Goal: Task Accomplishment & Management: Use online tool/utility

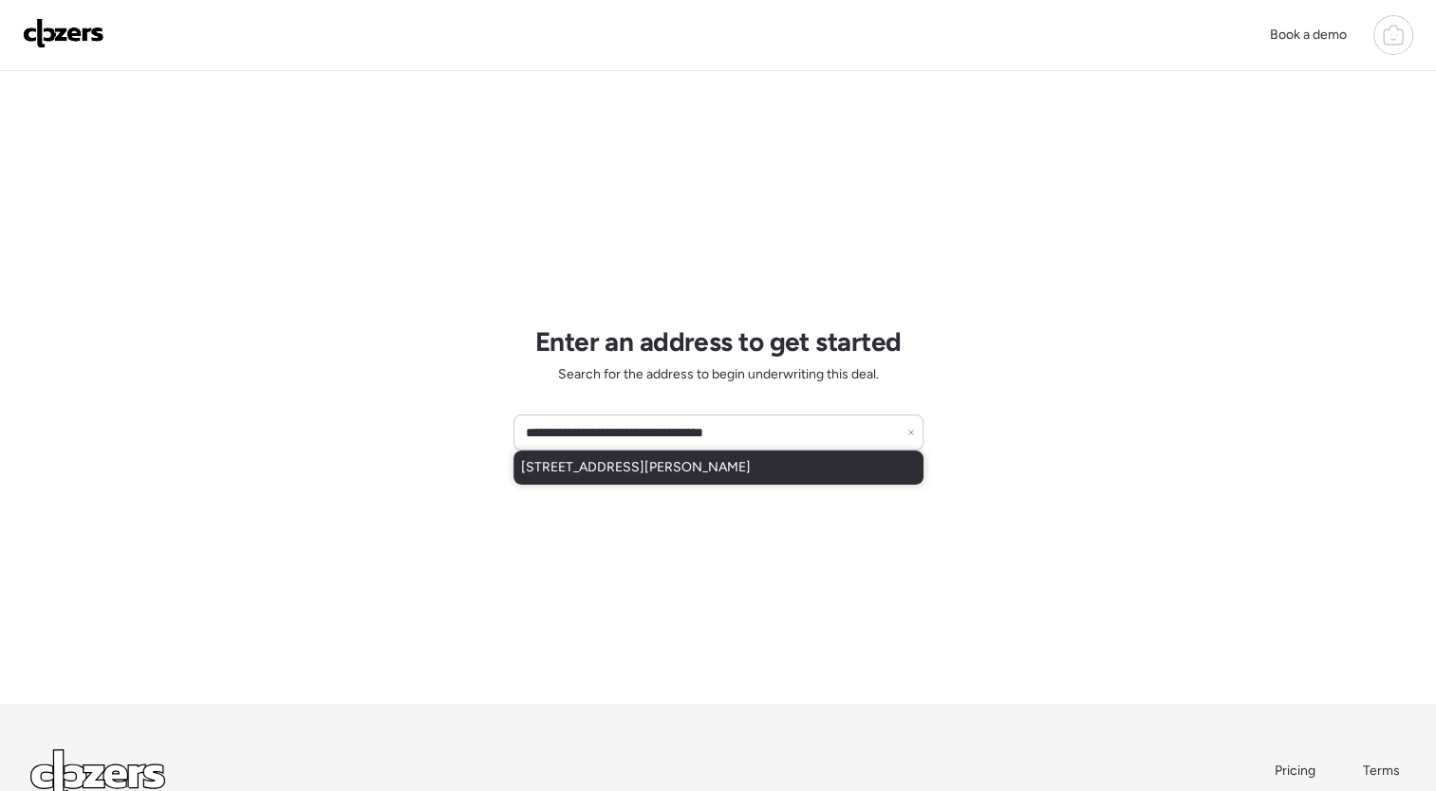
click at [778, 469] on div "[STREET_ADDRESS][PERSON_NAME]" at bounding box center [718, 468] width 410 height 34
type input "**********"
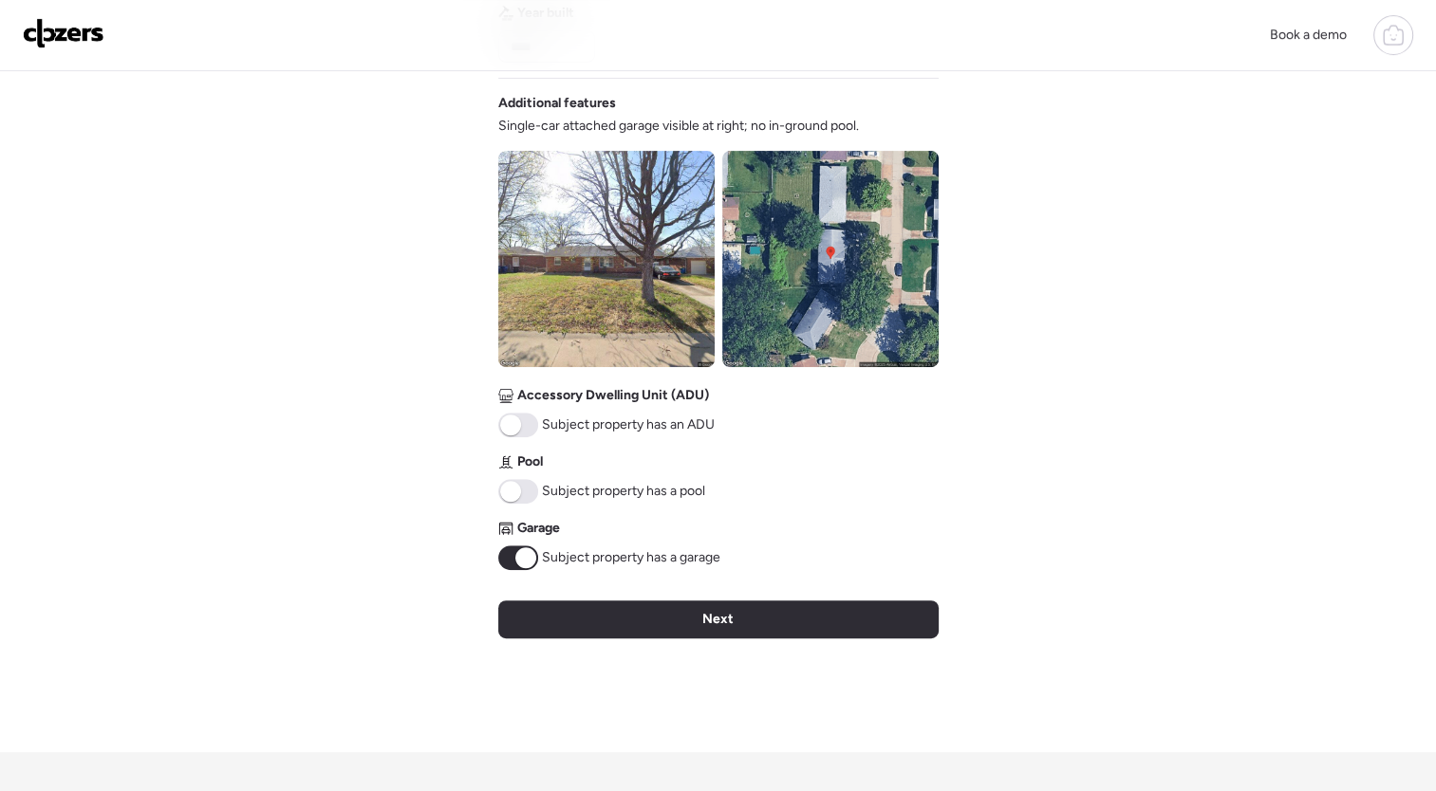
scroll to position [638, 0]
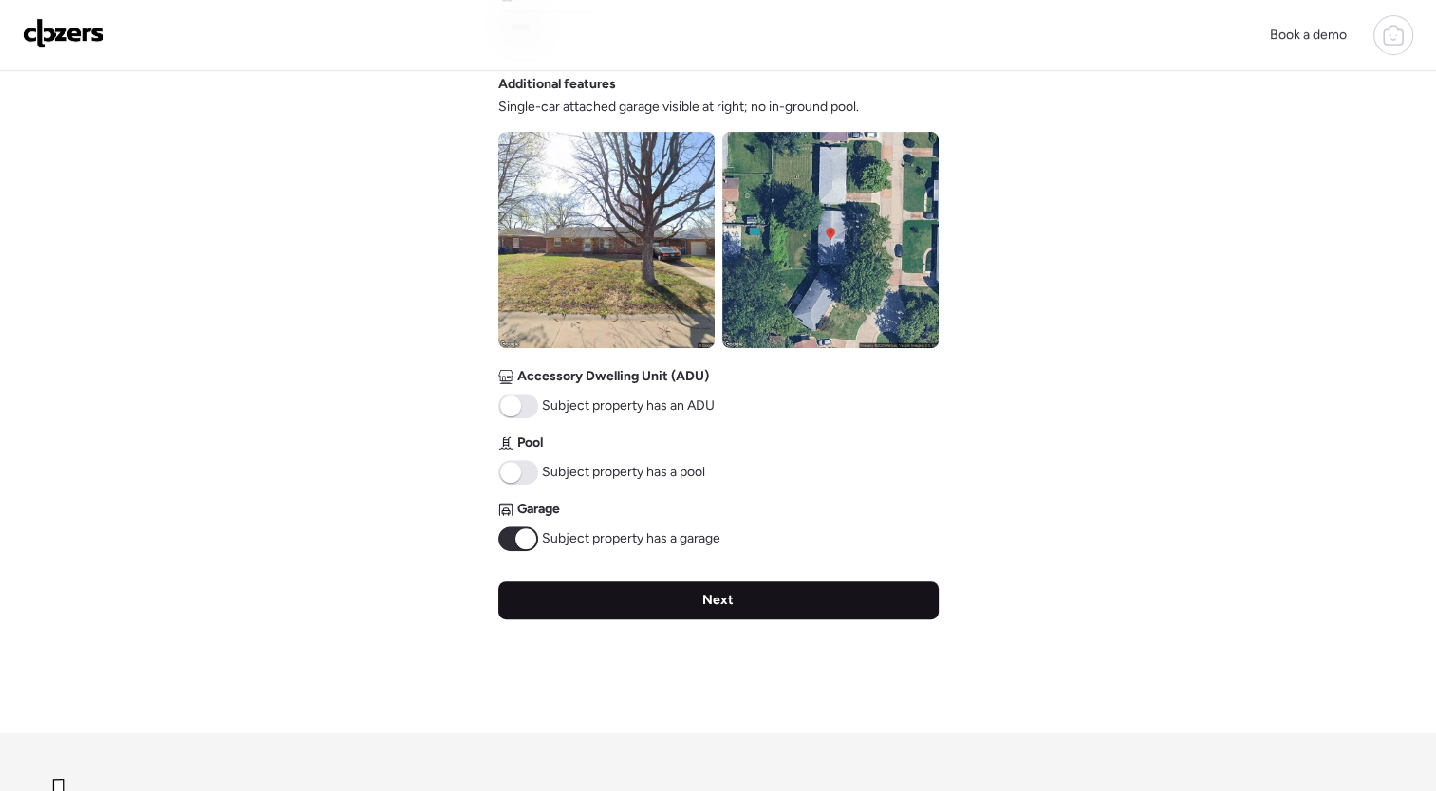
click at [758, 598] on div "Next" at bounding box center [718, 601] width 440 height 38
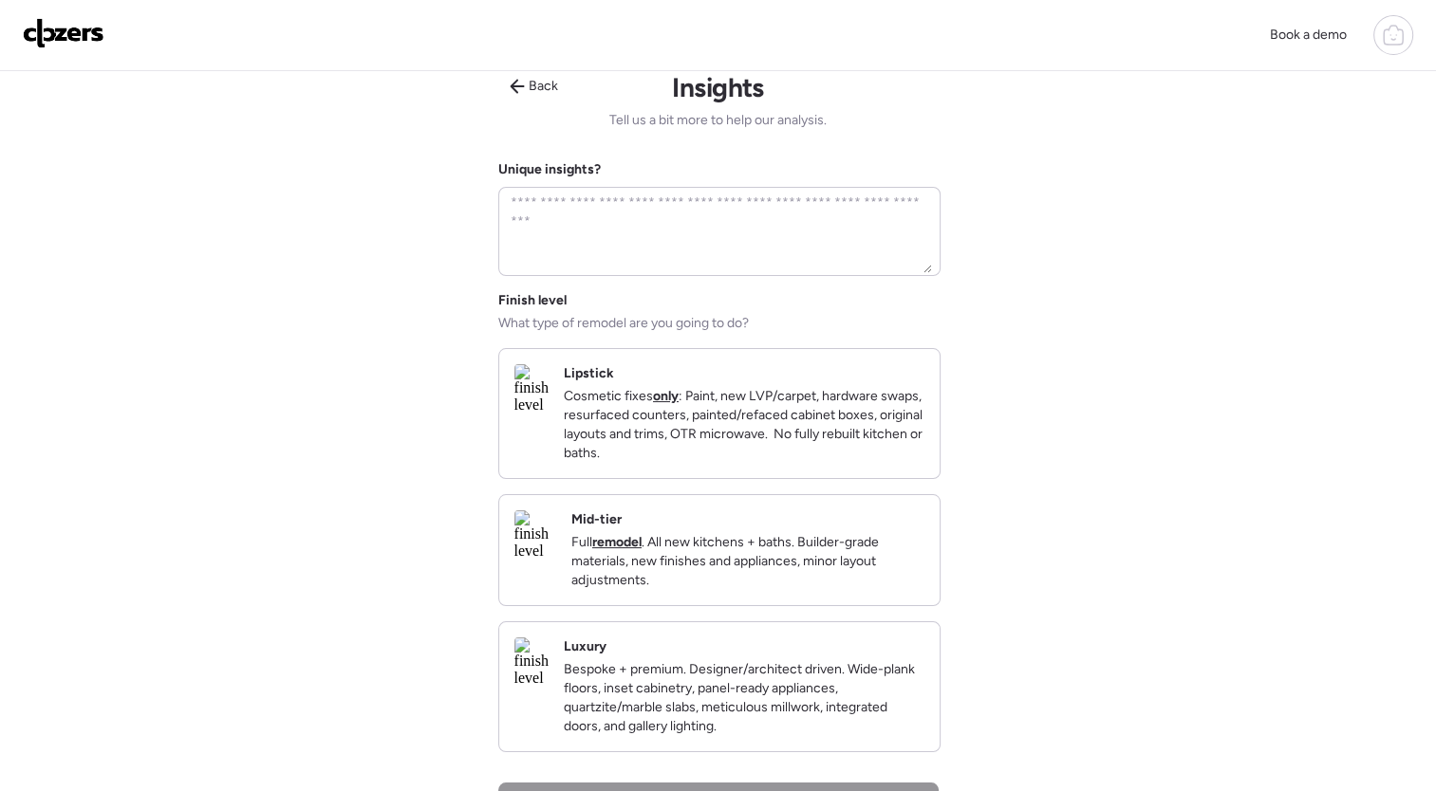
scroll to position [0, 0]
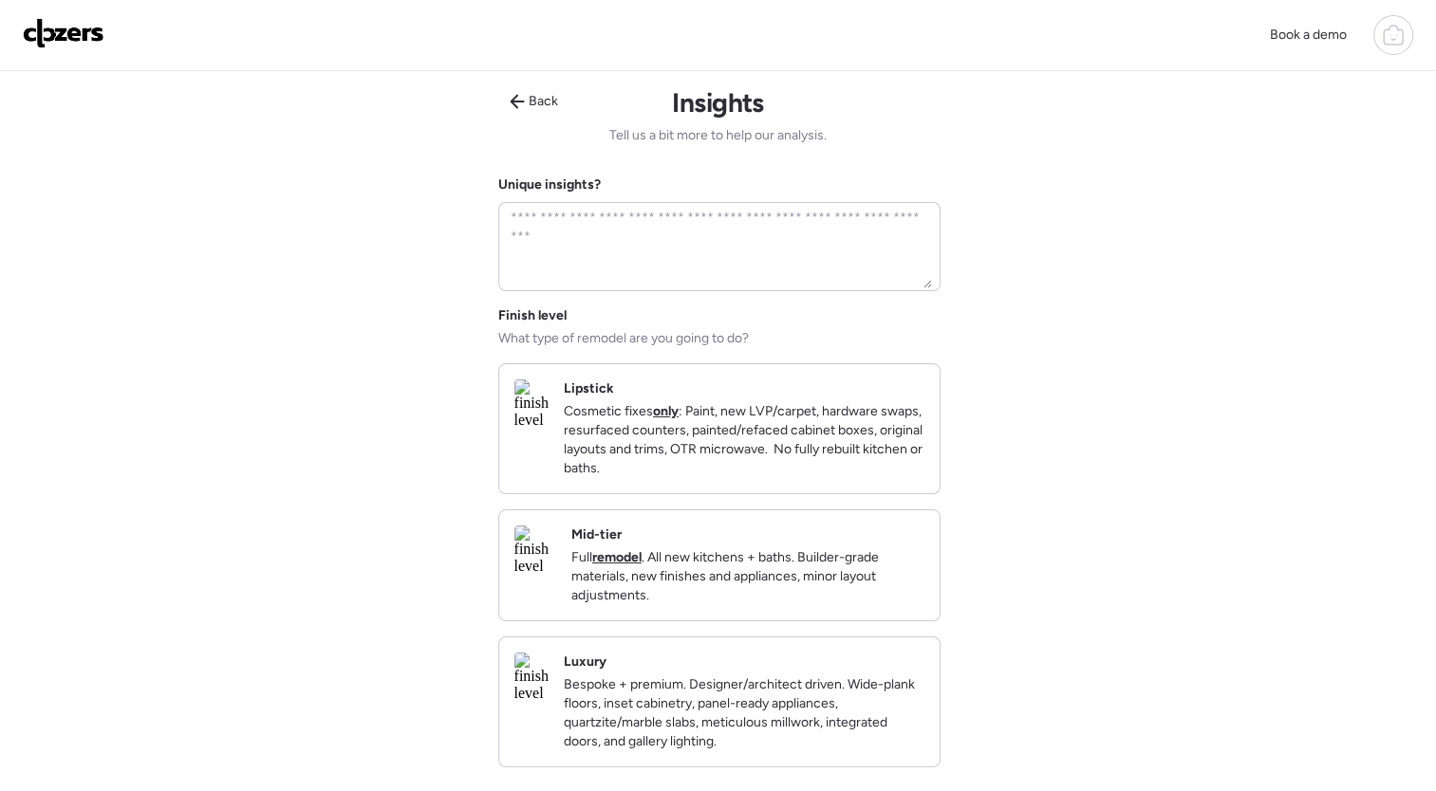
click at [737, 561] on div "Mid-tier Full remodel . All new kitchens + baths. Builder-grade materials, new …" at bounding box center [747, 566] width 353 height 80
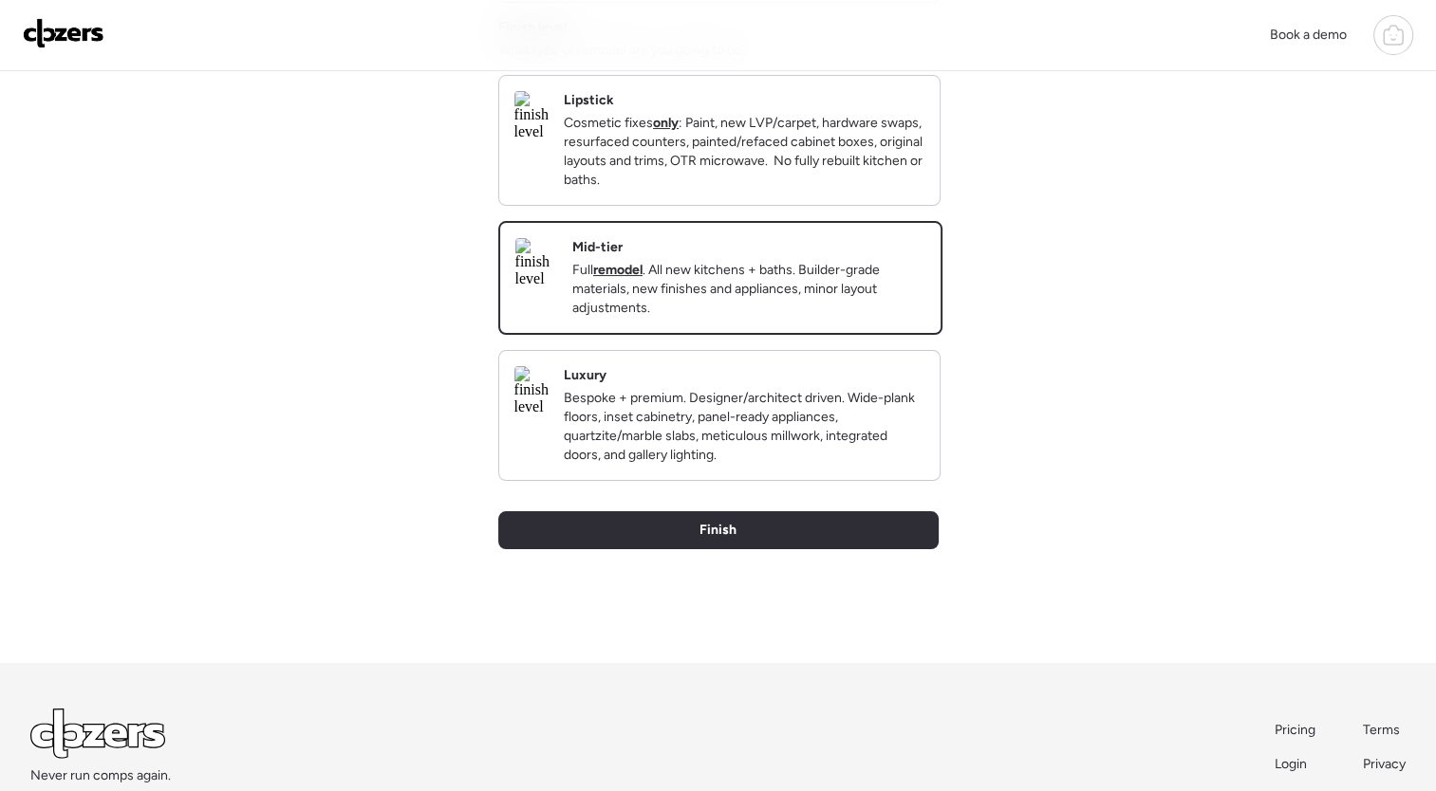
scroll to position [294, 0]
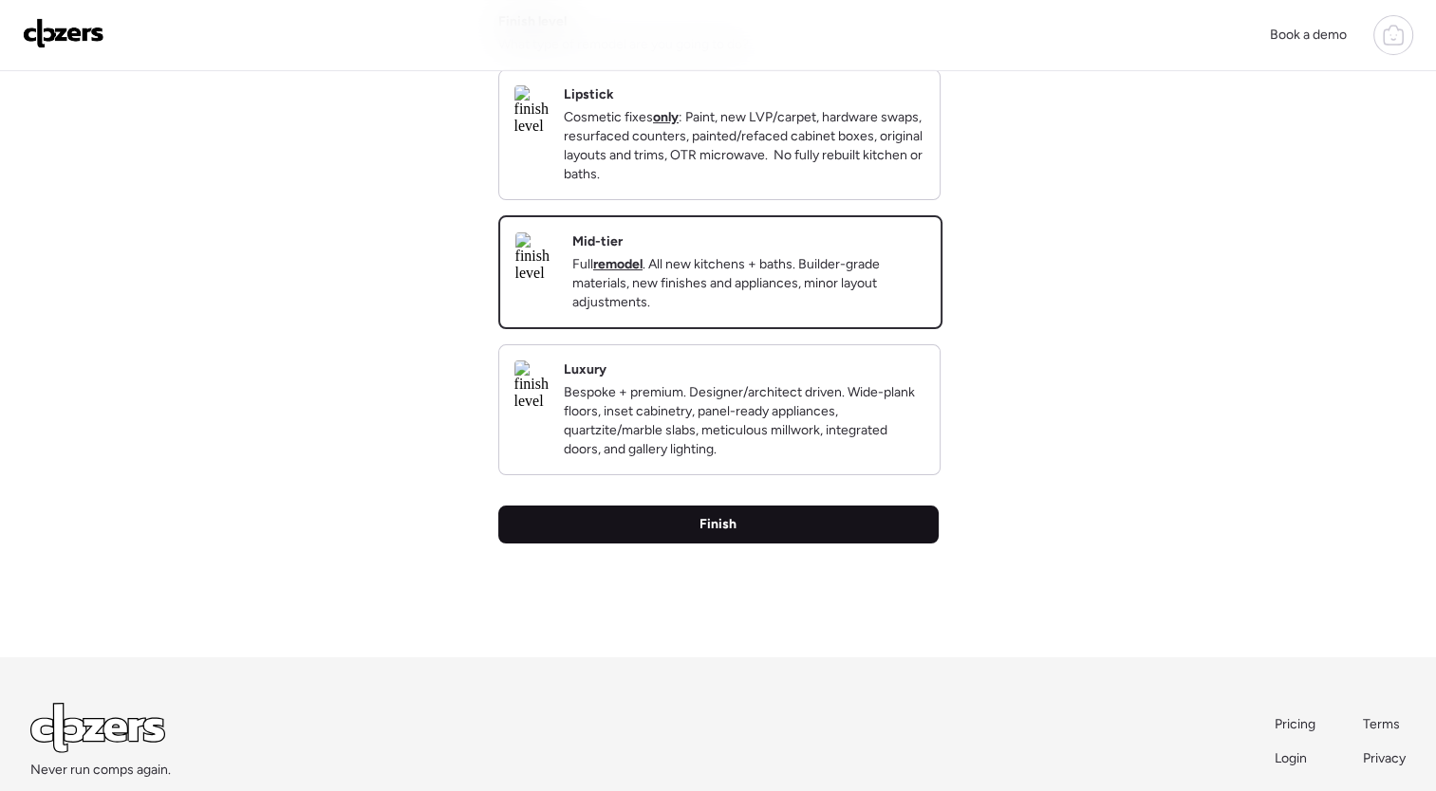
click at [833, 544] on div "Finish" at bounding box center [718, 525] width 440 height 38
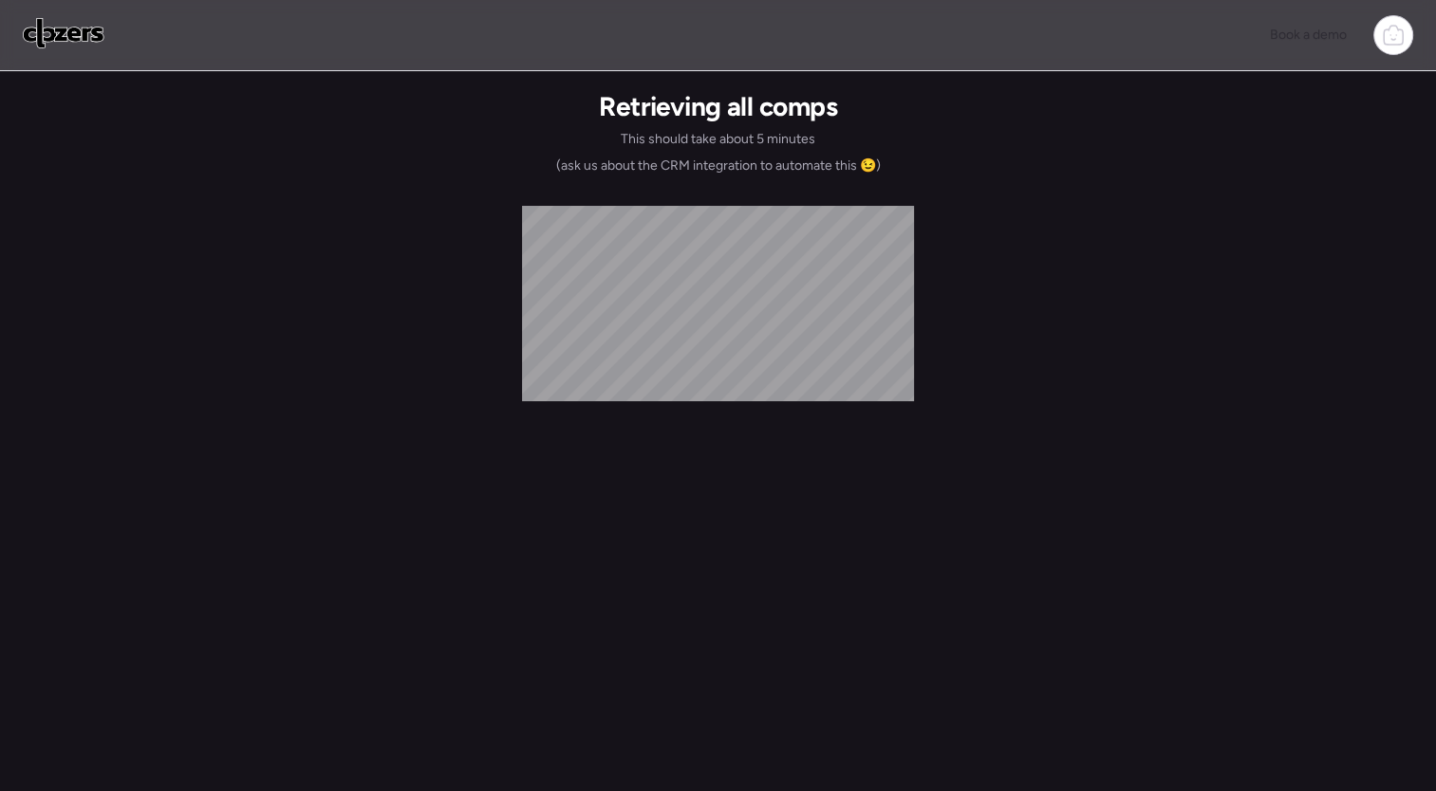
click at [833, 551] on div "Retrieving all comps This should take about 5 minutes (ask us about the CRM int…" at bounding box center [718, 418] width 440 height 762
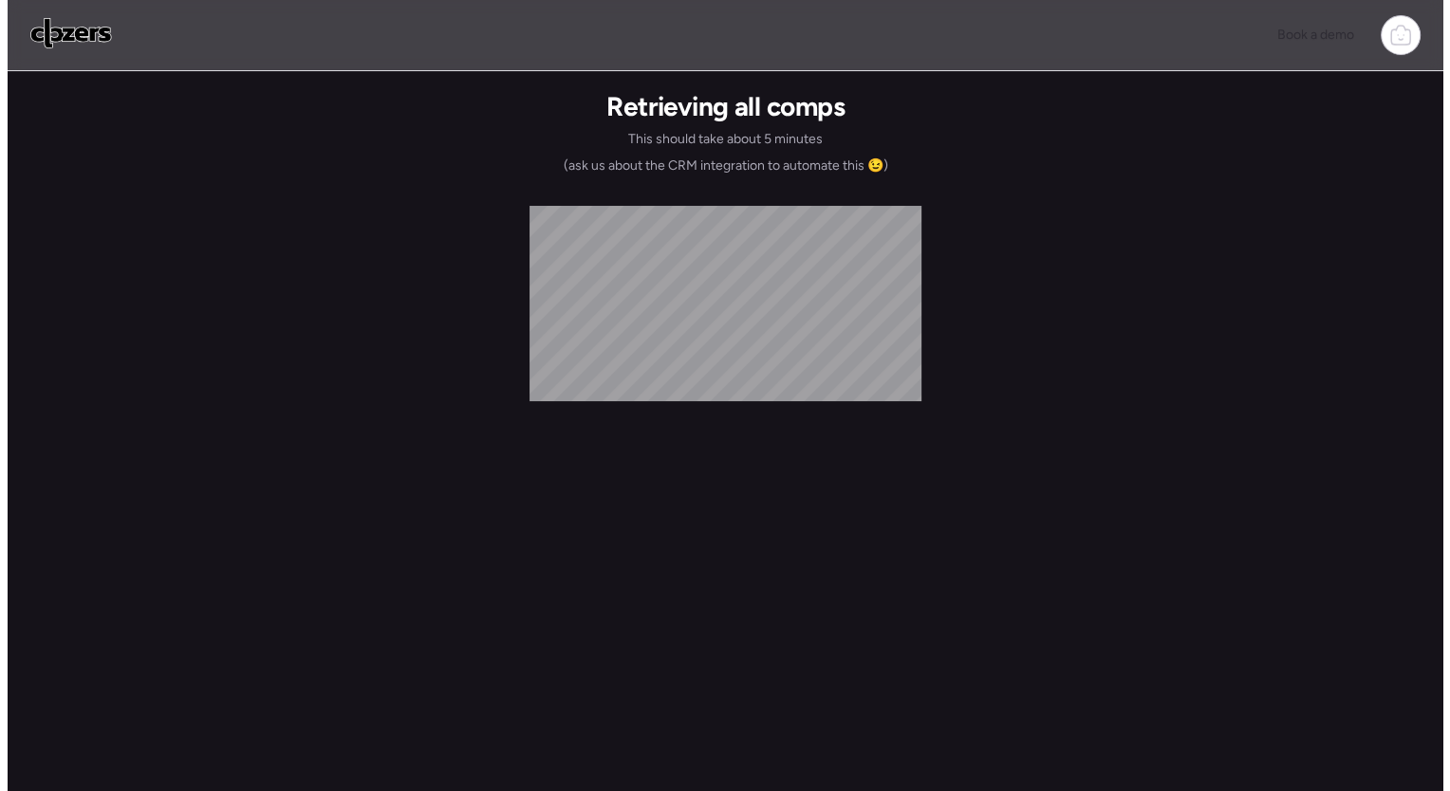
scroll to position [0, 0]
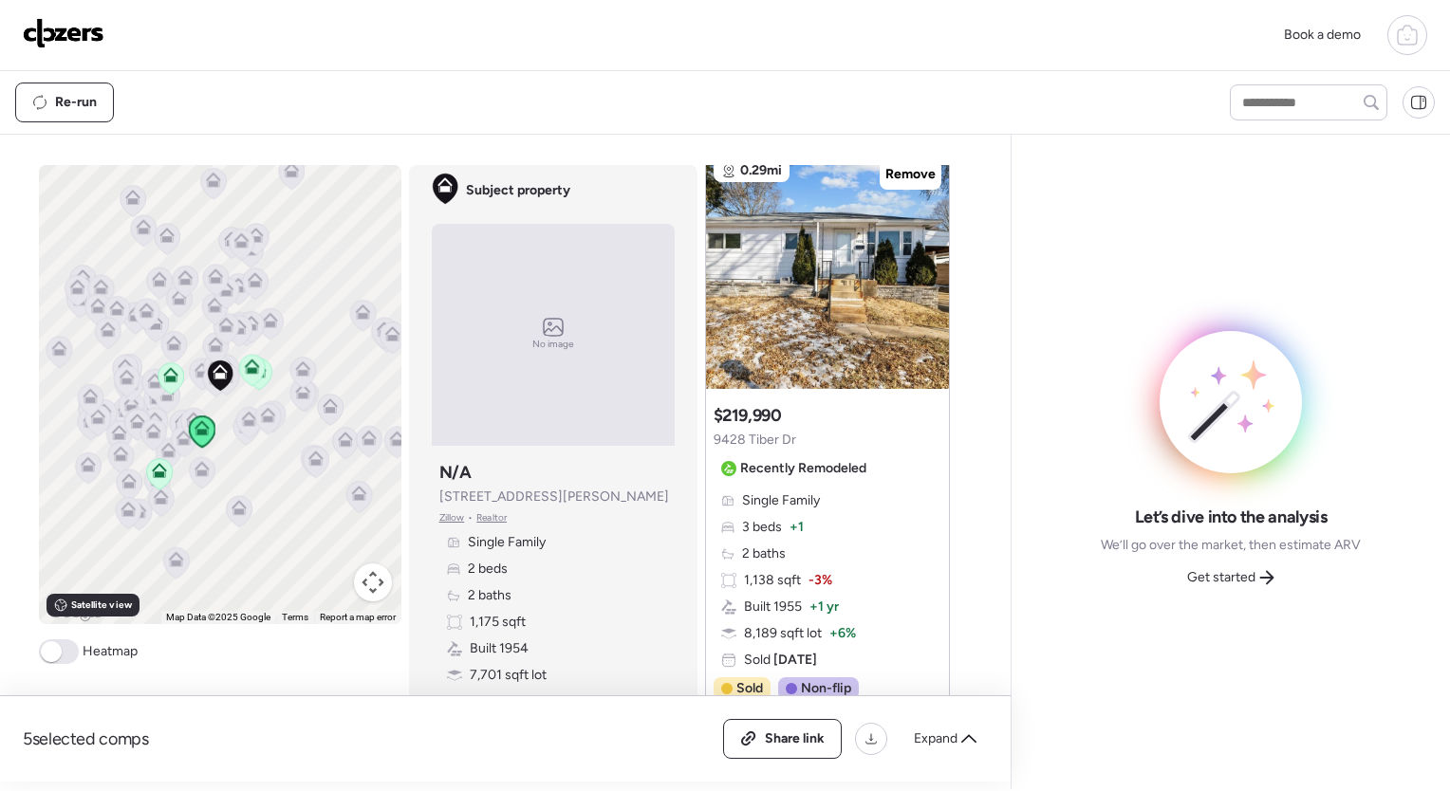
scroll to position [872, 0]
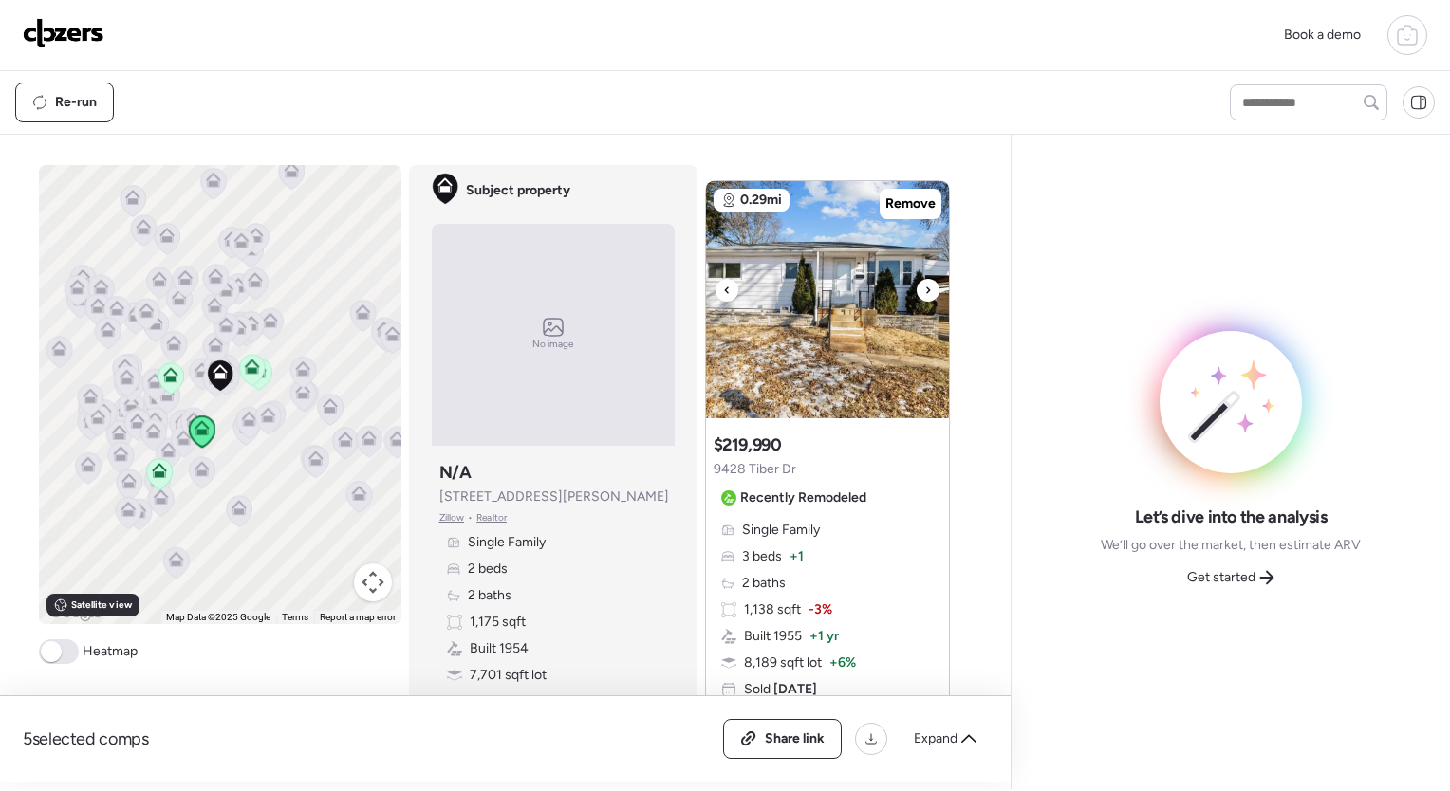
click at [924, 290] on icon at bounding box center [928, 290] width 8 height 23
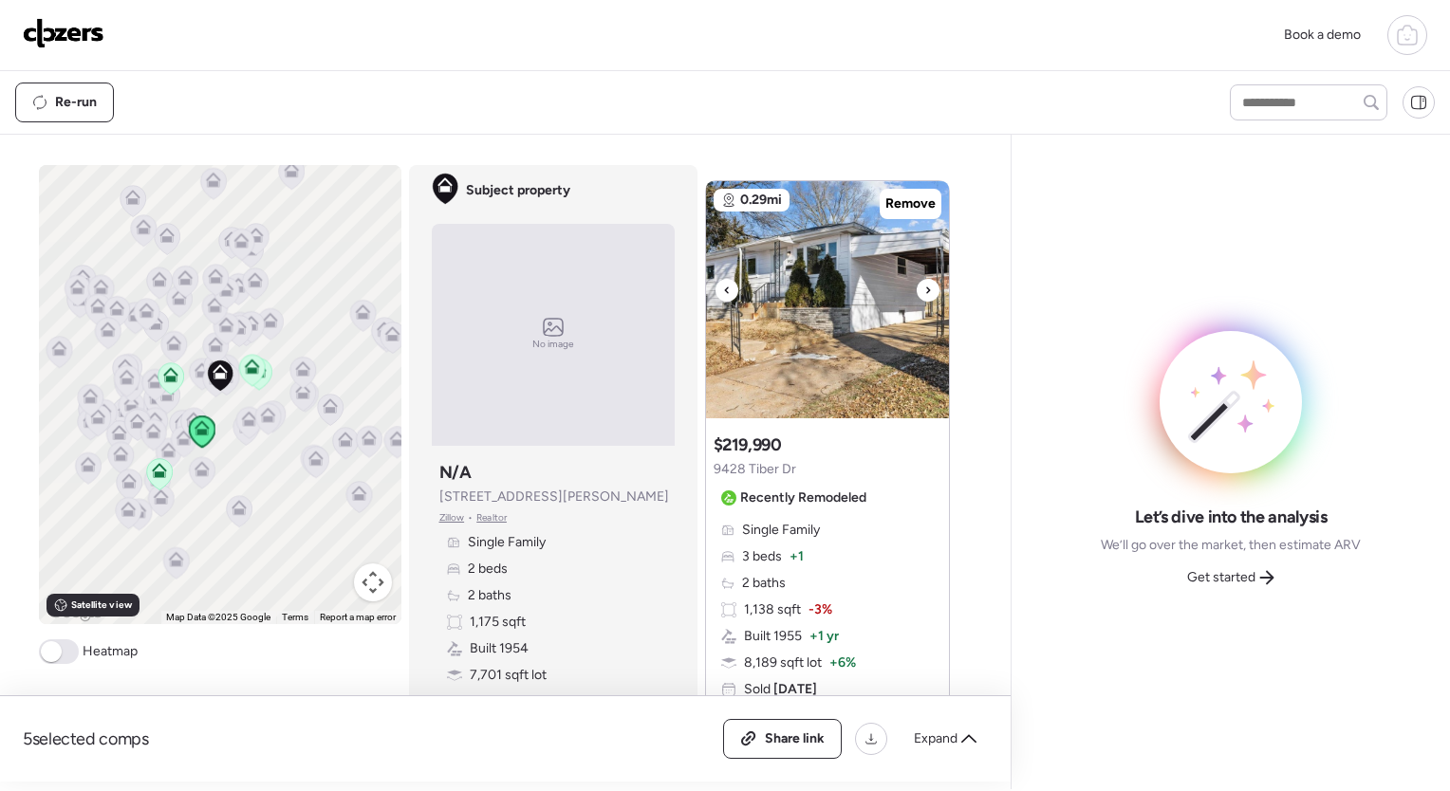
click at [924, 290] on icon at bounding box center [928, 290] width 8 height 23
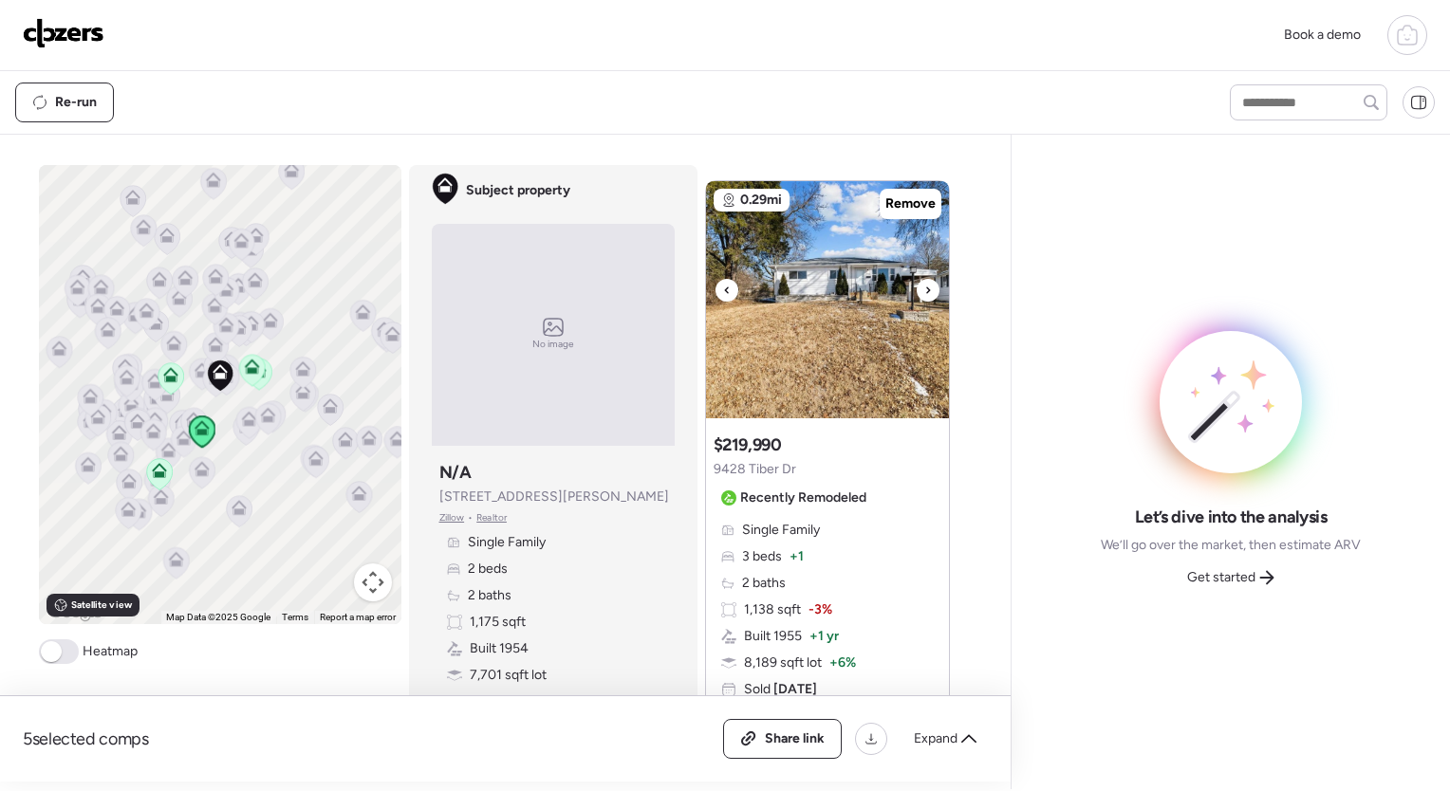
click at [924, 290] on icon at bounding box center [928, 290] width 8 height 23
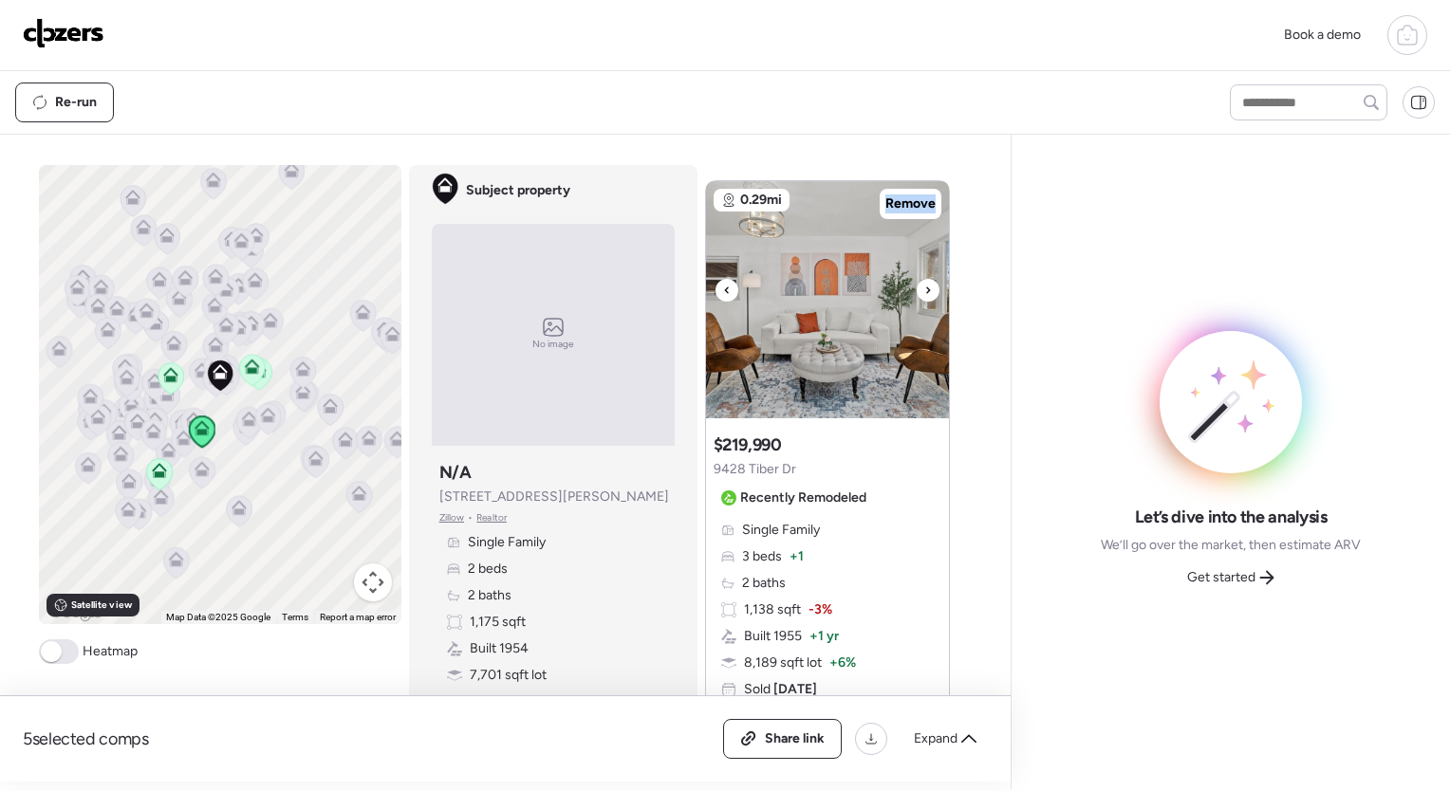
click at [924, 290] on icon at bounding box center [928, 290] width 8 height 23
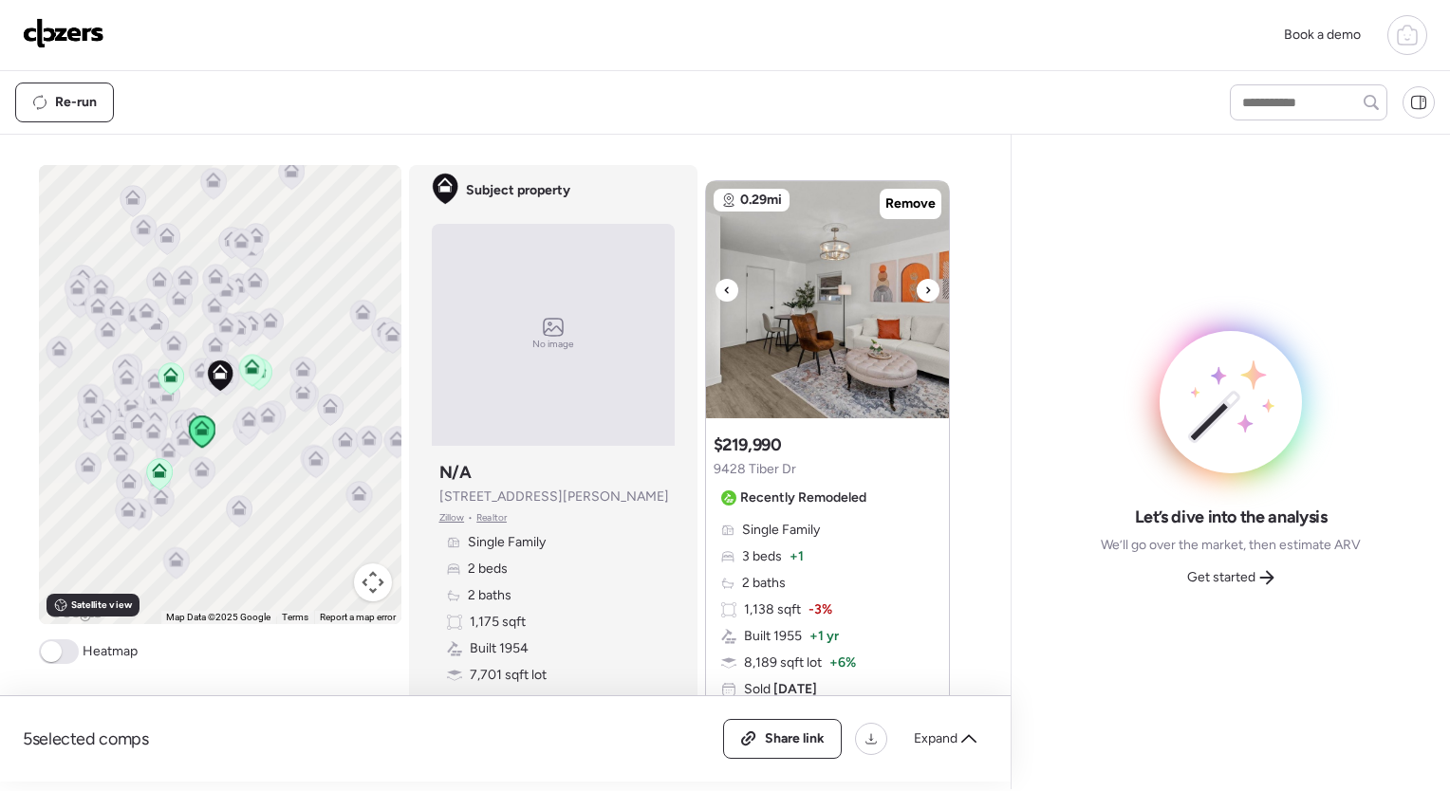
click at [924, 290] on icon at bounding box center [928, 290] width 8 height 23
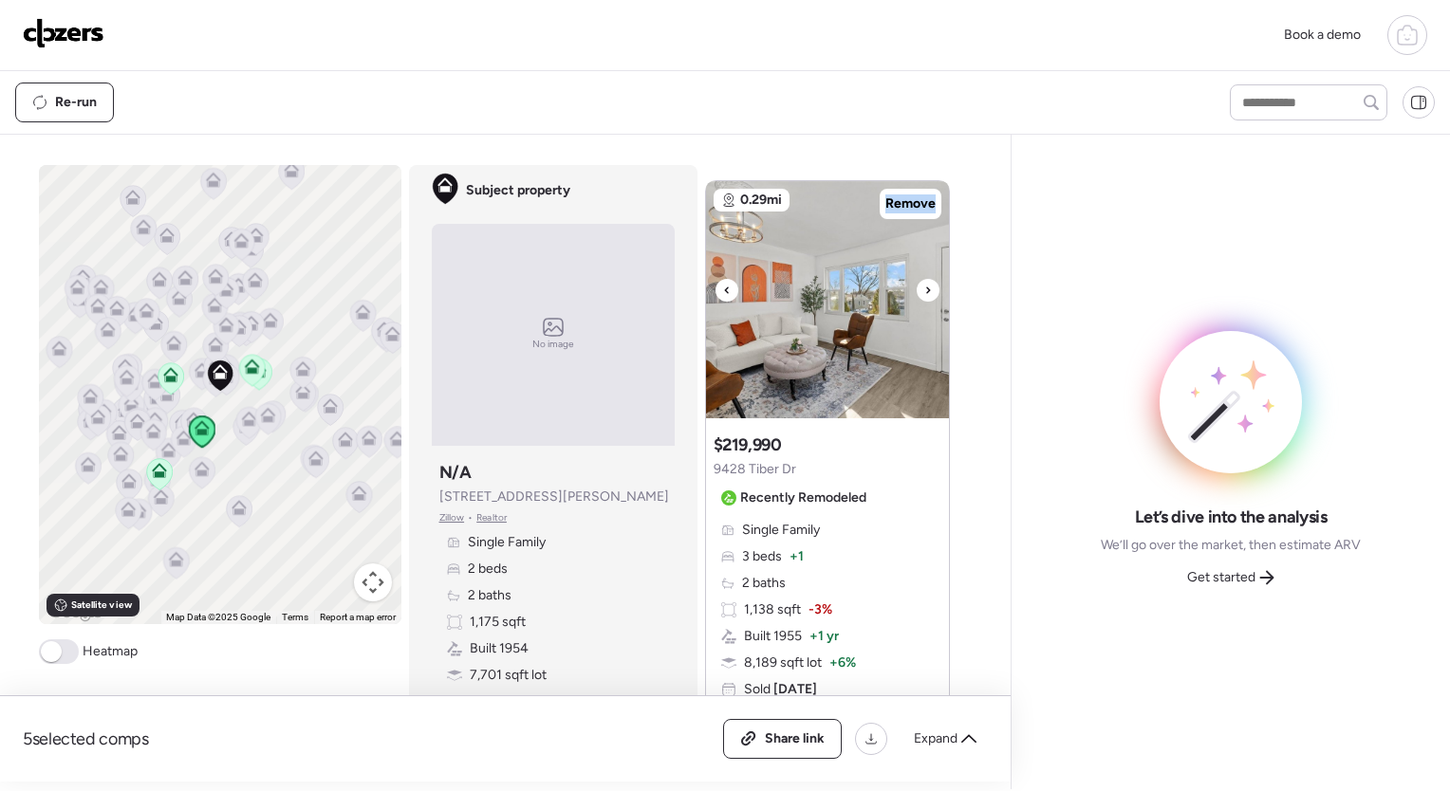
click at [924, 290] on icon at bounding box center [928, 290] width 8 height 23
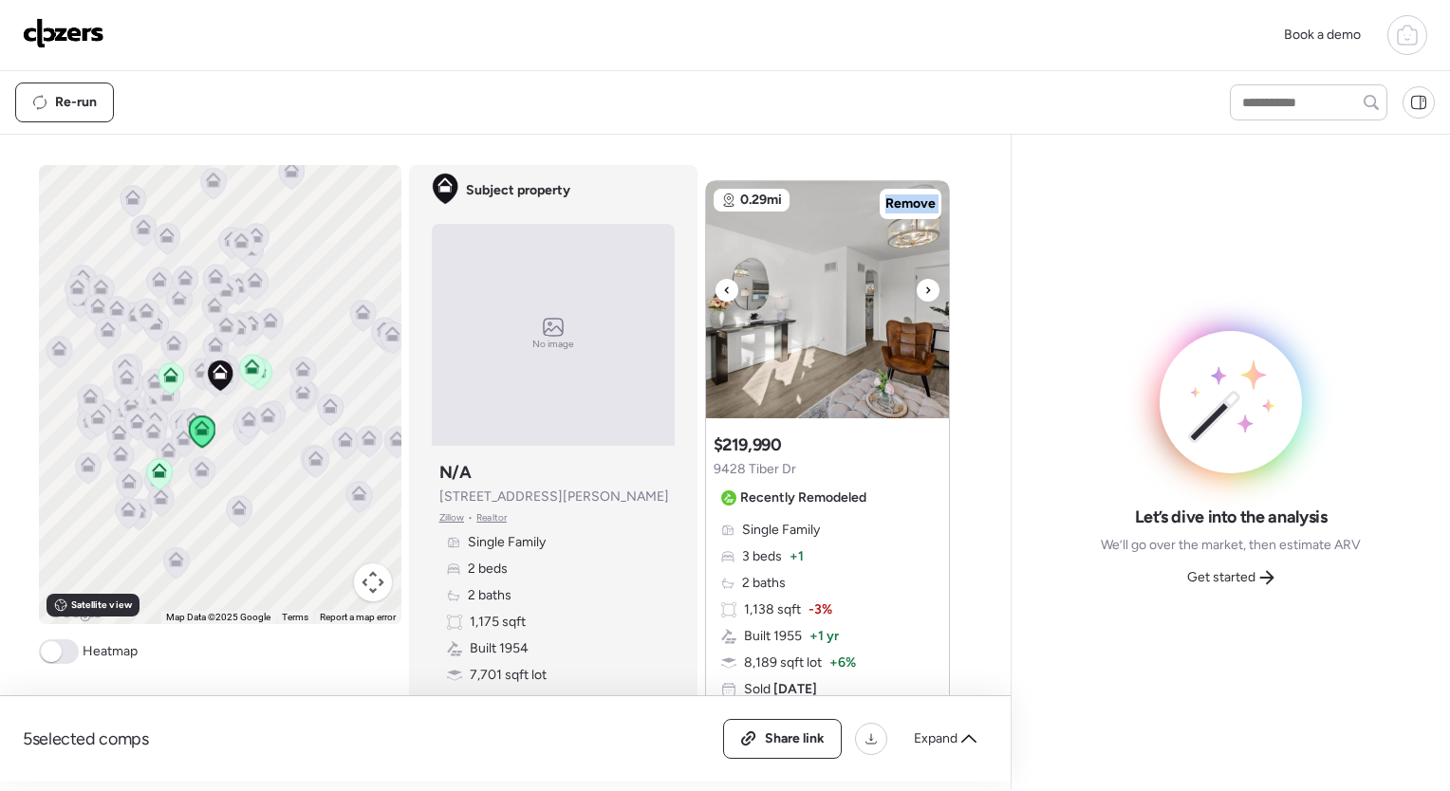
click at [924, 290] on icon at bounding box center [928, 290] width 8 height 23
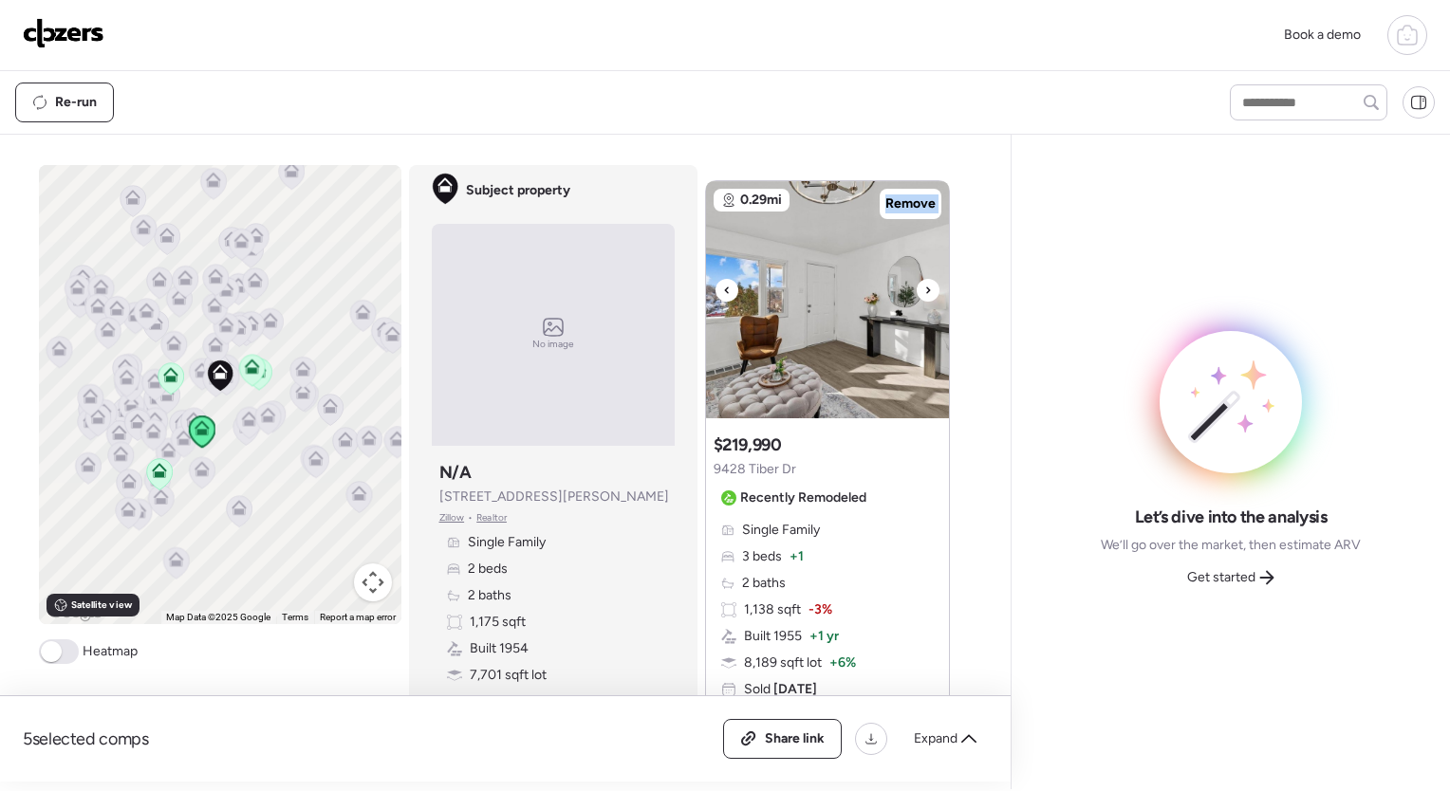
click at [924, 290] on icon at bounding box center [928, 290] width 8 height 23
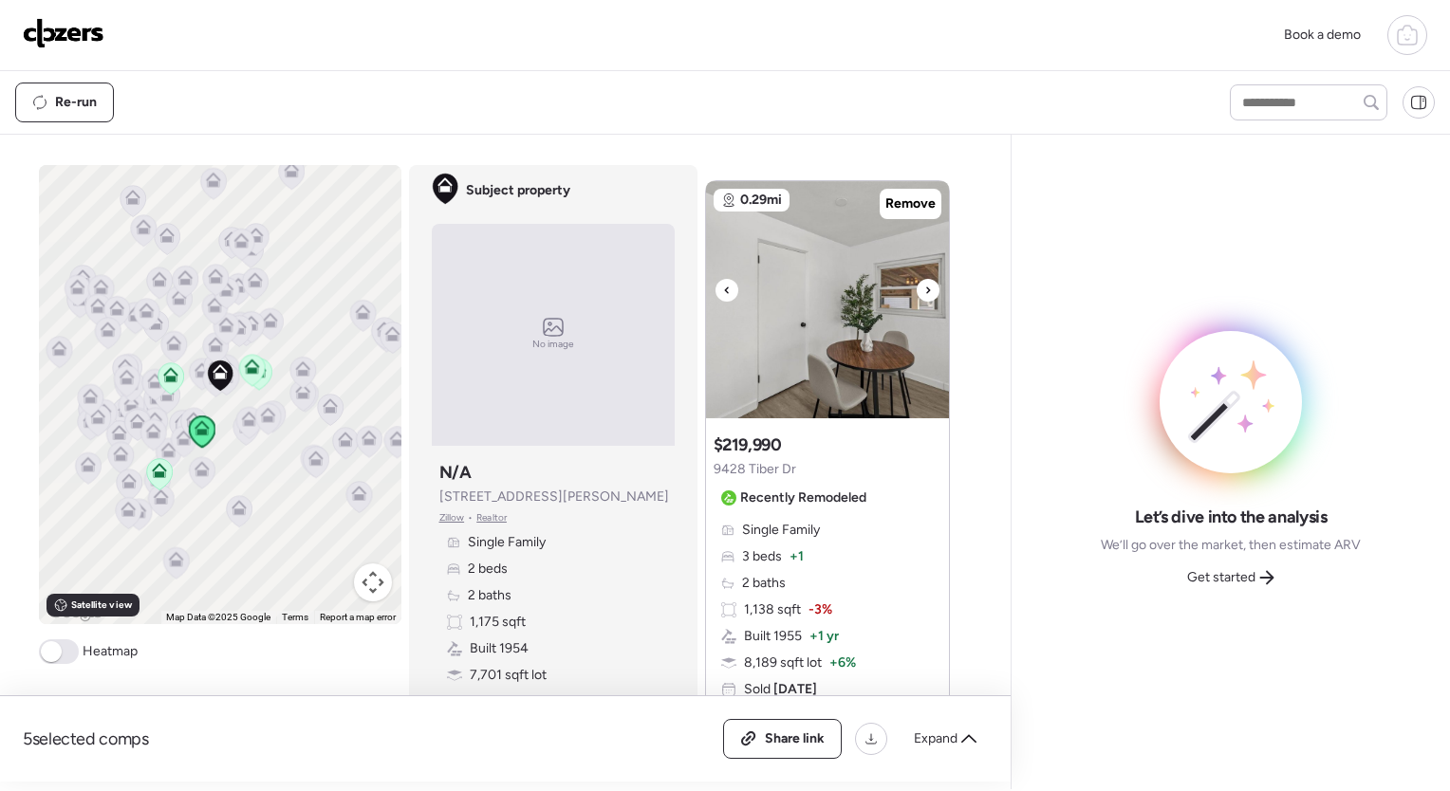
click at [924, 290] on icon at bounding box center [928, 290] width 8 height 23
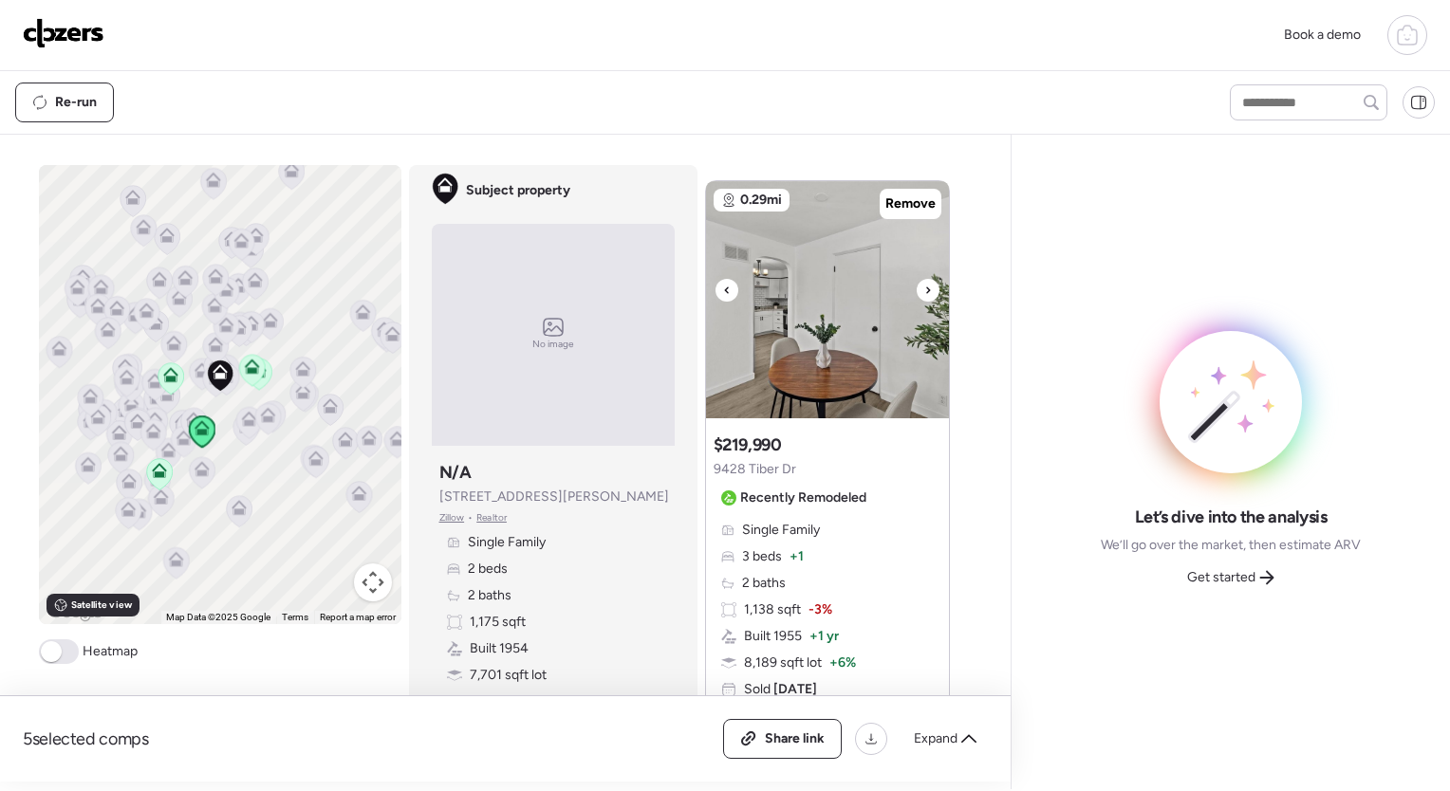
click at [924, 290] on icon at bounding box center [928, 290] width 8 height 23
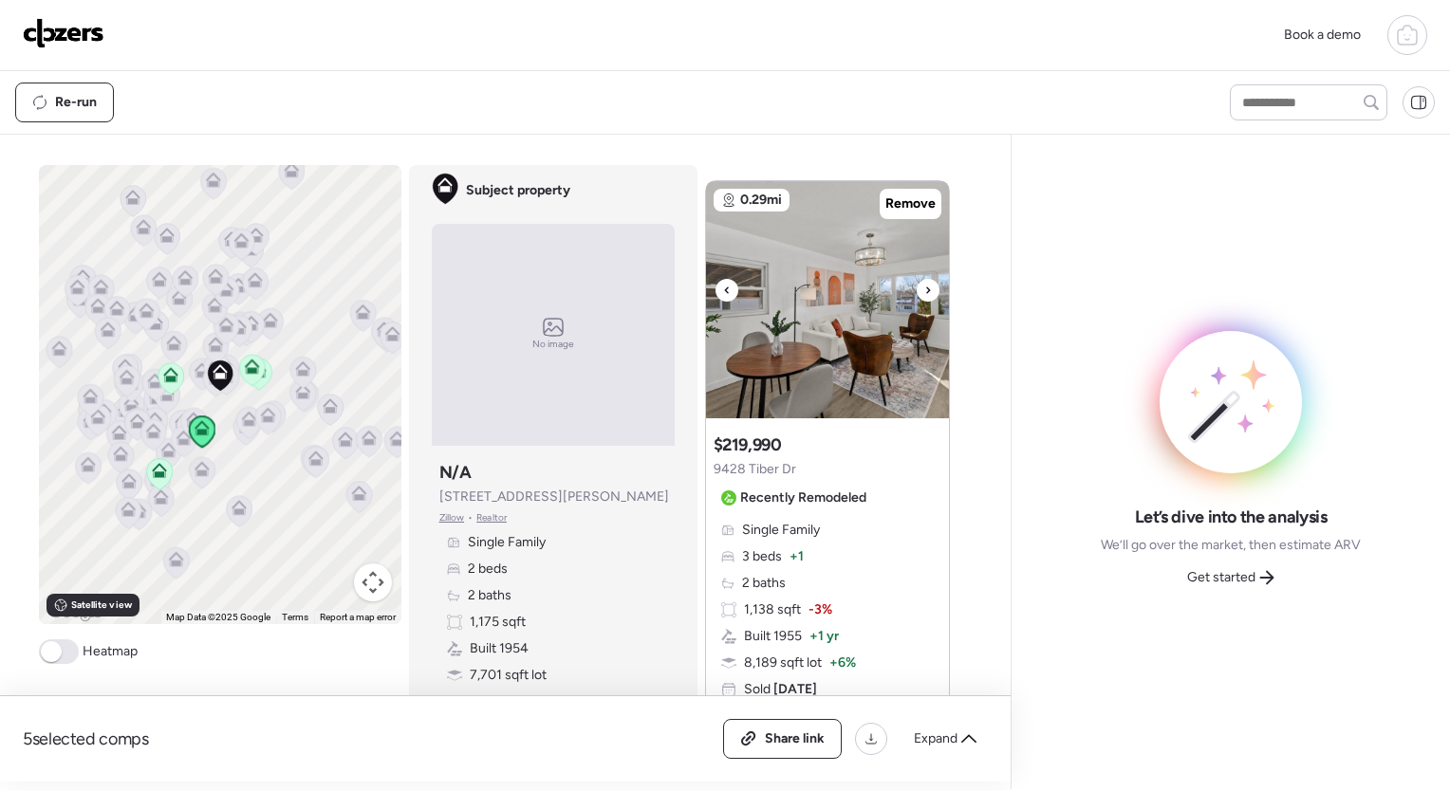
click at [924, 290] on icon at bounding box center [928, 290] width 8 height 23
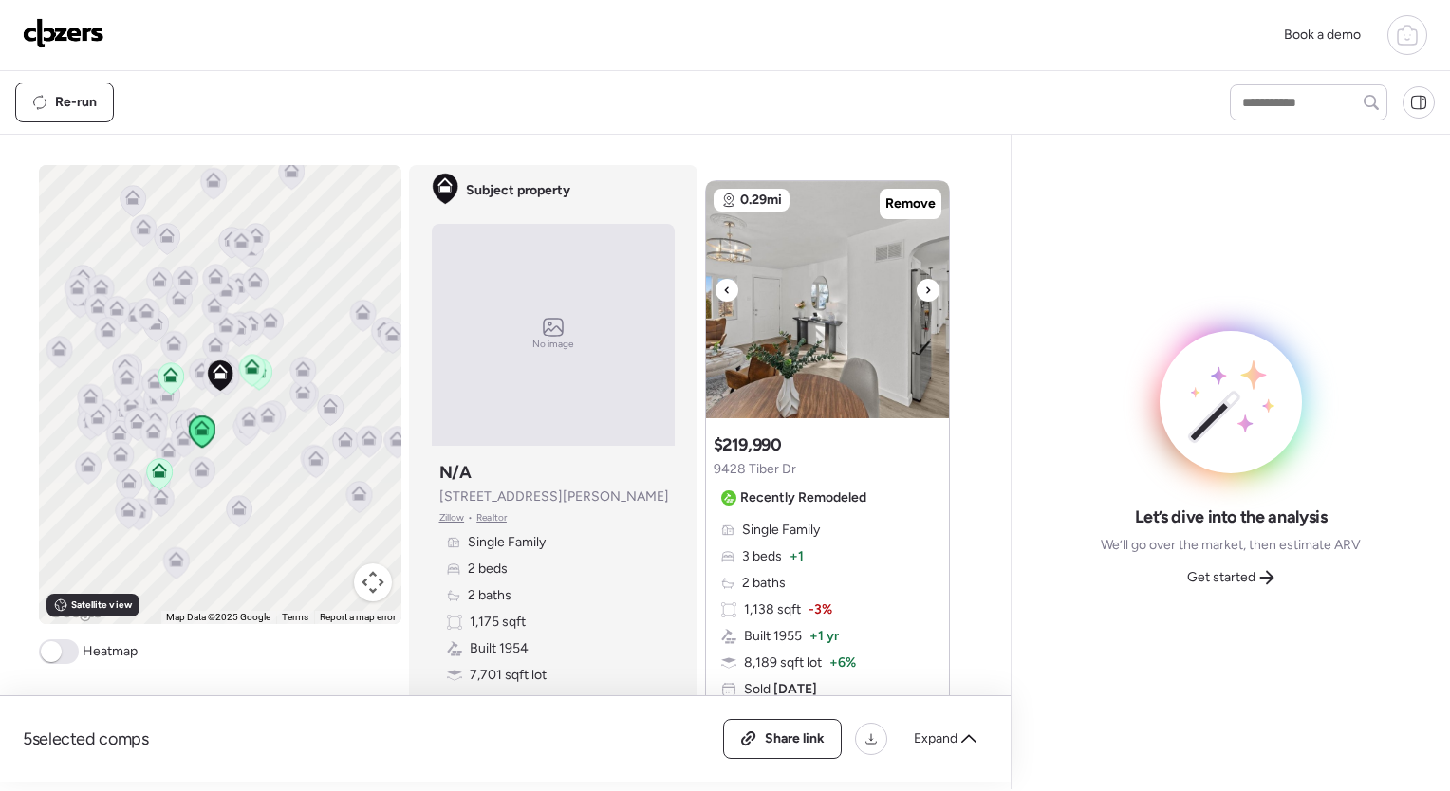
click at [924, 290] on icon at bounding box center [928, 290] width 8 height 23
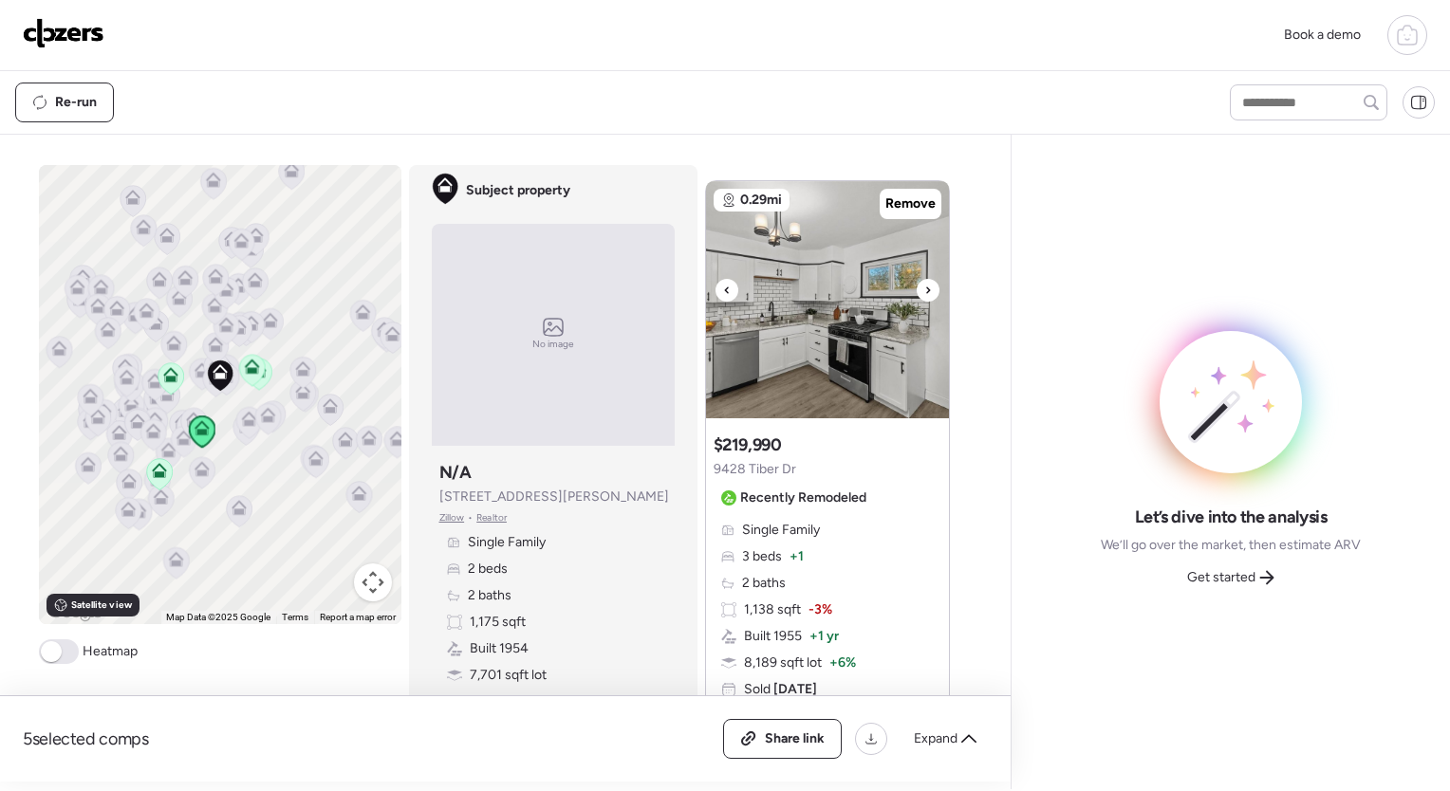
click at [924, 290] on icon at bounding box center [928, 290] width 8 height 23
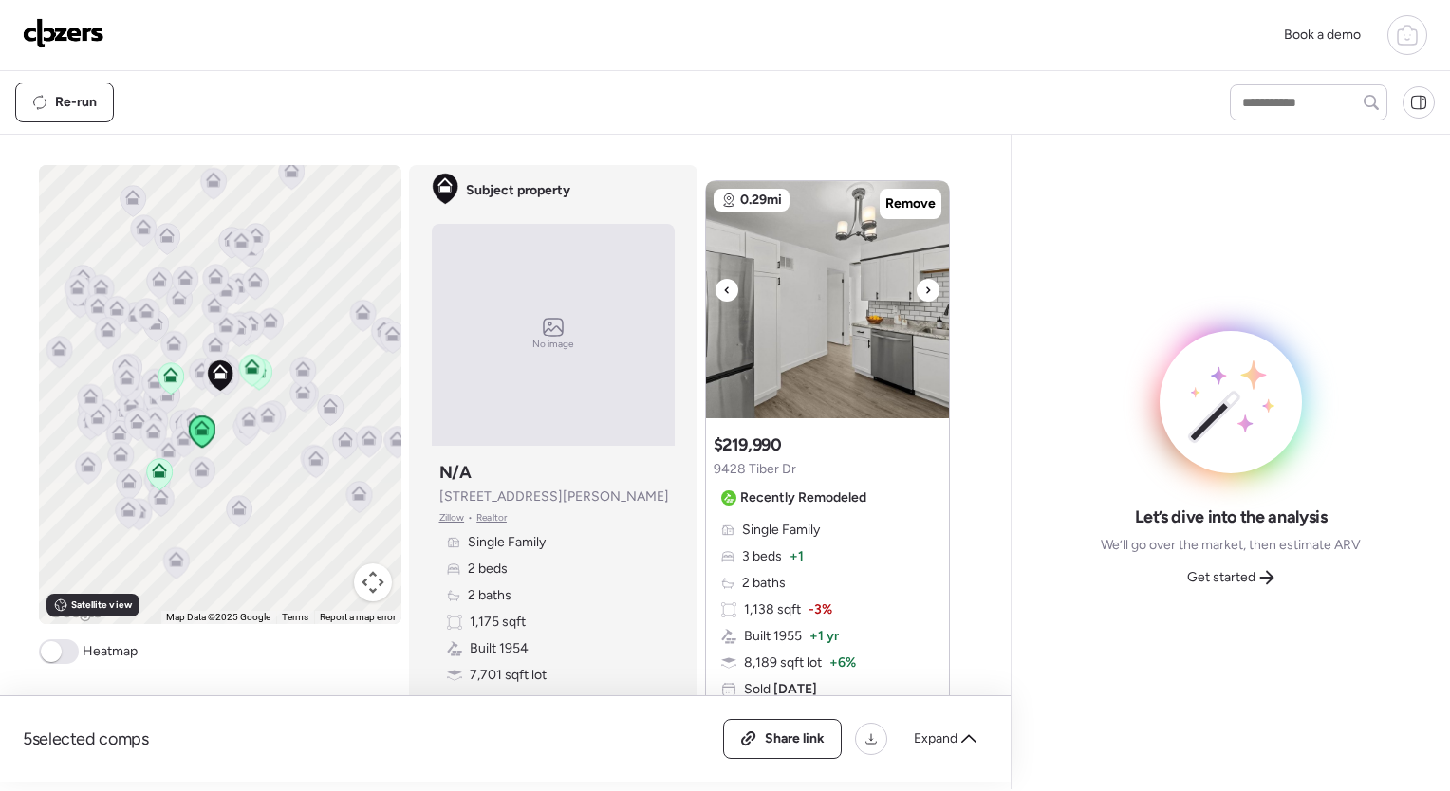
click at [924, 290] on icon at bounding box center [928, 290] width 8 height 23
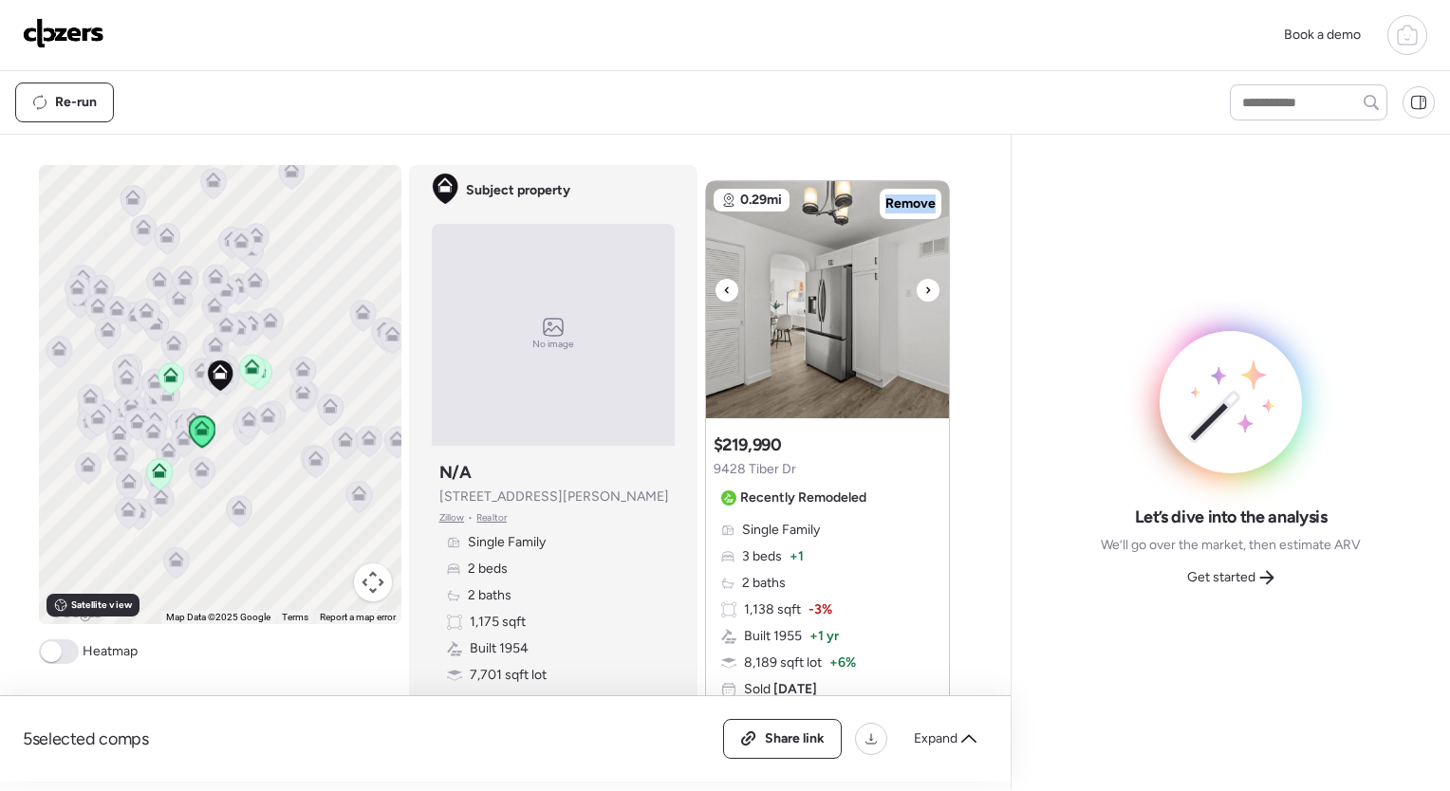
click at [924, 290] on icon at bounding box center [928, 290] width 8 height 23
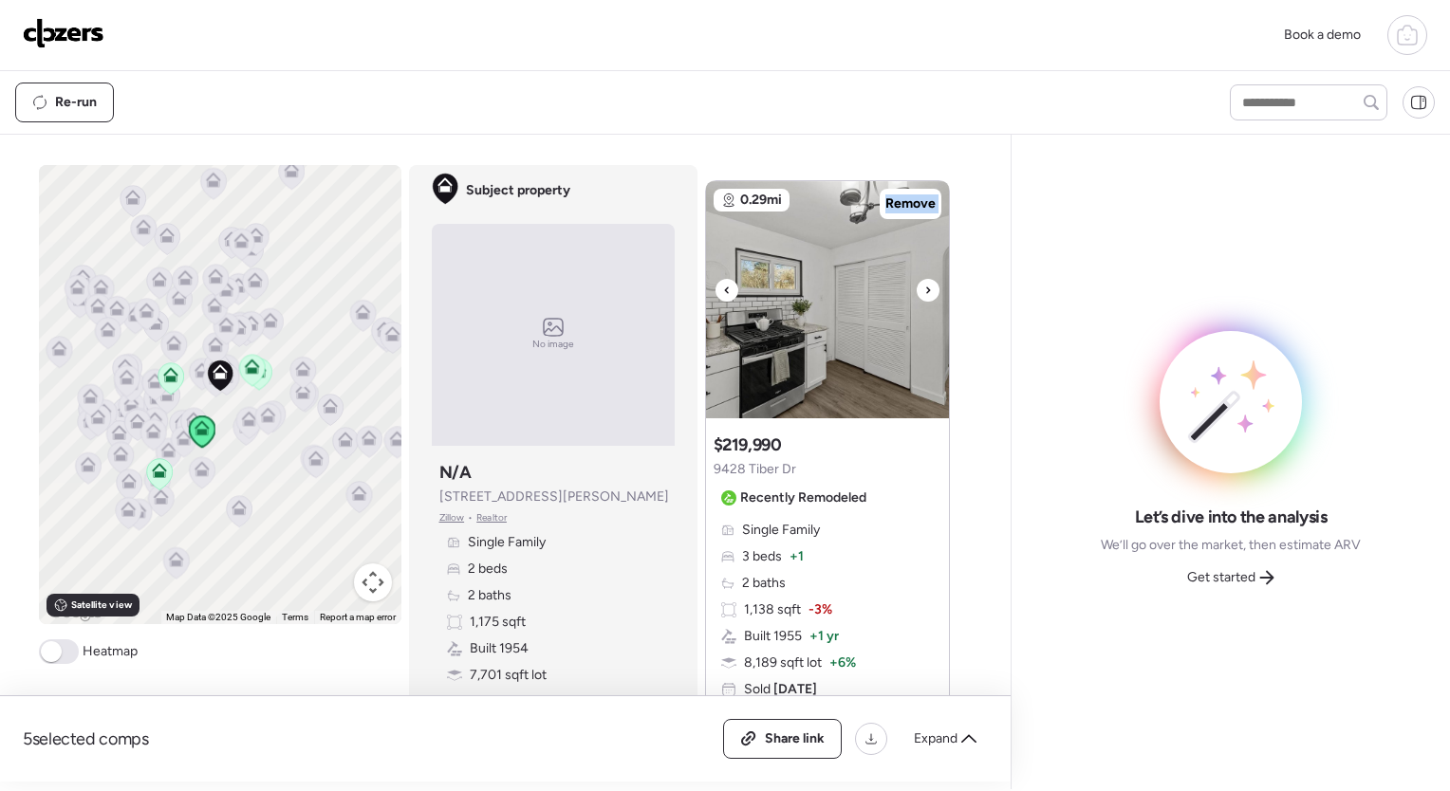
click at [924, 290] on icon at bounding box center [928, 290] width 8 height 23
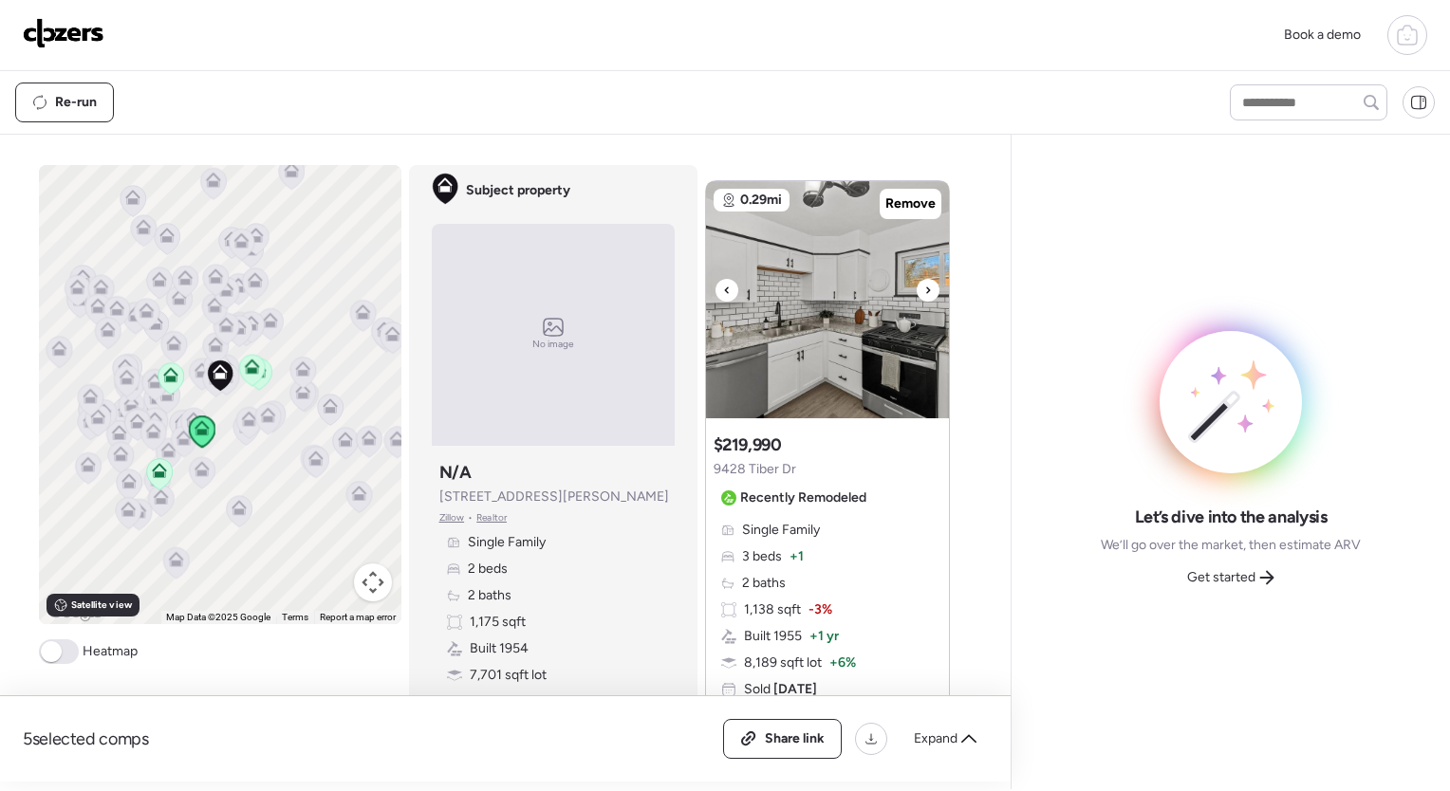
click at [924, 290] on icon at bounding box center [928, 290] width 8 height 23
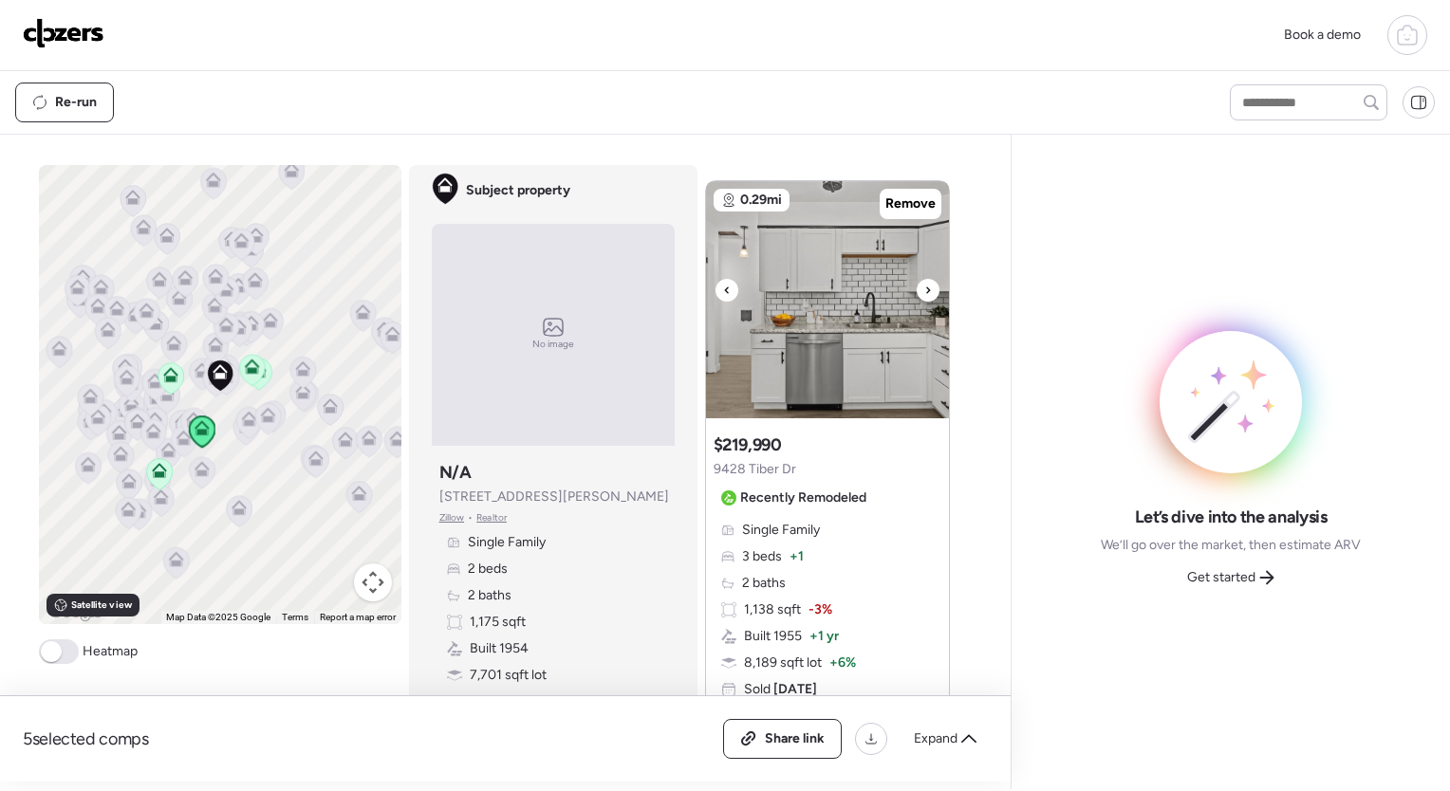
click at [924, 290] on icon at bounding box center [928, 290] width 8 height 23
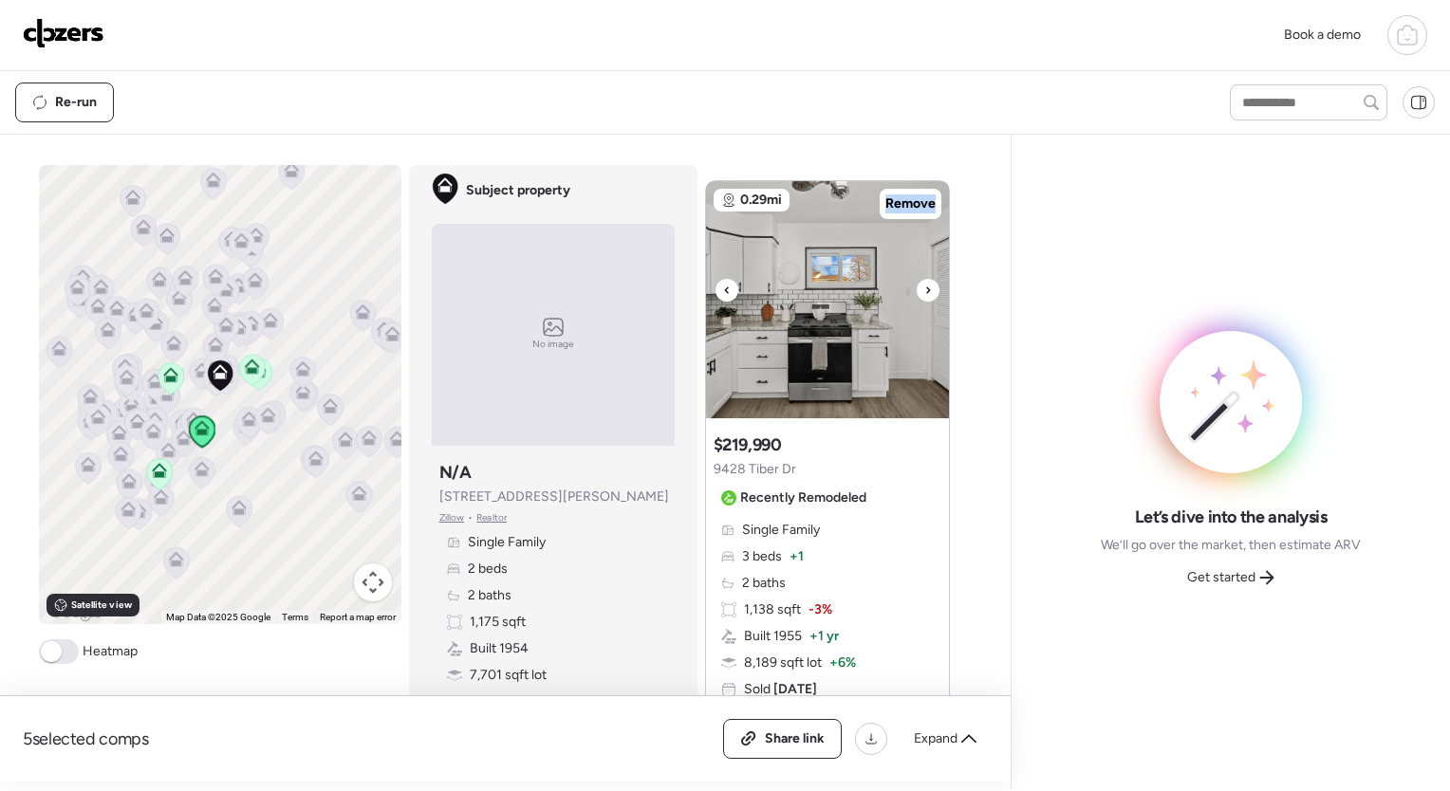
click at [924, 290] on icon at bounding box center [928, 290] width 8 height 23
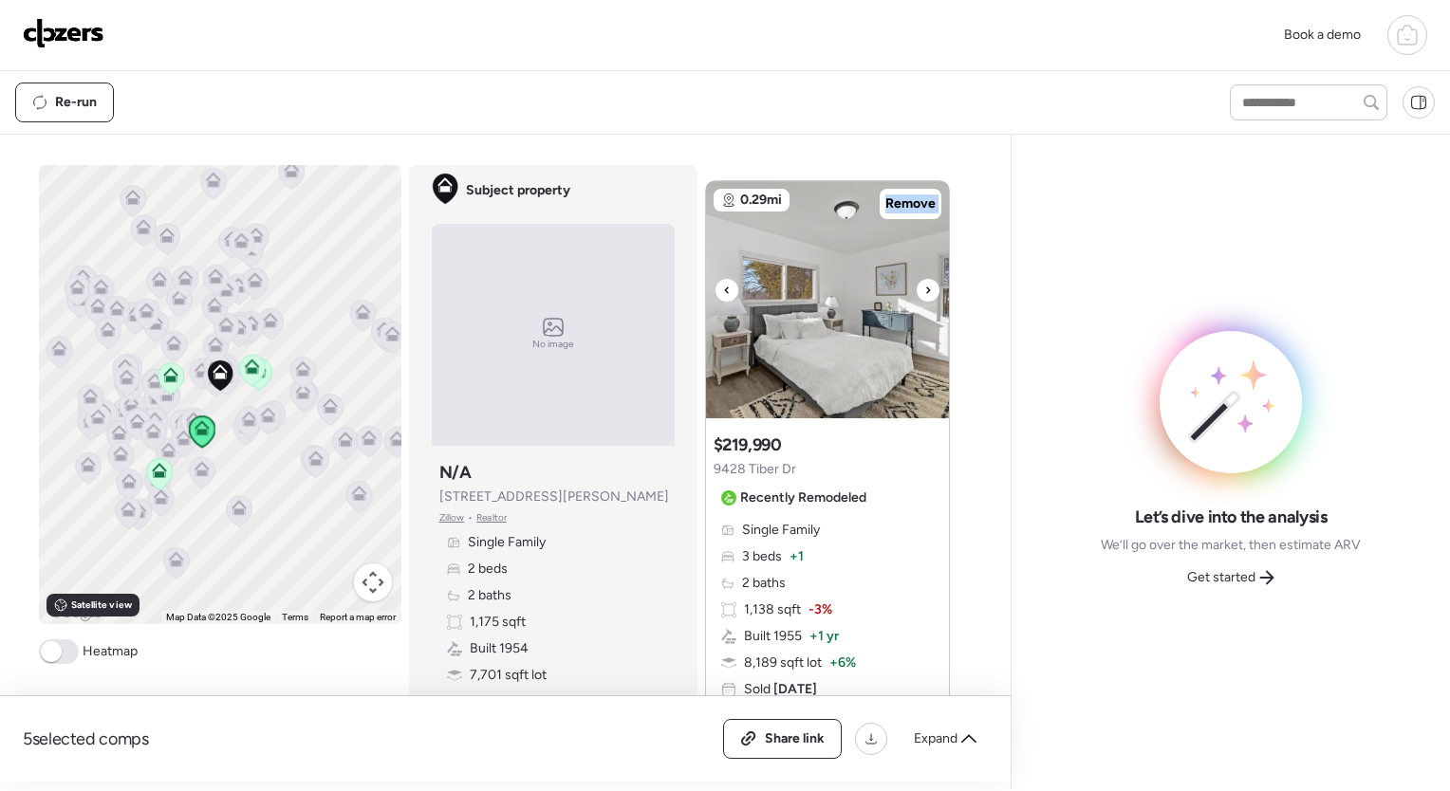
click at [924, 290] on icon at bounding box center [928, 290] width 8 height 23
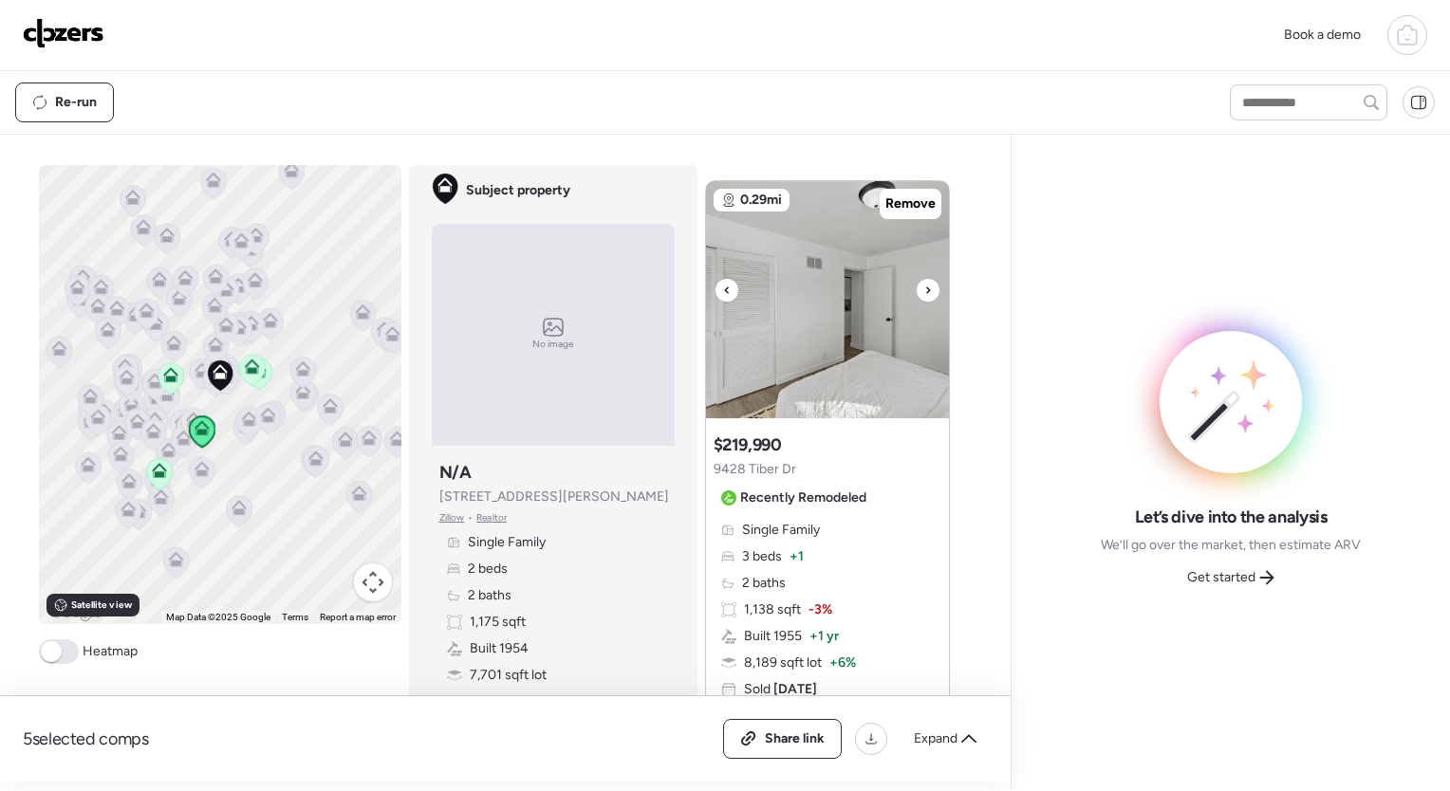
click at [924, 290] on icon at bounding box center [928, 290] width 8 height 23
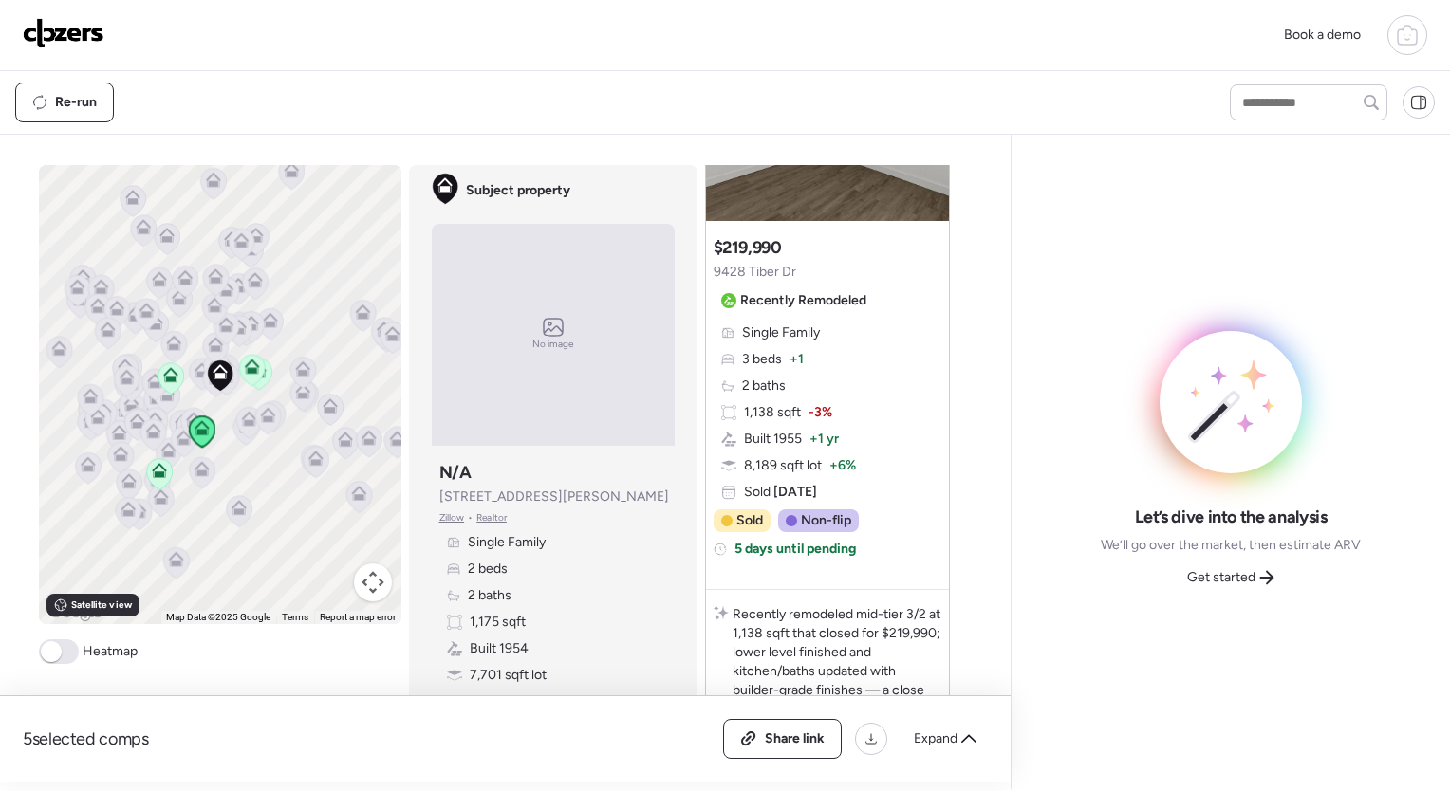
scroll to position [1069, 0]
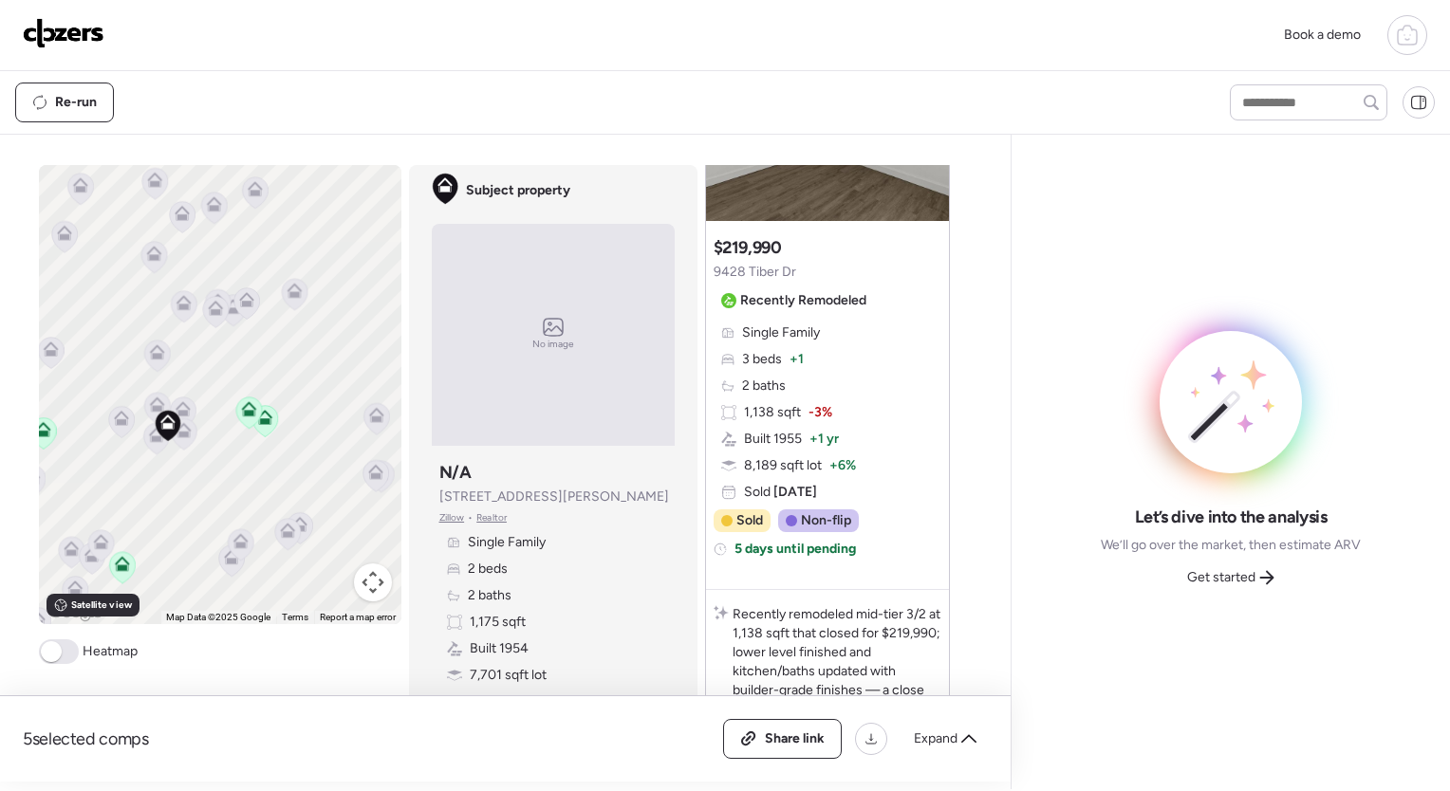
drag, startPoint x: 113, startPoint y: 495, endPoint x: 216, endPoint y: 483, distance: 104.2
click at [216, 483] on div "To activate drag with keyboard, press Alt + Enter. Once in keyboard drag state,…" at bounding box center [220, 394] width 362 height 459
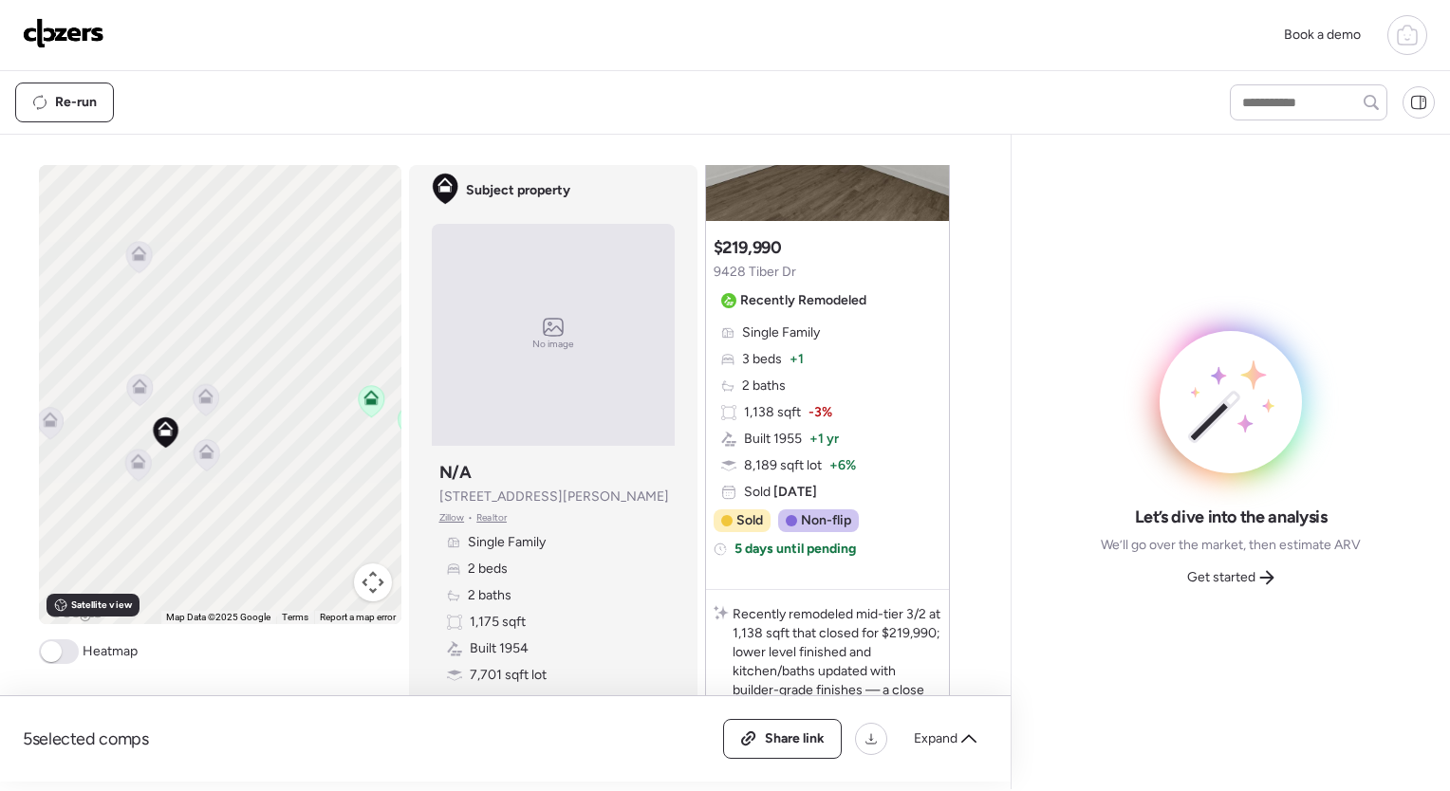
click at [133, 389] on icon at bounding box center [139, 390] width 12 height 6
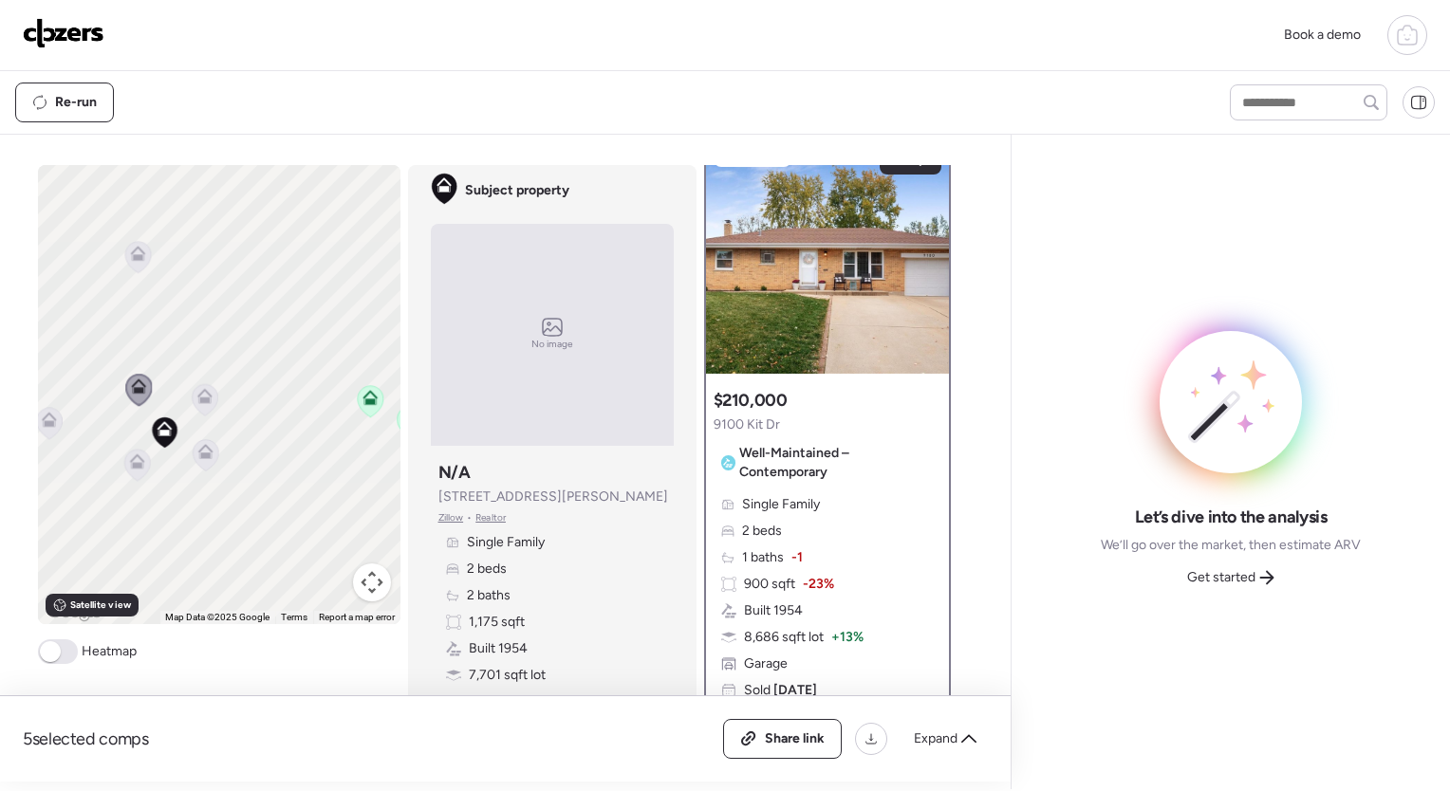
scroll to position [0, 0]
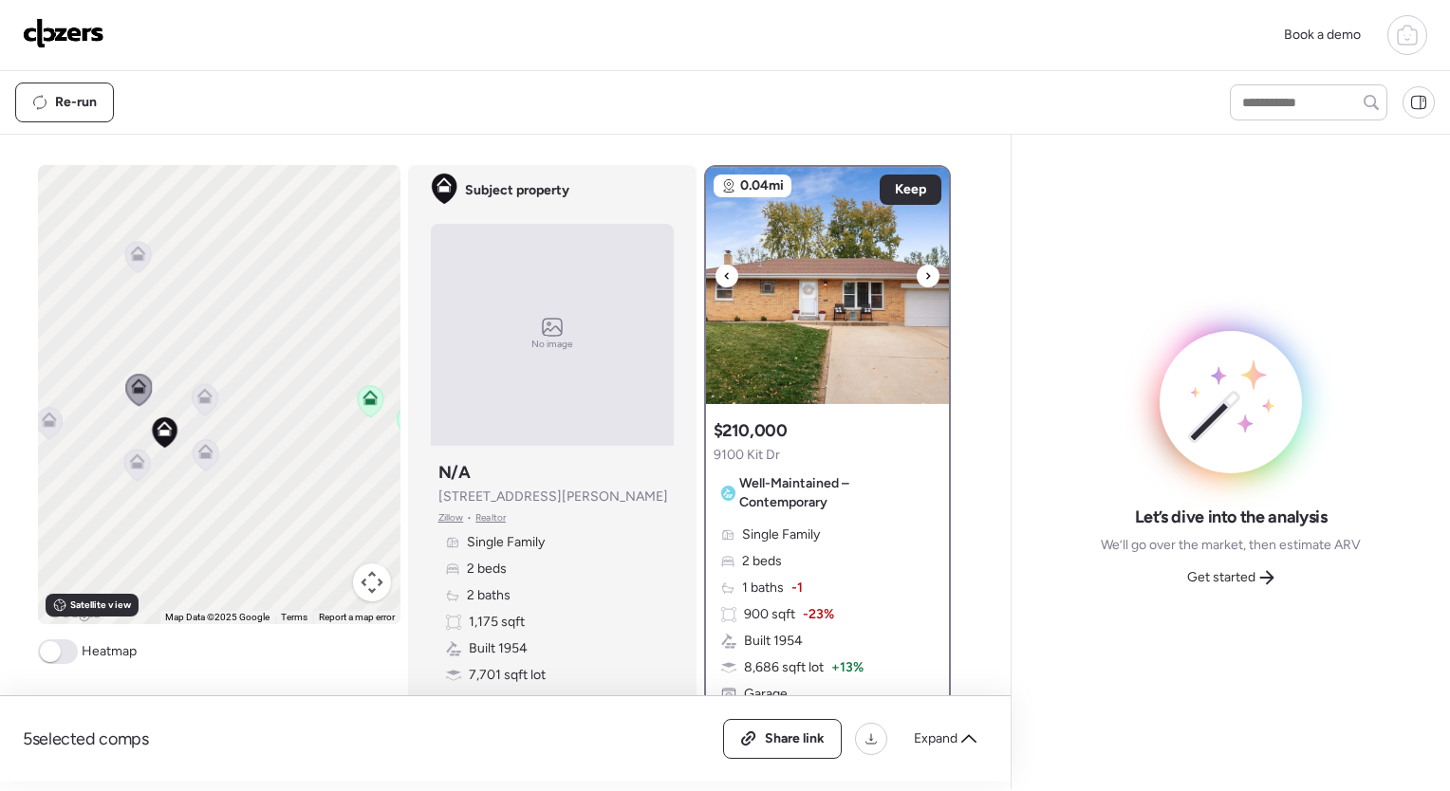
click at [926, 275] on div at bounding box center [928, 276] width 23 height 23
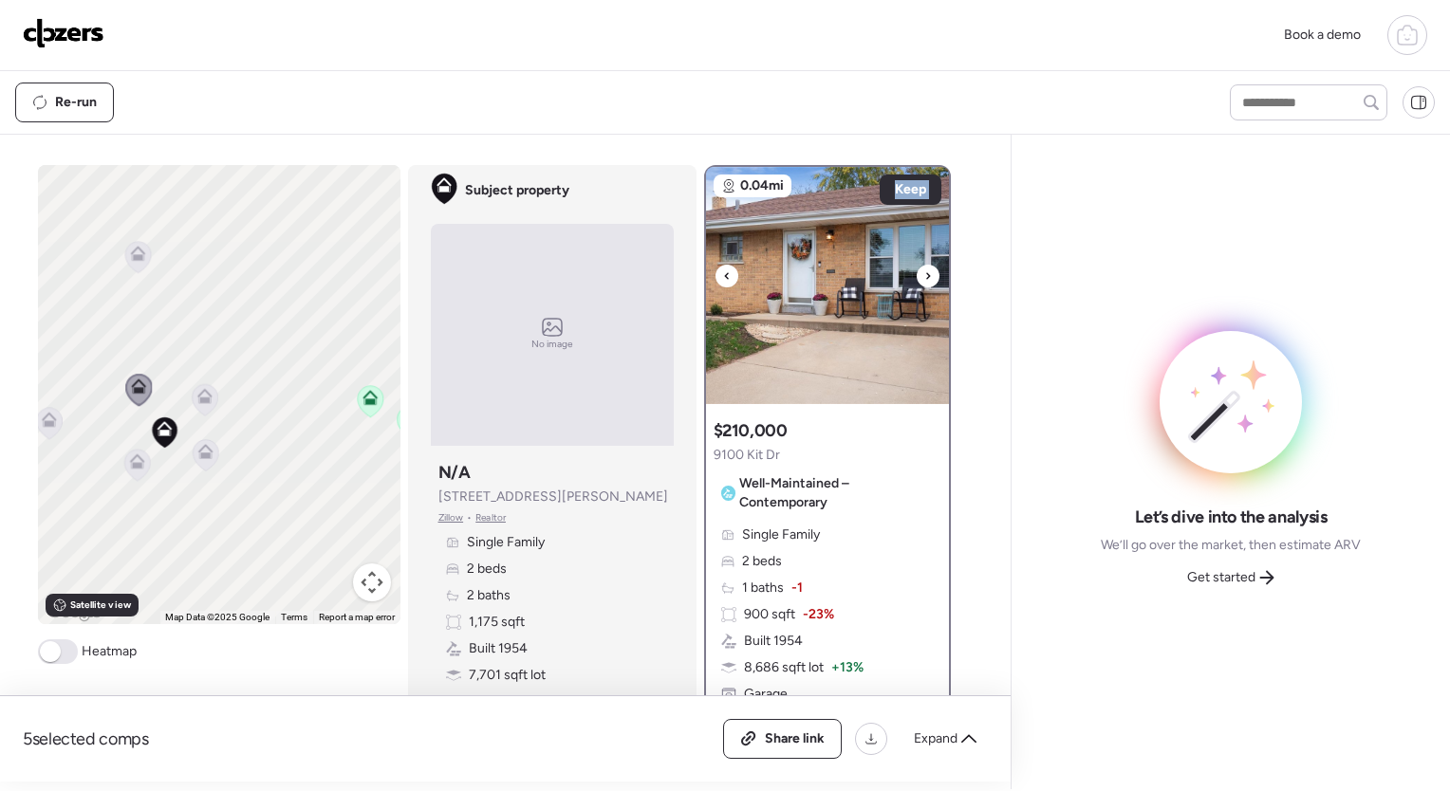
click at [926, 275] on div at bounding box center [928, 276] width 23 height 23
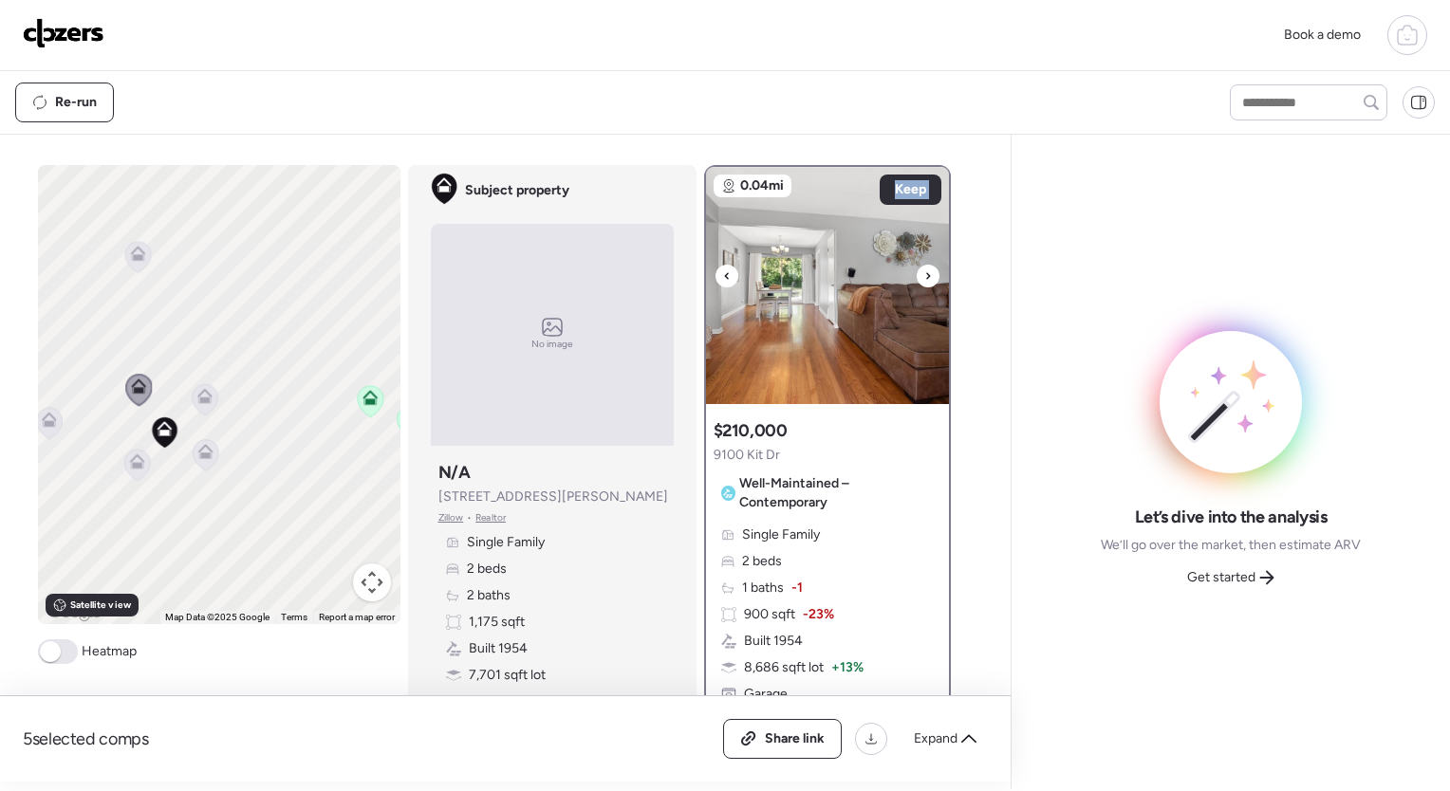
click at [926, 275] on div at bounding box center [928, 276] width 23 height 23
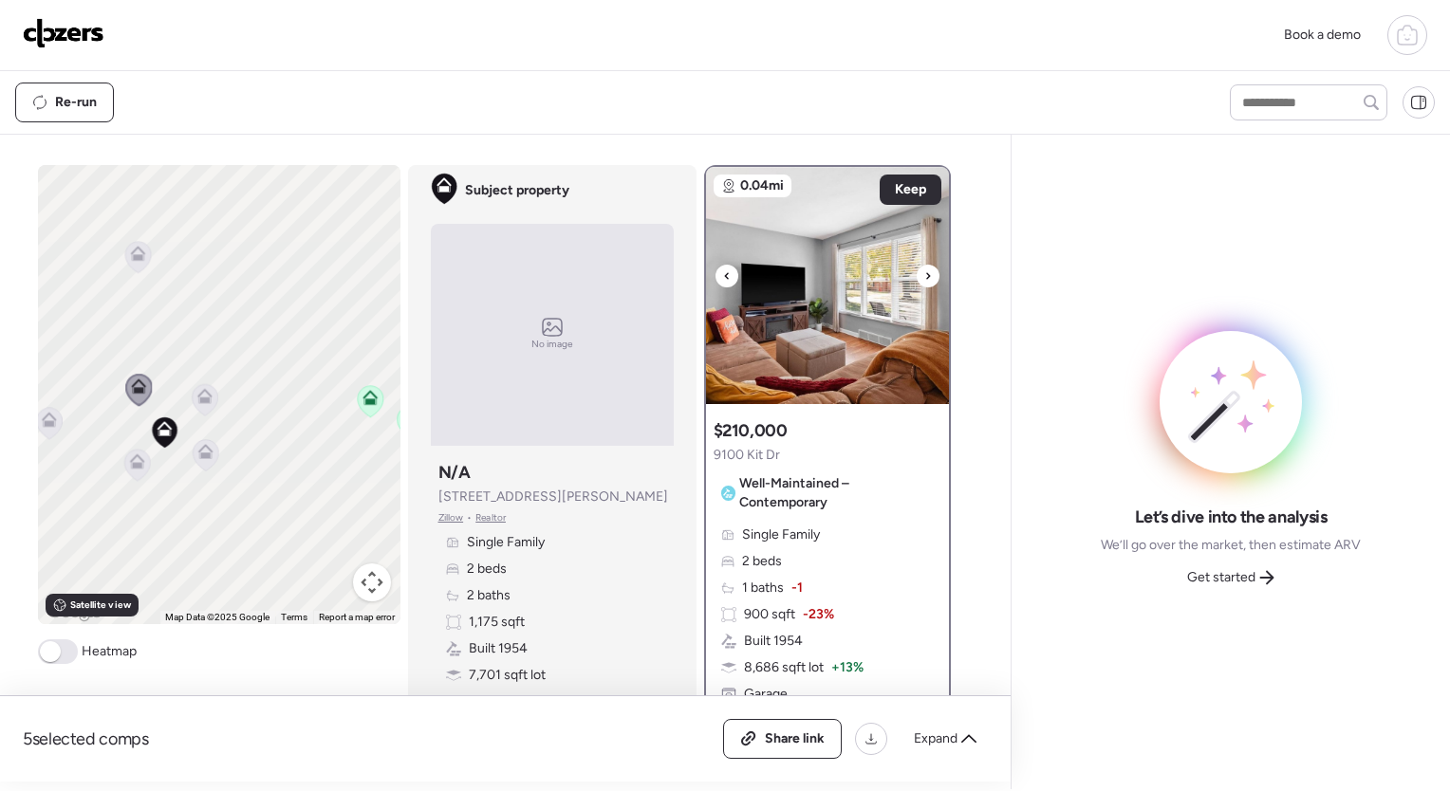
click at [926, 275] on div at bounding box center [928, 276] width 23 height 23
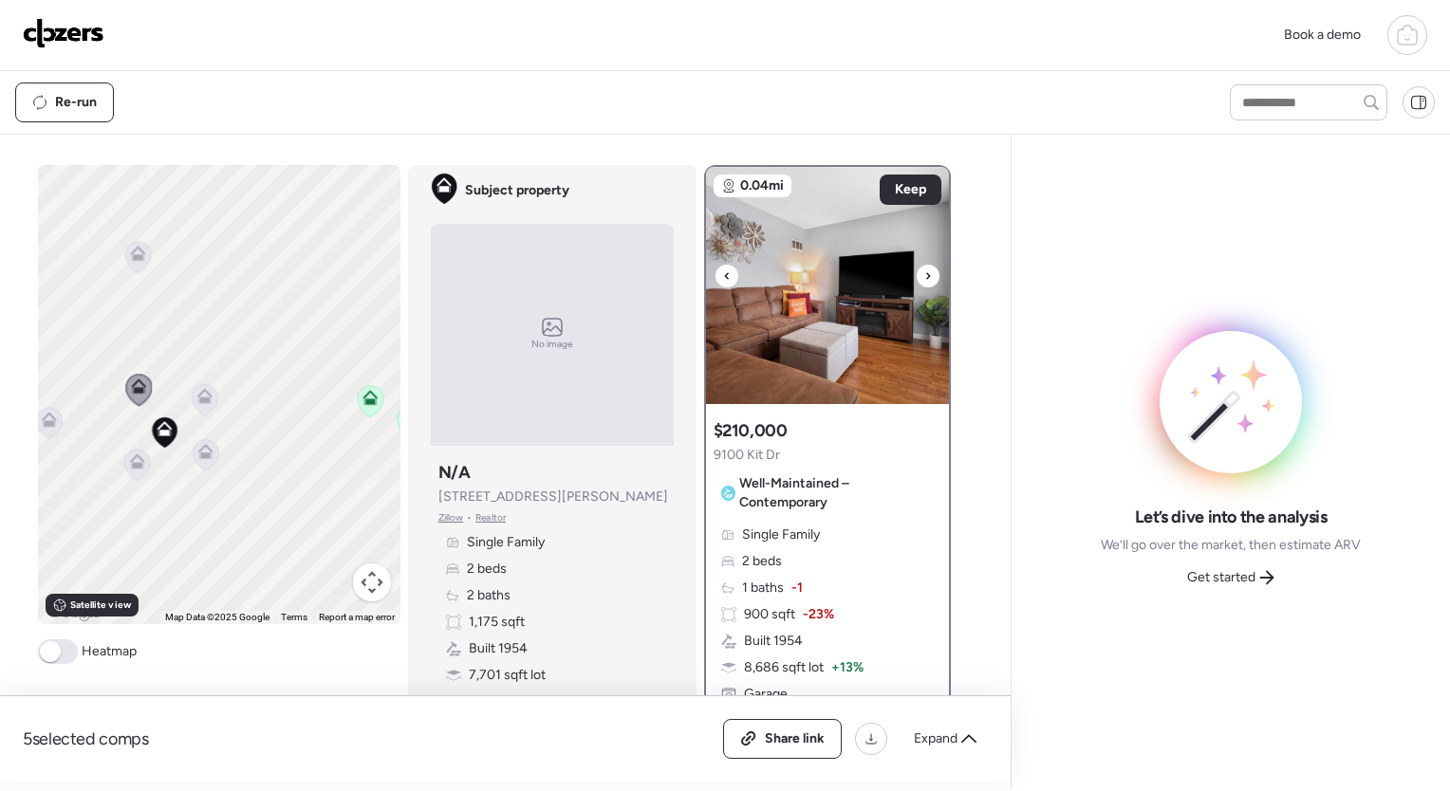
click at [926, 275] on div at bounding box center [928, 276] width 23 height 23
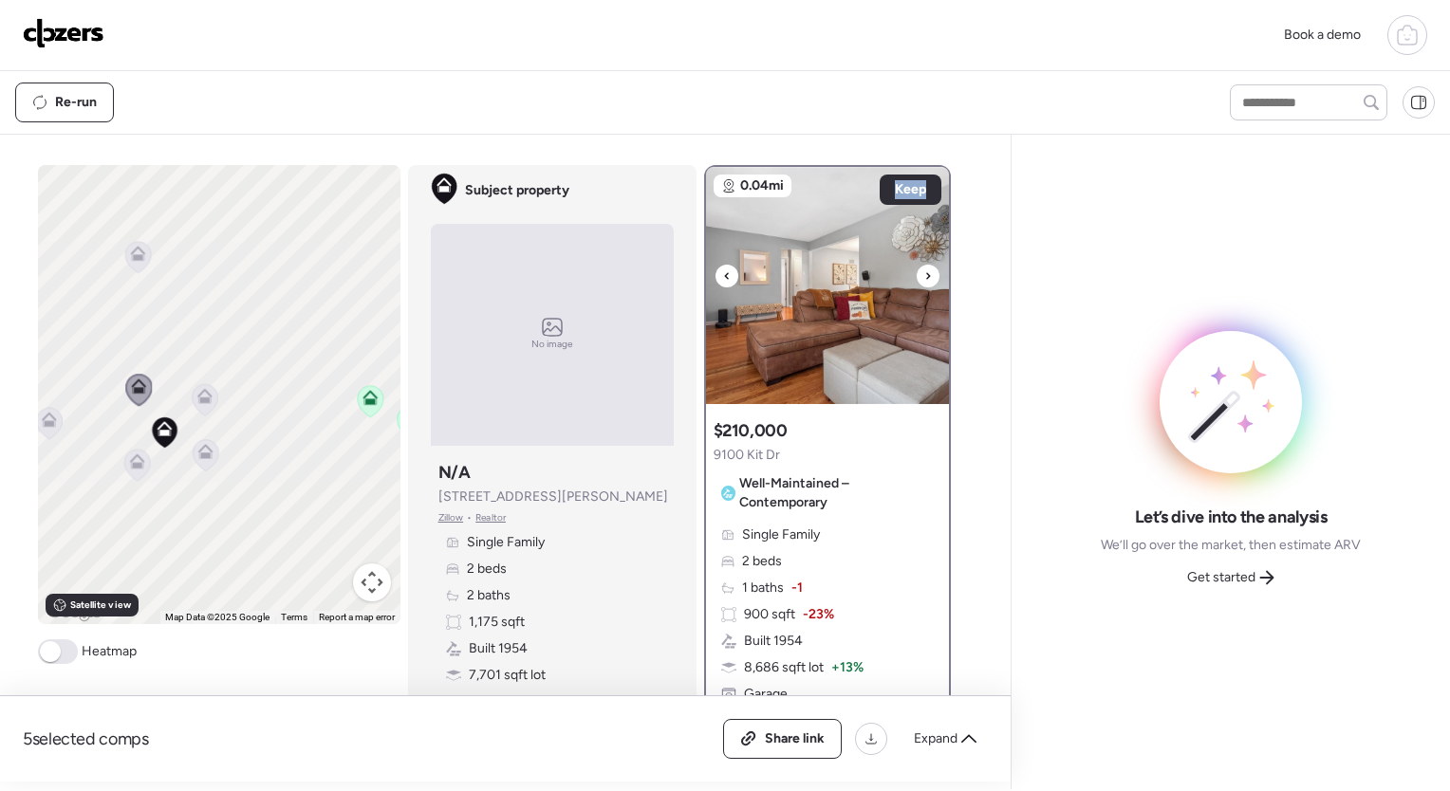
click at [926, 275] on div at bounding box center [928, 276] width 23 height 23
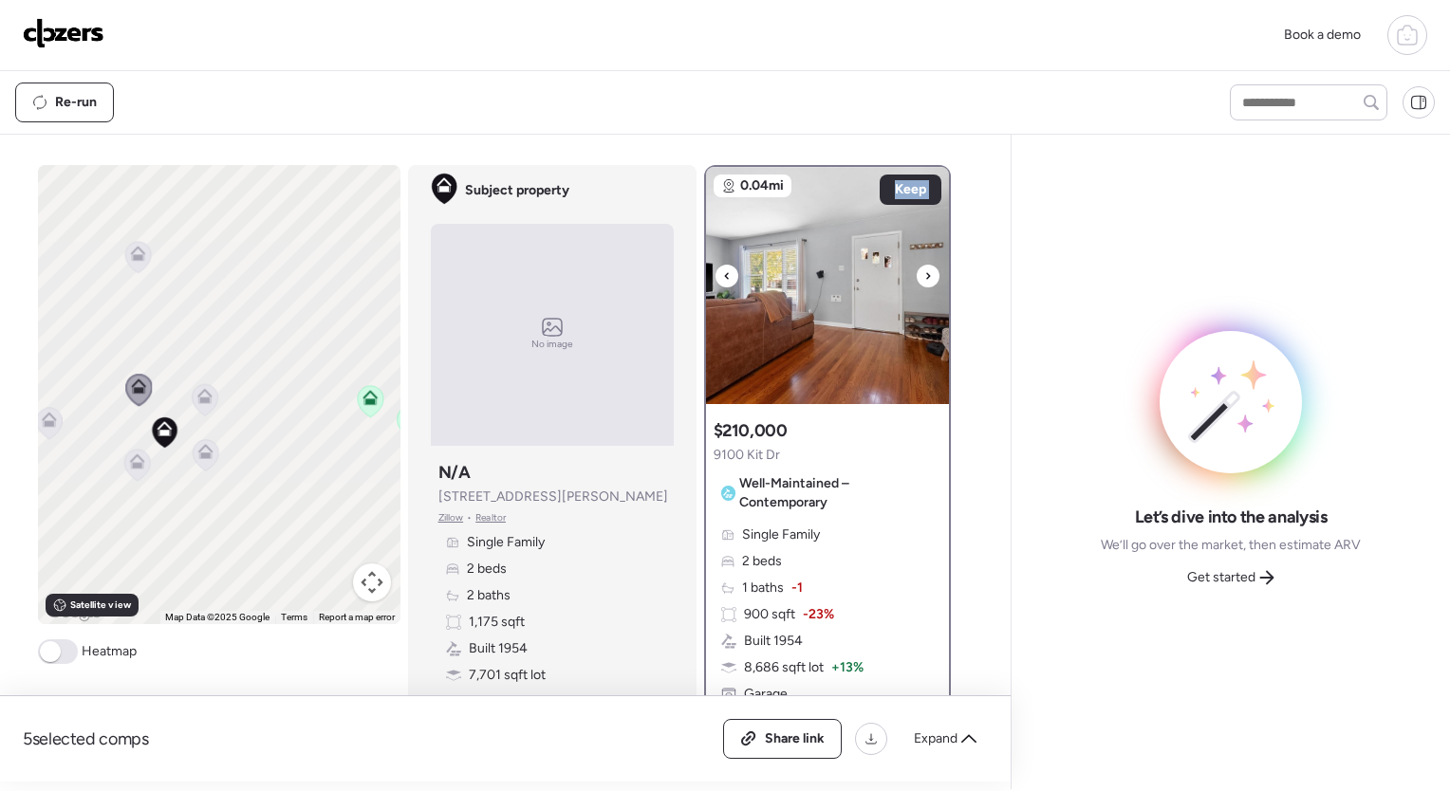
click at [926, 275] on div at bounding box center [928, 276] width 23 height 23
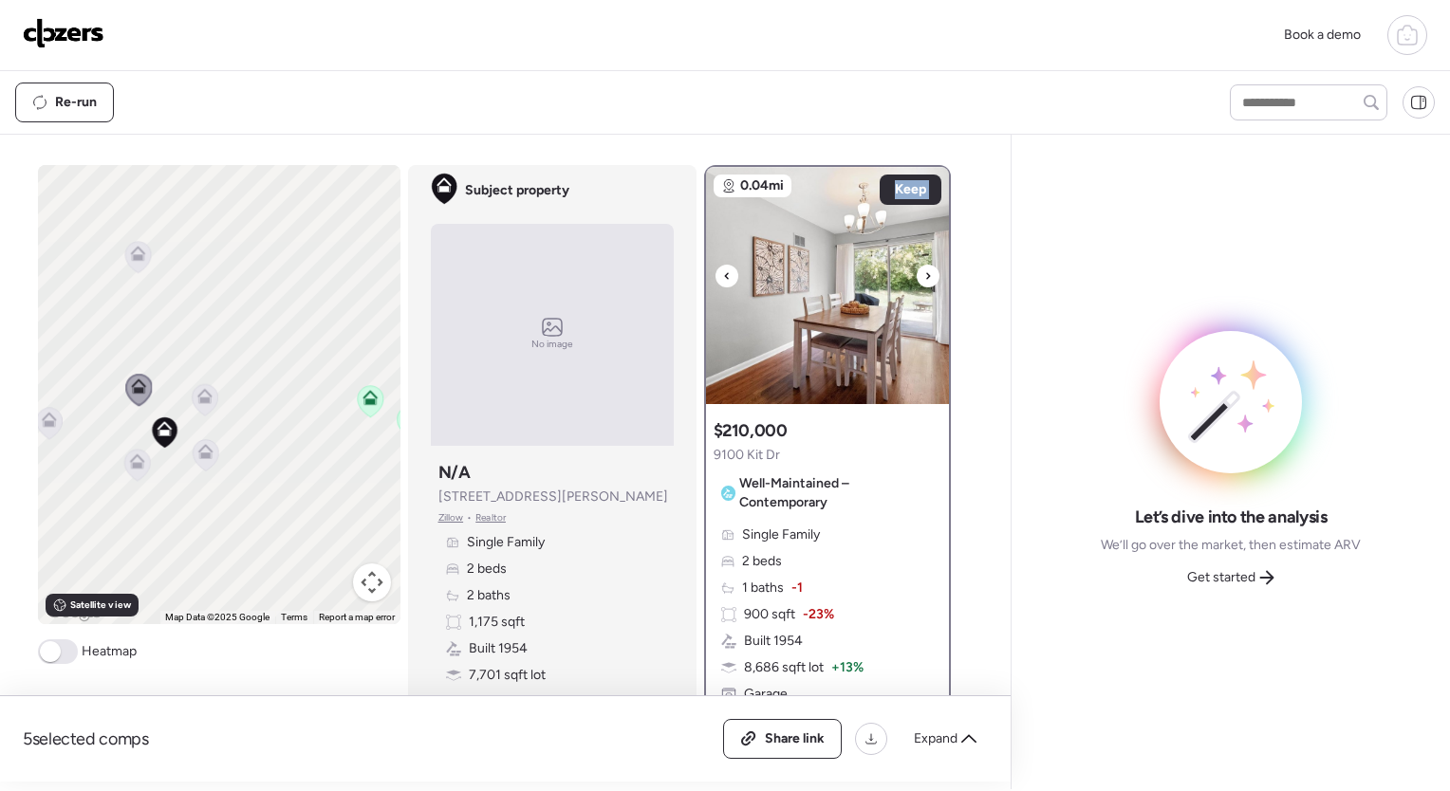
click at [926, 275] on div at bounding box center [928, 276] width 23 height 23
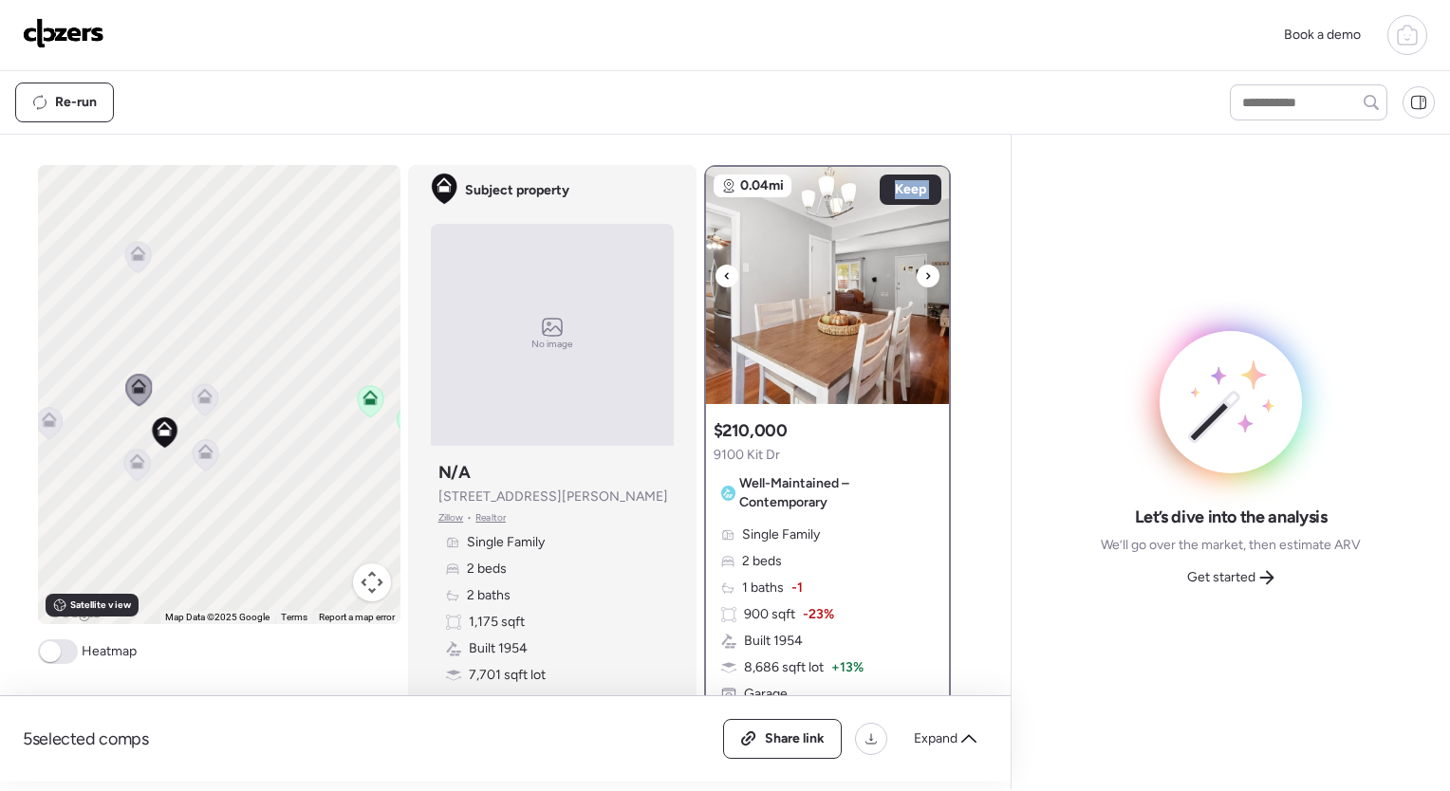
click at [926, 275] on div at bounding box center [928, 276] width 23 height 23
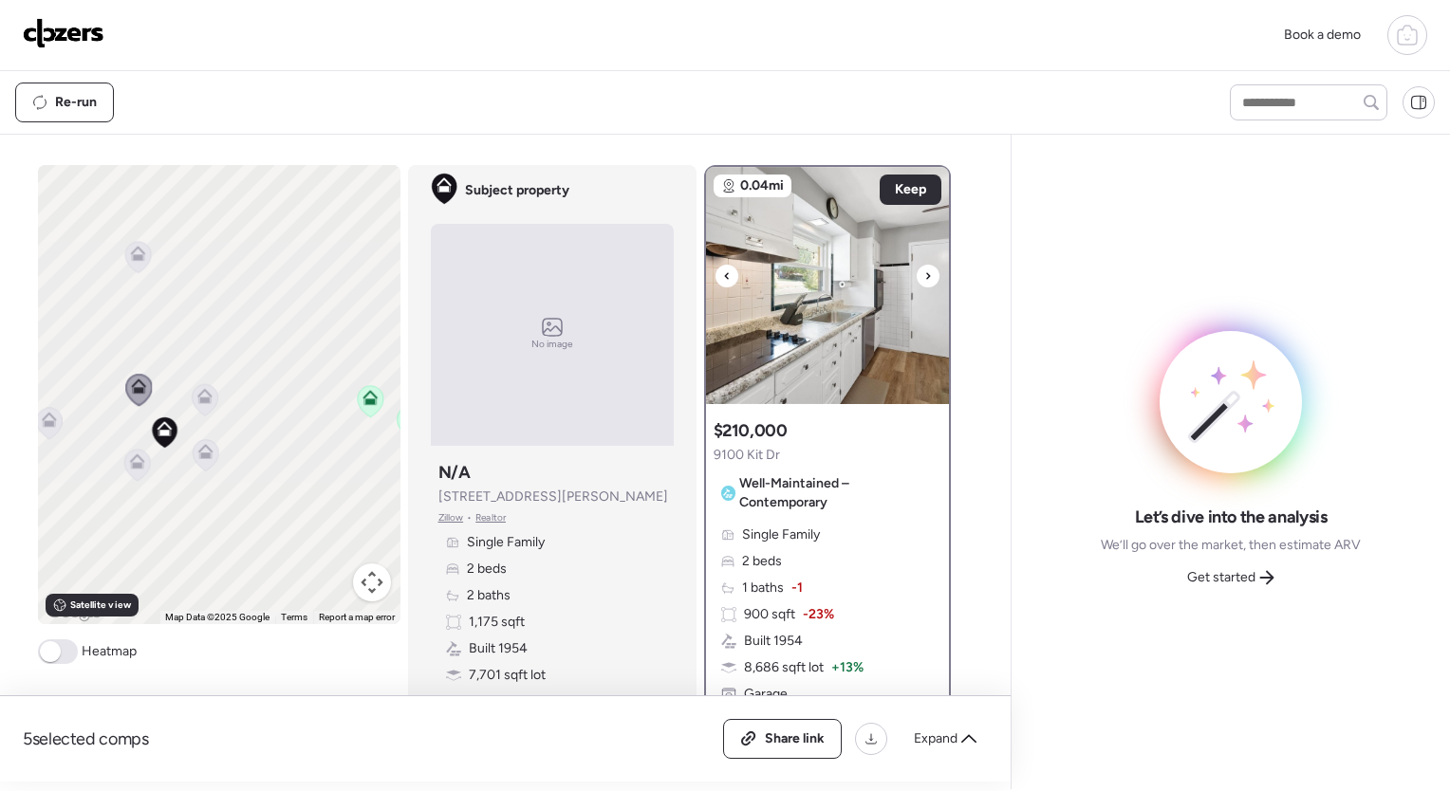
click at [925, 275] on div at bounding box center [928, 276] width 23 height 23
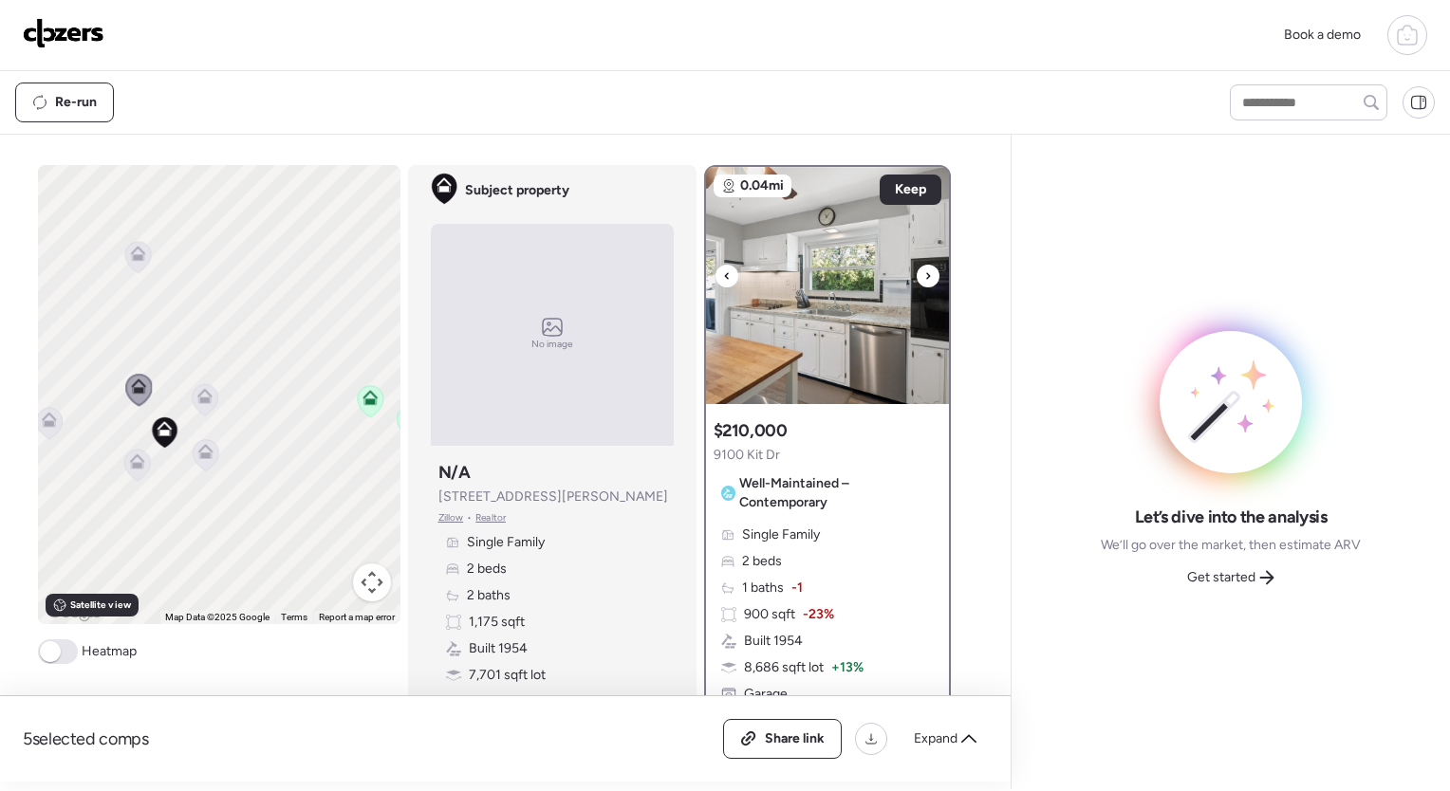
click at [925, 275] on div at bounding box center [928, 276] width 23 height 23
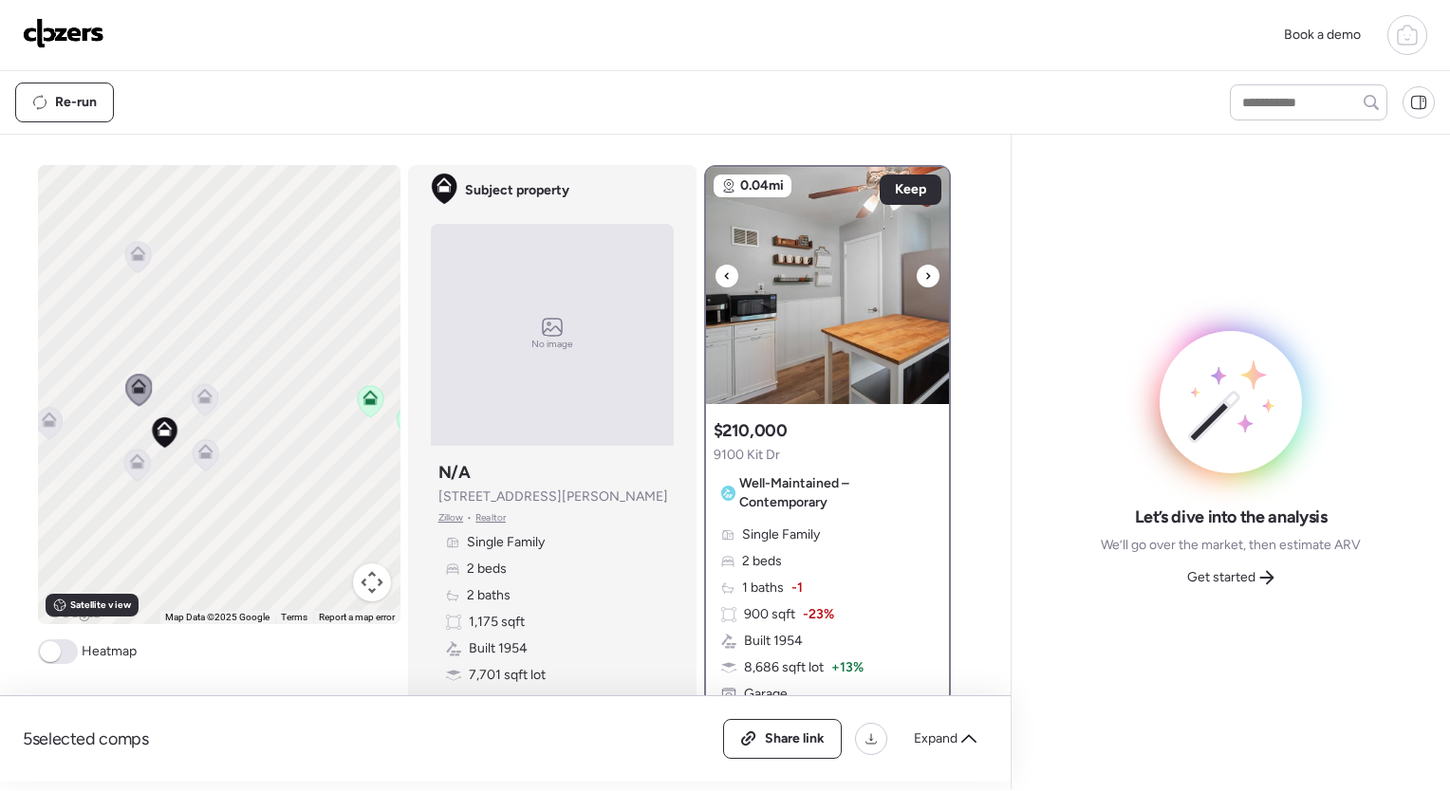
click at [925, 275] on div at bounding box center [928, 276] width 23 height 23
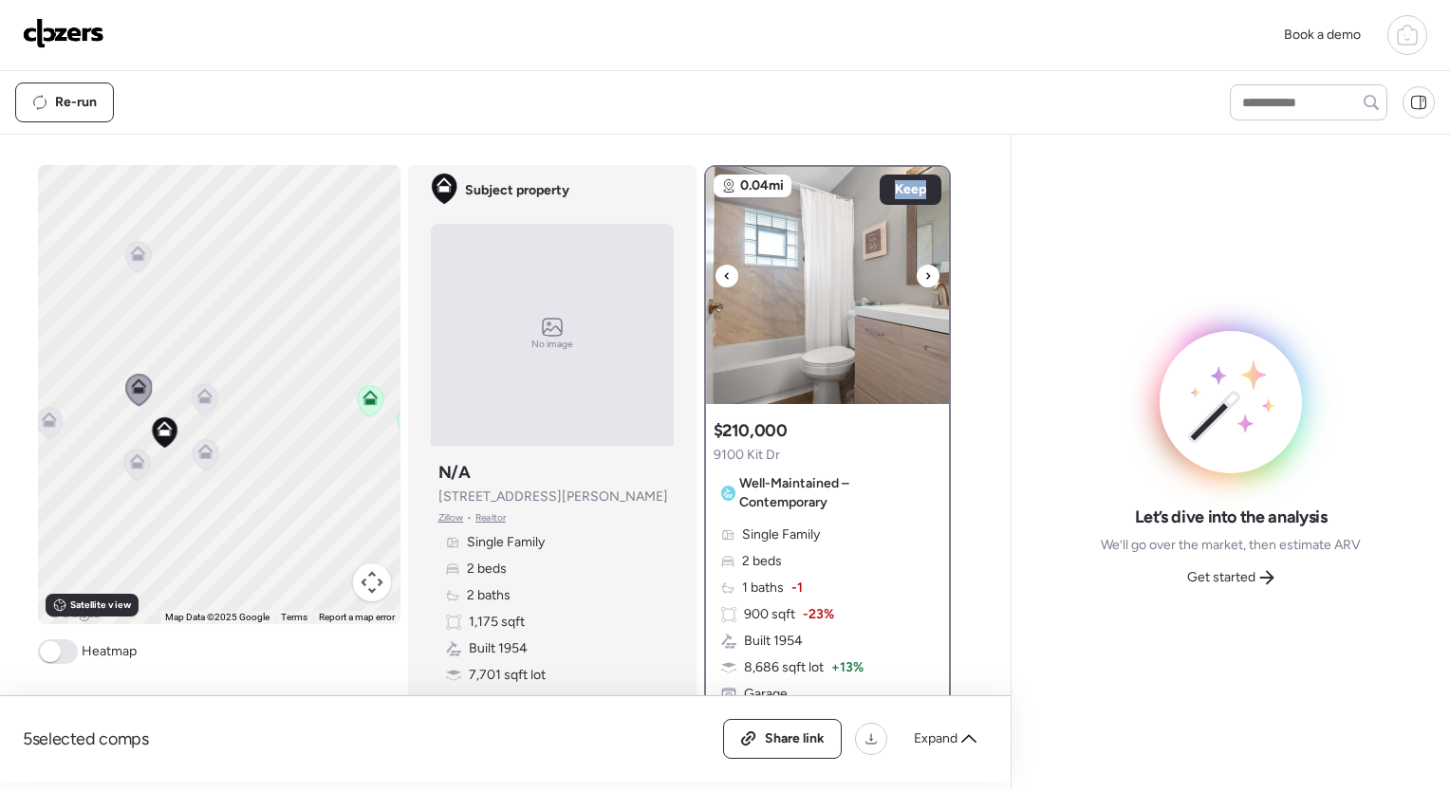
click at [925, 275] on div at bounding box center [928, 276] width 23 height 23
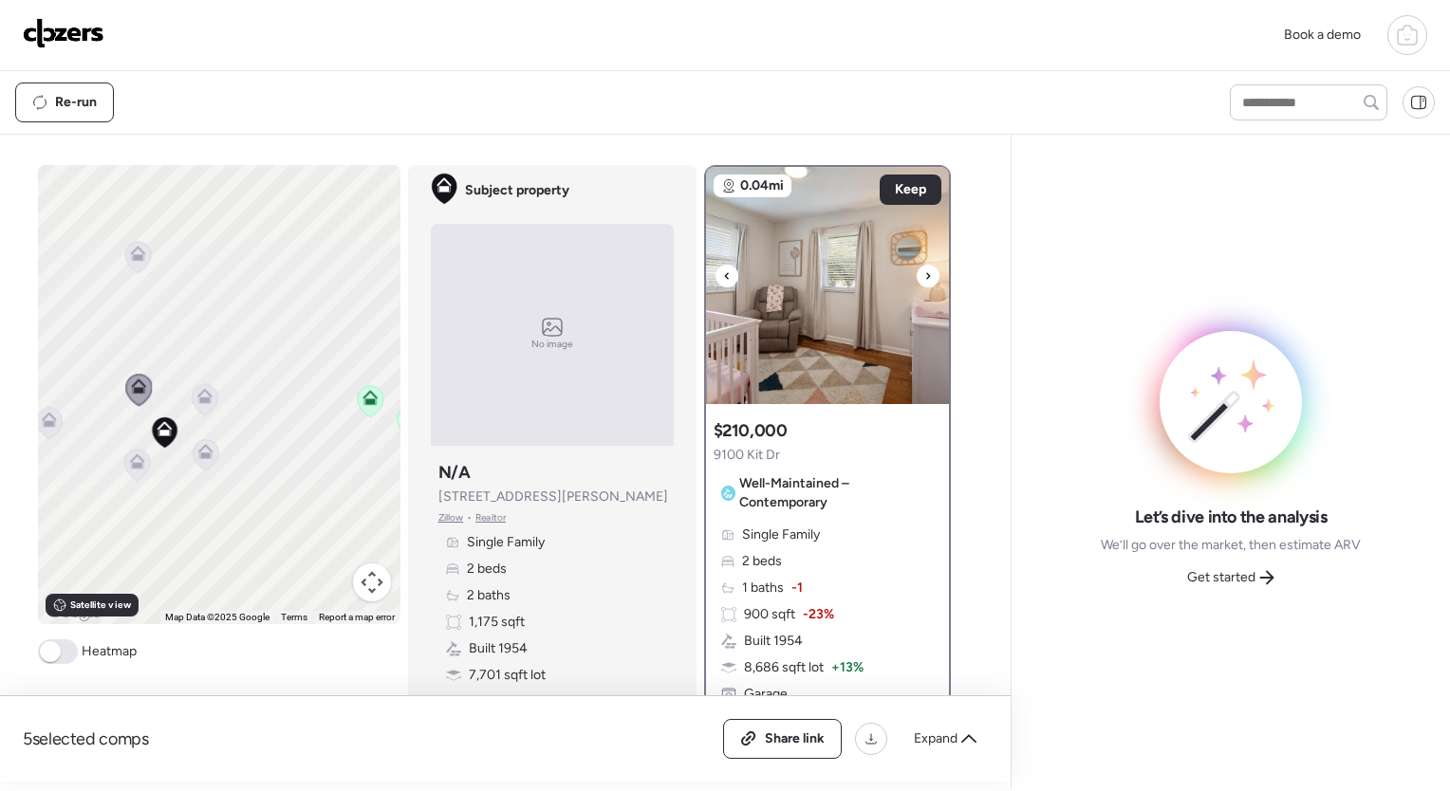
click at [925, 275] on div at bounding box center [928, 276] width 23 height 23
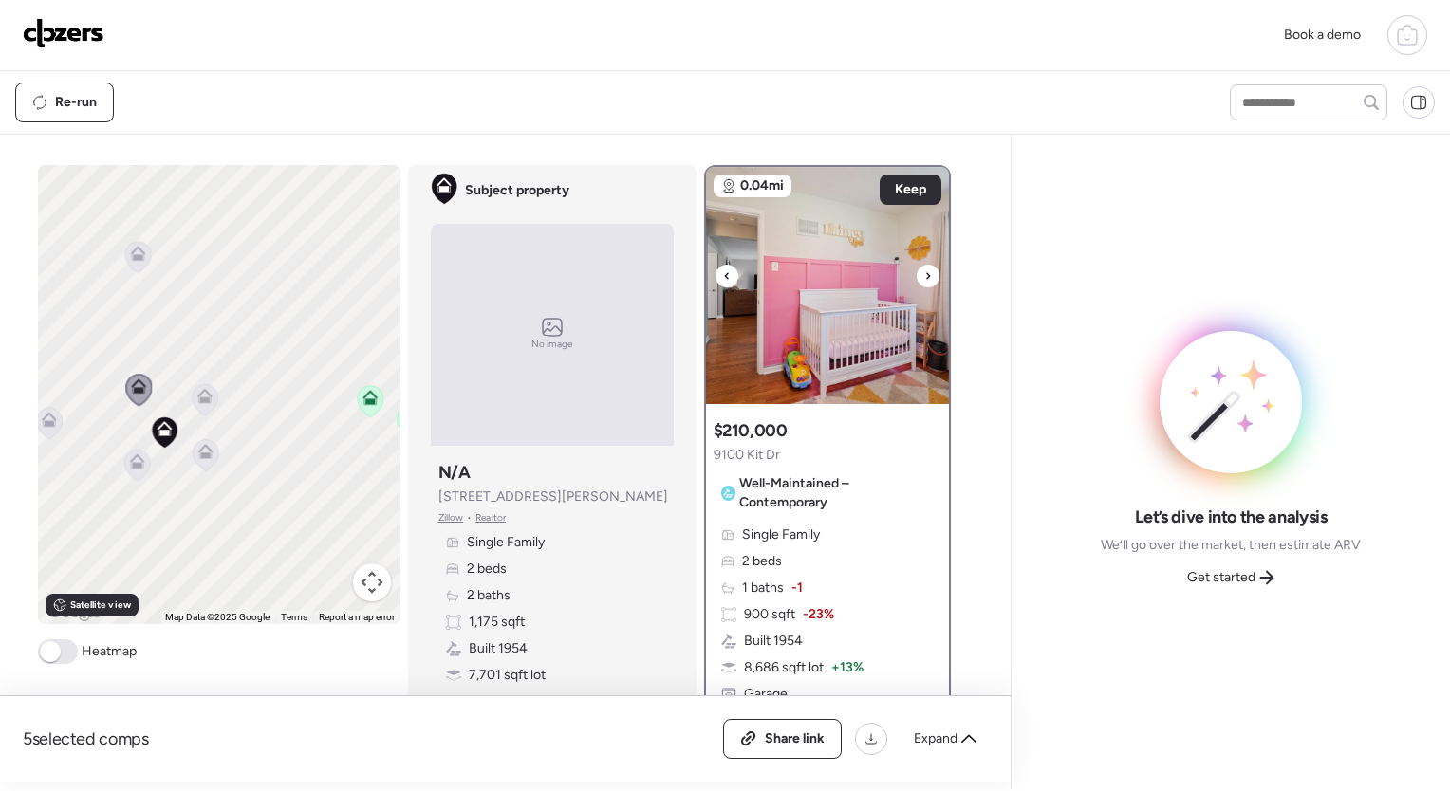
click at [925, 275] on div at bounding box center [928, 276] width 23 height 23
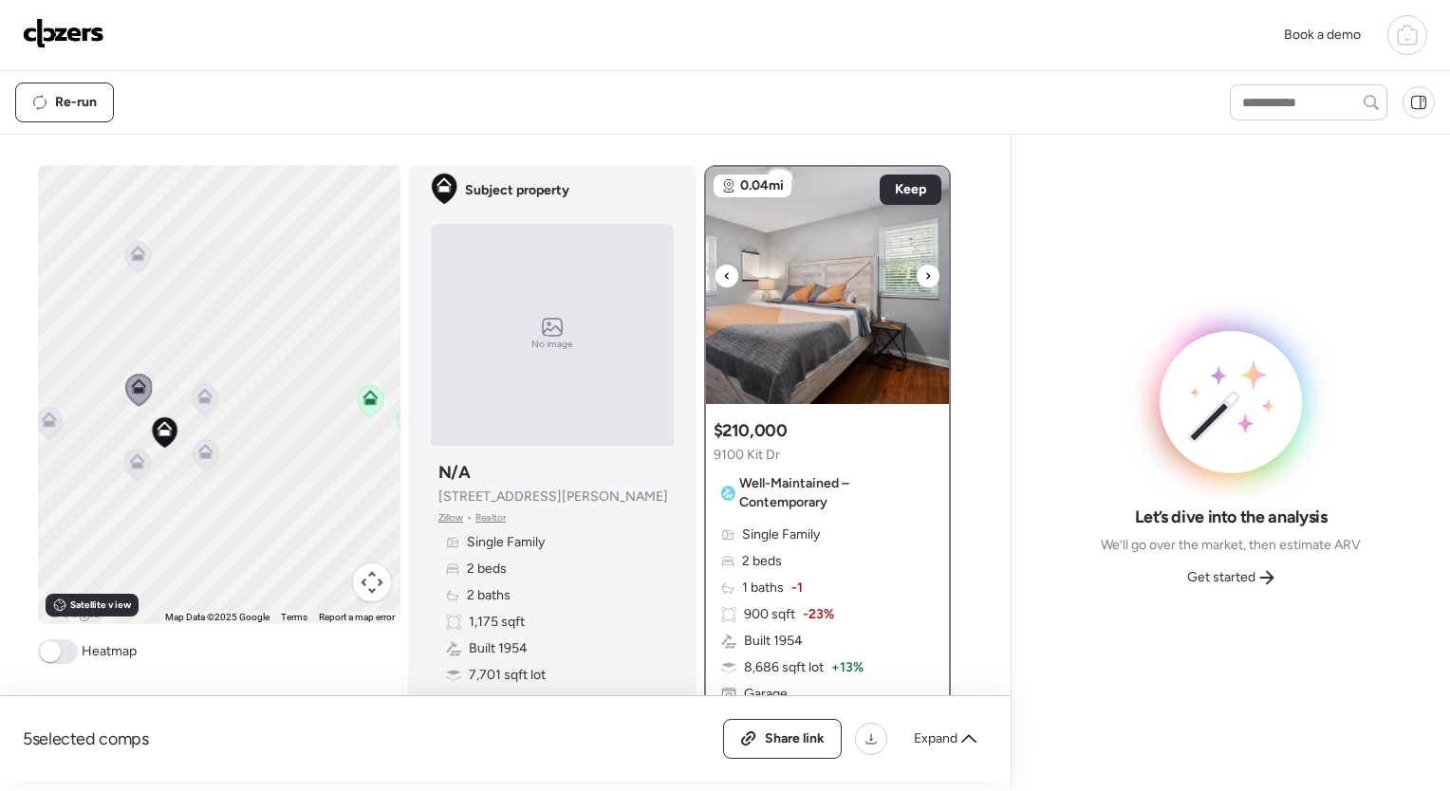
click at [925, 275] on div at bounding box center [928, 276] width 23 height 23
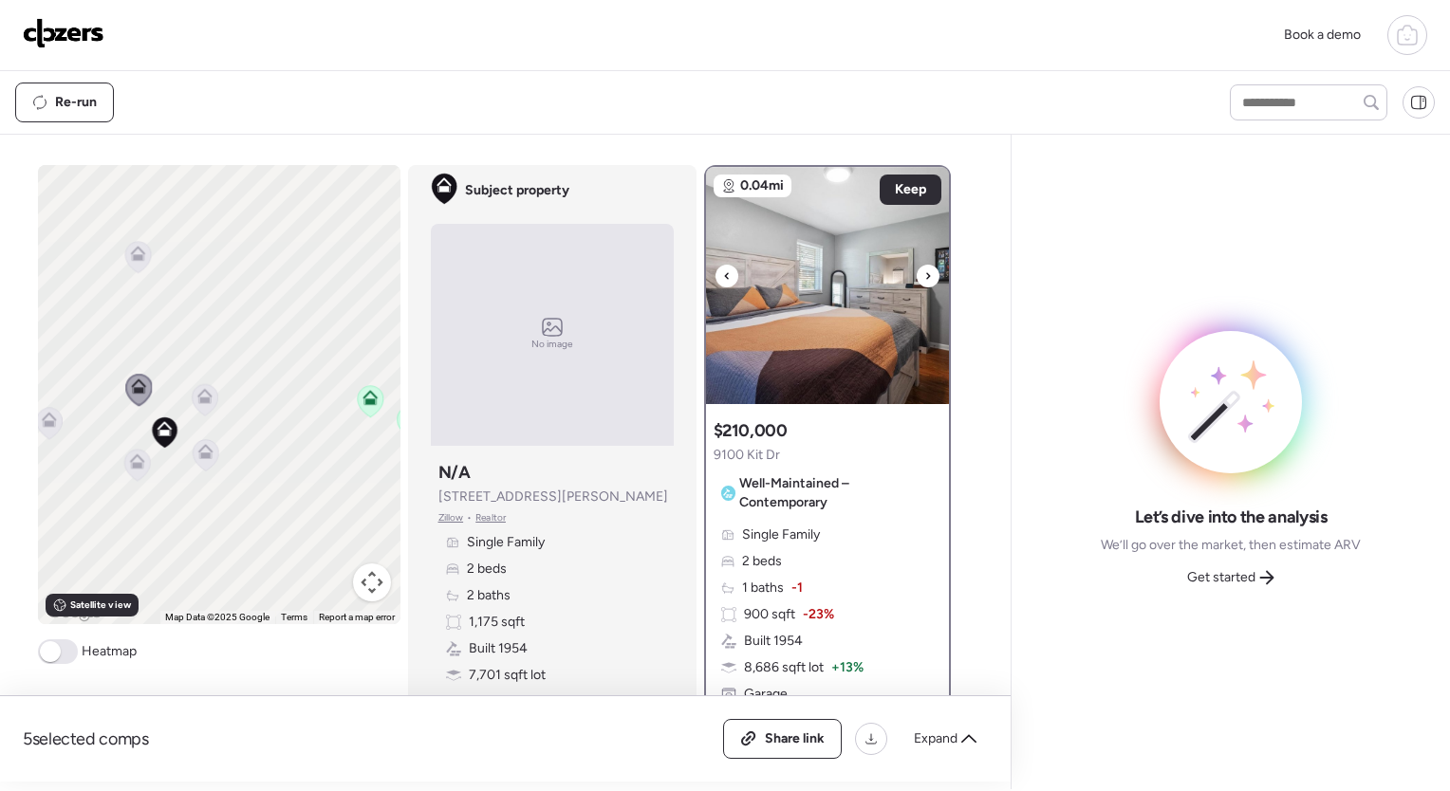
click at [925, 275] on div at bounding box center [928, 276] width 23 height 23
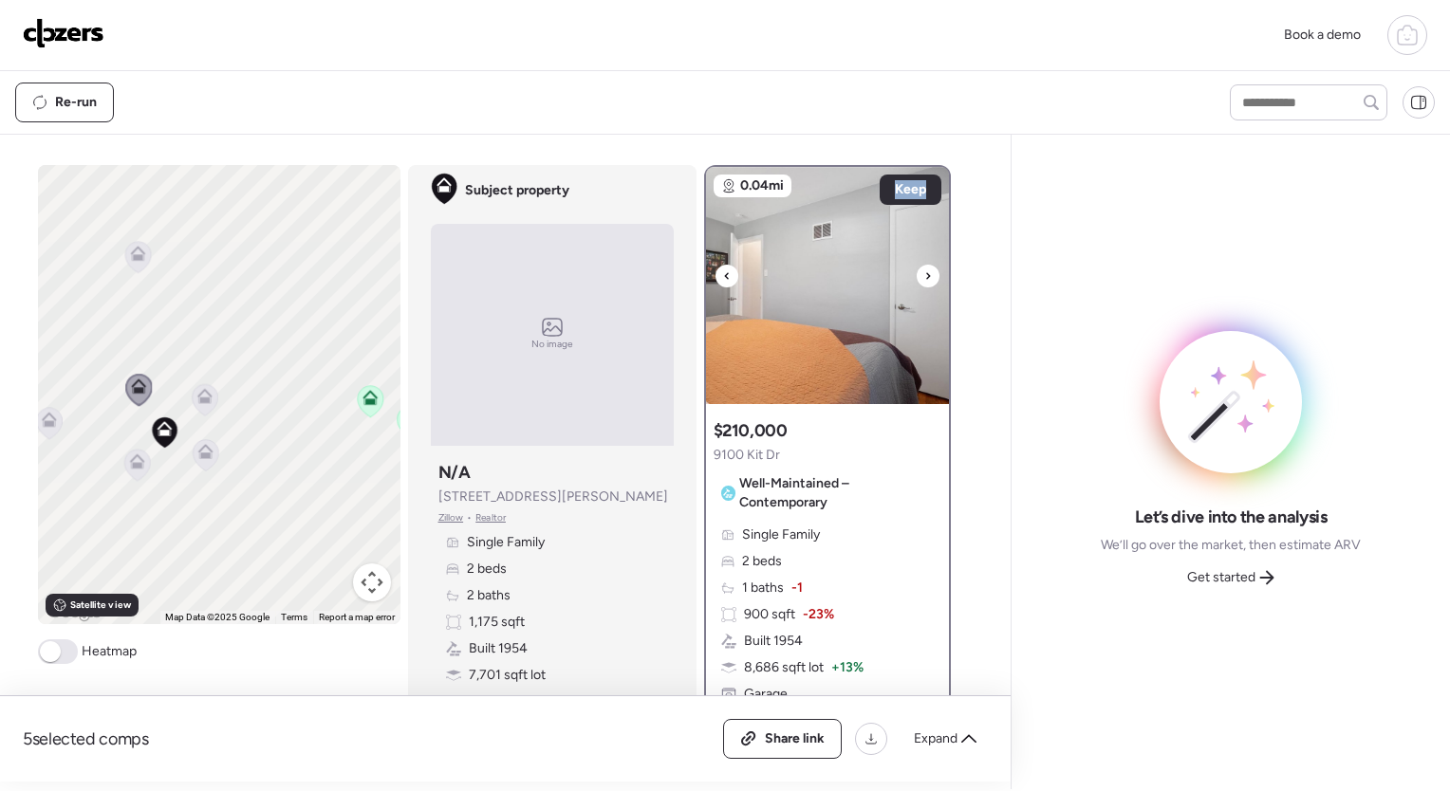
click at [925, 275] on div at bounding box center [928, 276] width 23 height 23
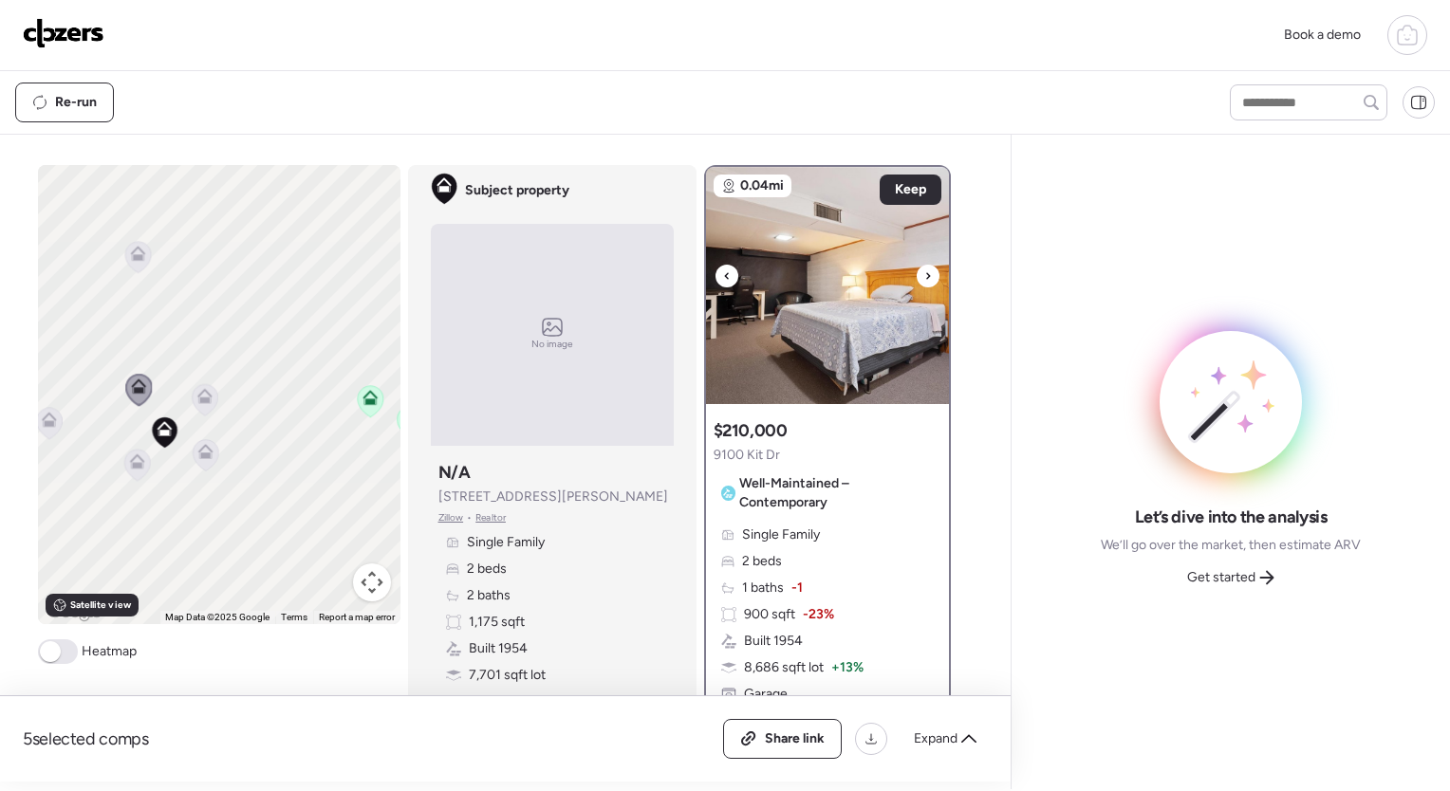
click at [925, 275] on div at bounding box center [928, 276] width 23 height 23
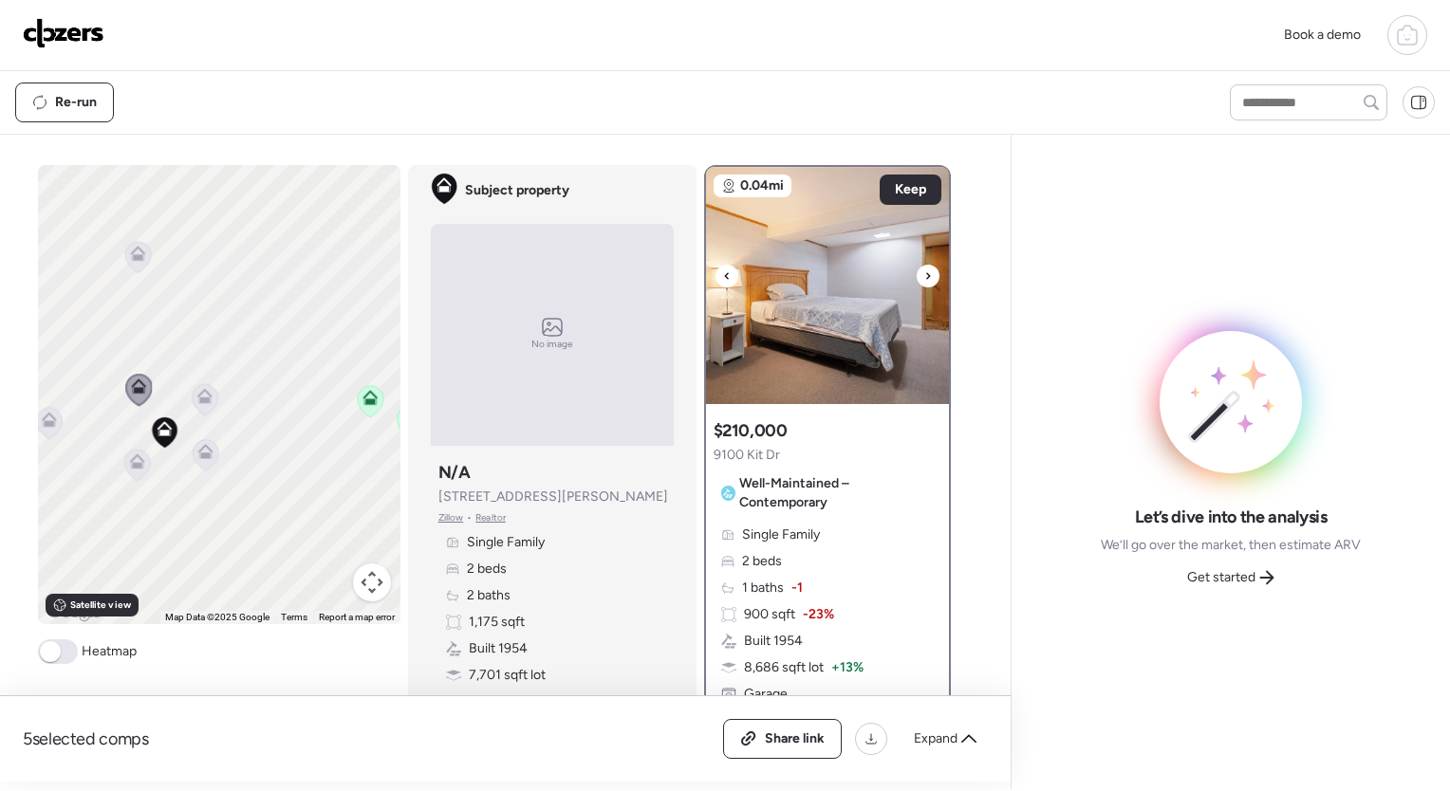
click at [925, 275] on div at bounding box center [928, 276] width 23 height 23
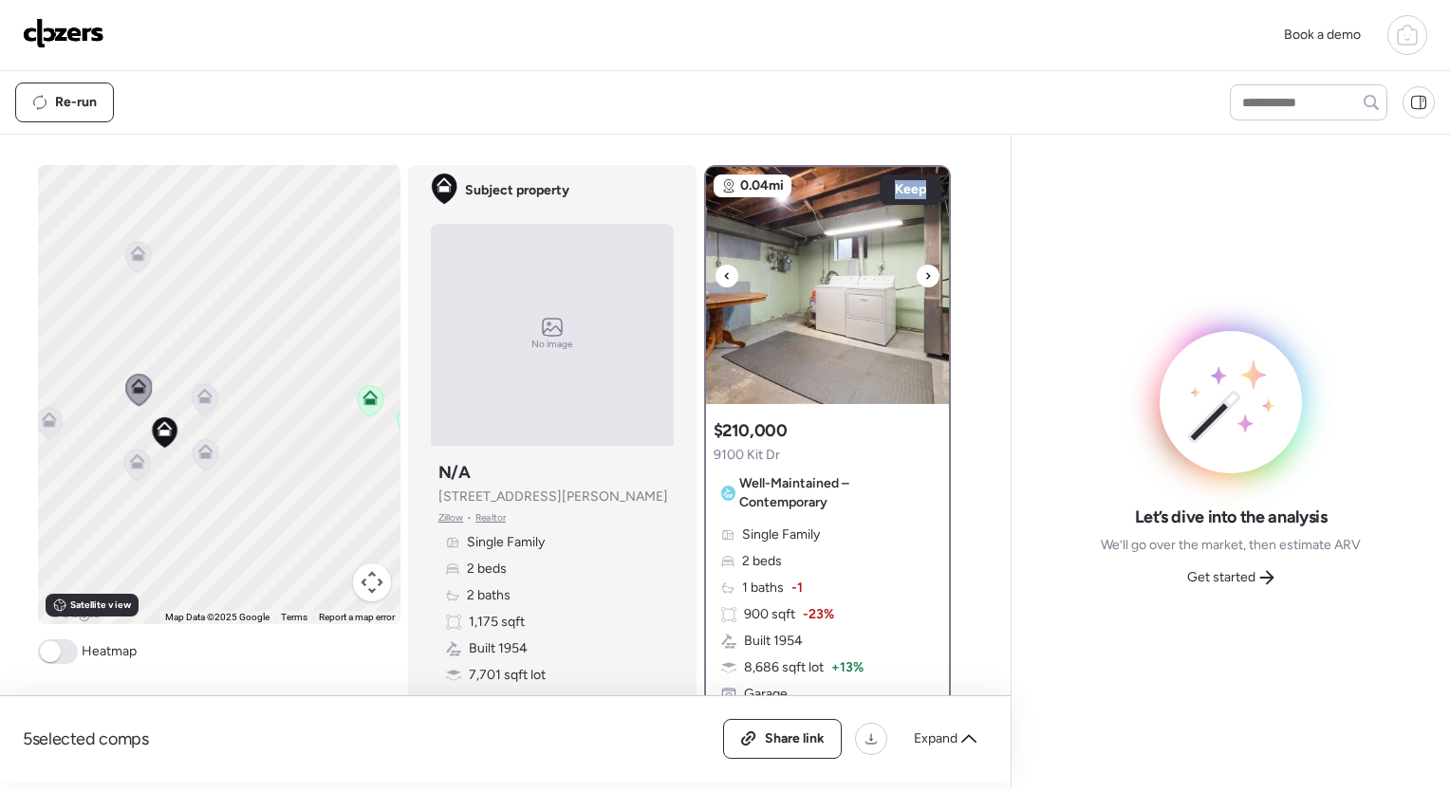
click at [925, 275] on div at bounding box center [928, 276] width 23 height 23
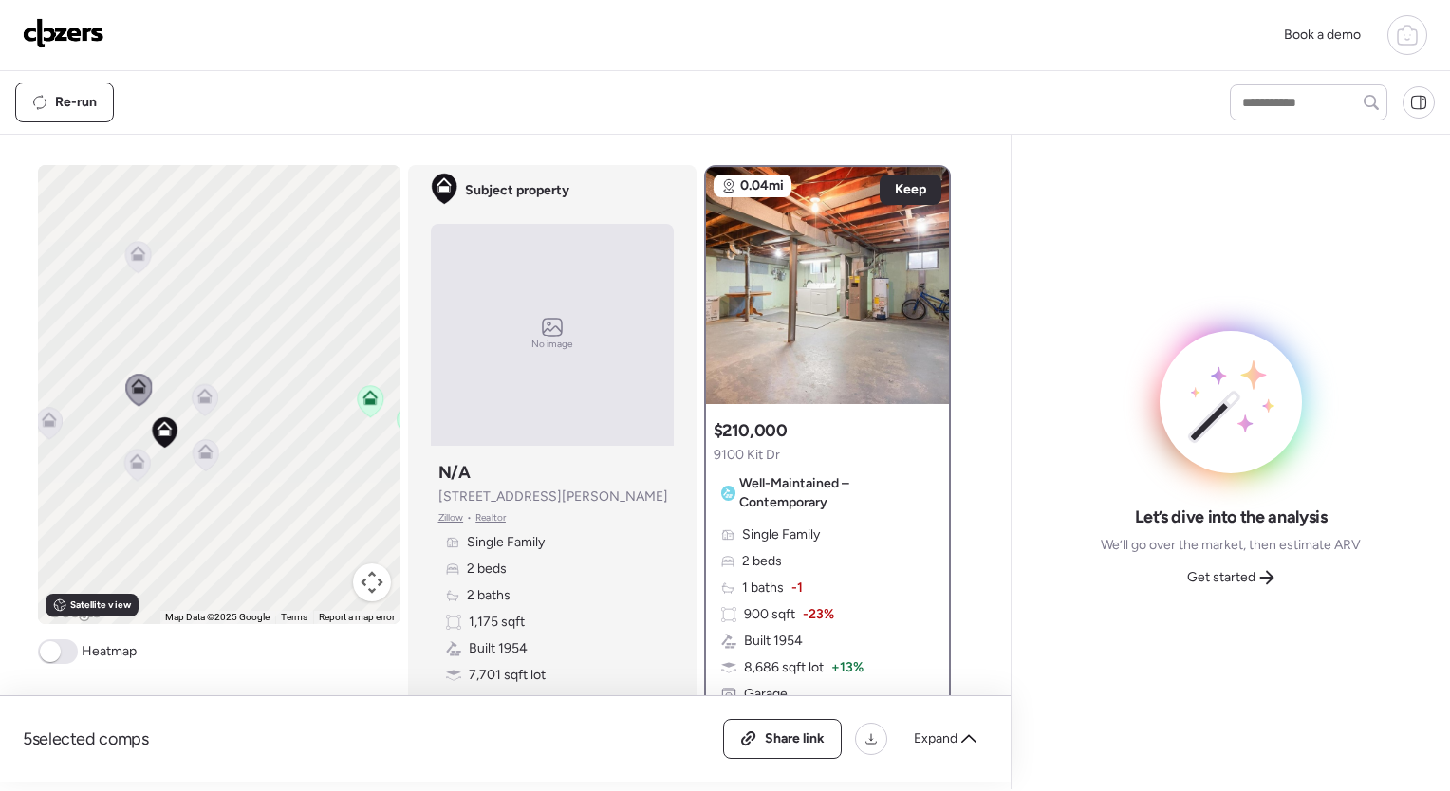
drag, startPoint x: 925, startPoint y: 275, endPoint x: 883, endPoint y: 120, distance: 161.4
click at [883, 120] on div "Re-run" at bounding box center [605, 103] width 1180 height 40
click at [895, 188] on span "Keep" at bounding box center [910, 189] width 31 height 19
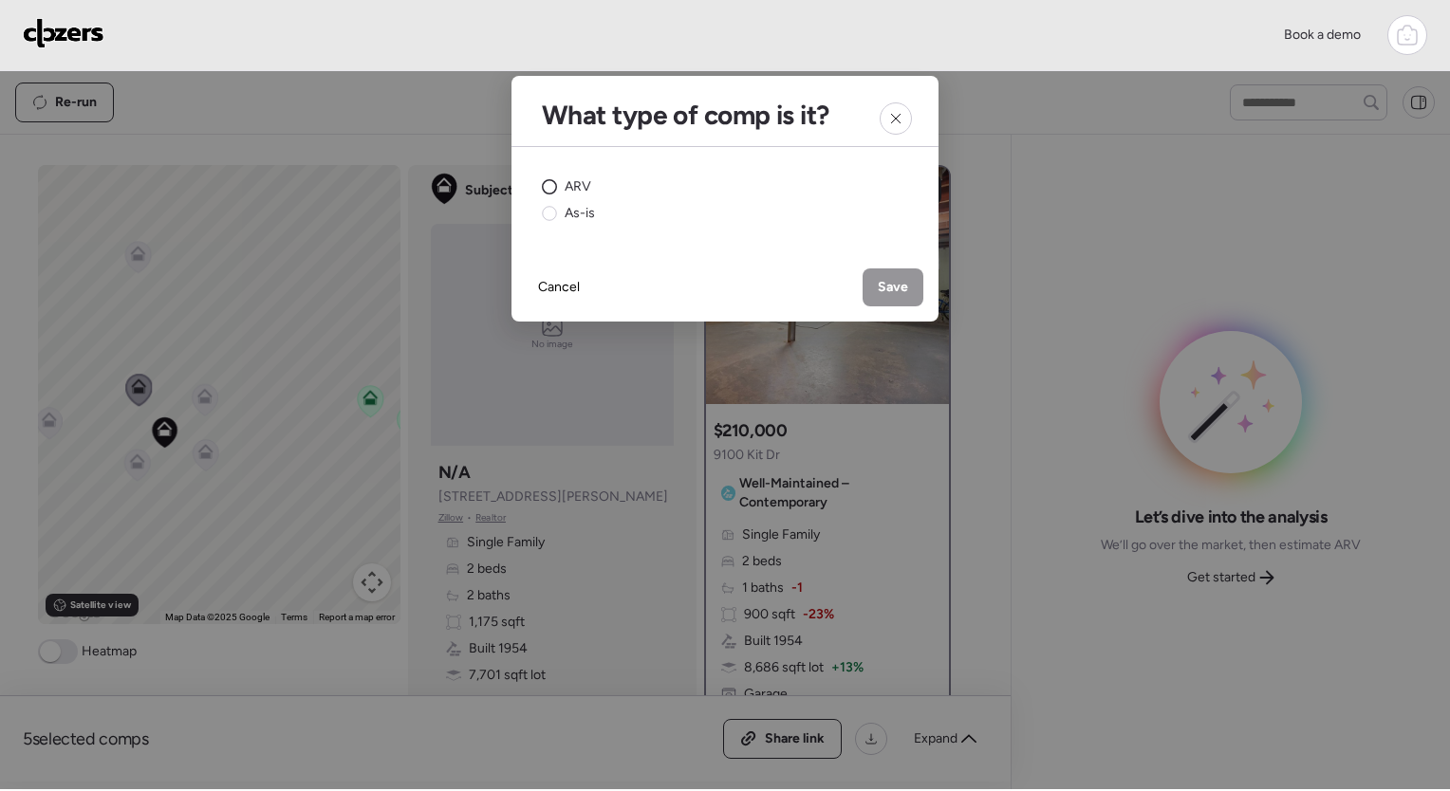
click at [571, 188] on span "ARV" at bounding box center [578, 186] width 27 height 19
click at [884, 287] on span "Save" at bounding box center [893, 287] width 30 height 19
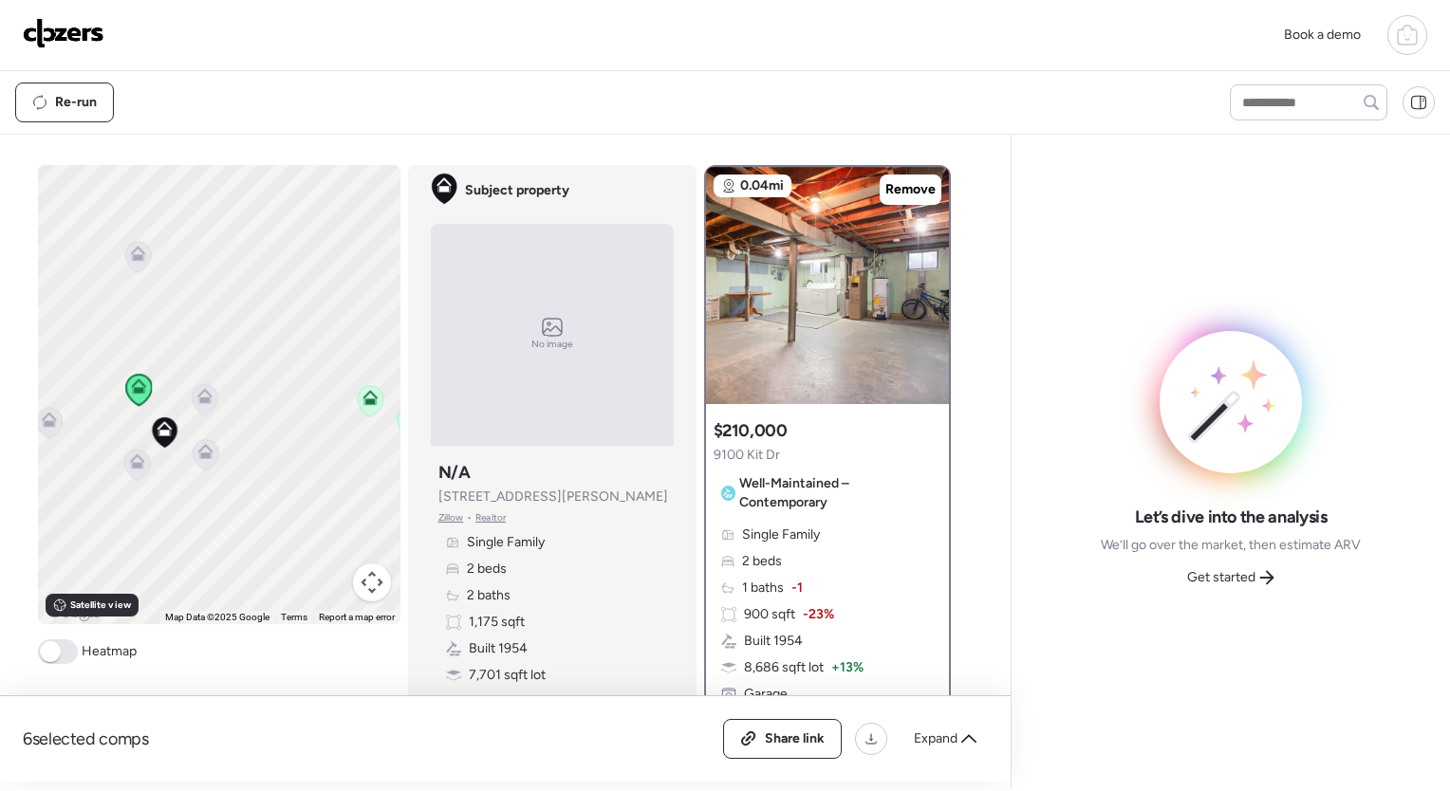
click at [204, 402] on icon at bounding box center [203, 396] width 15 height 15
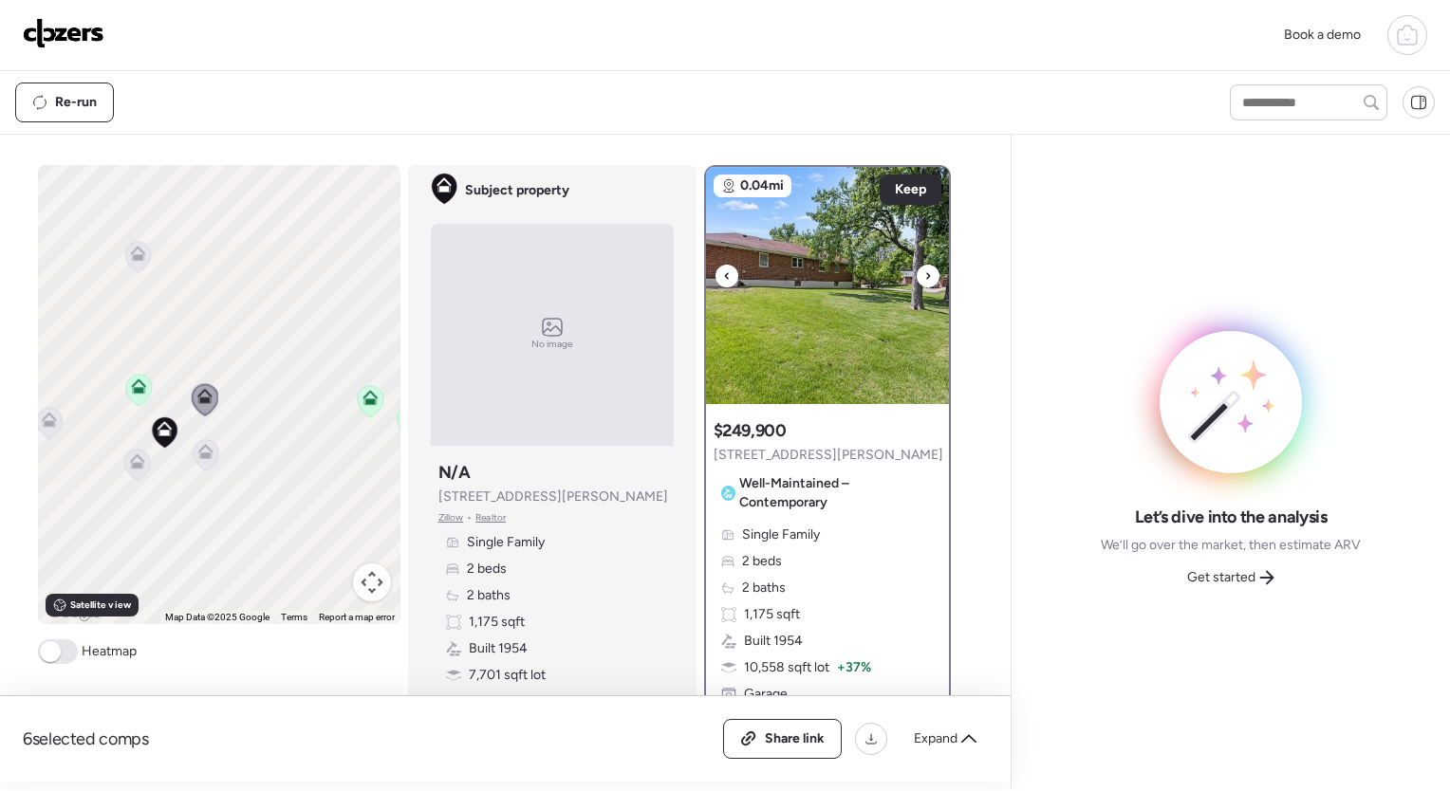
click at [924, 271] on icon at bounding box center [928, 276] width 8 height 23
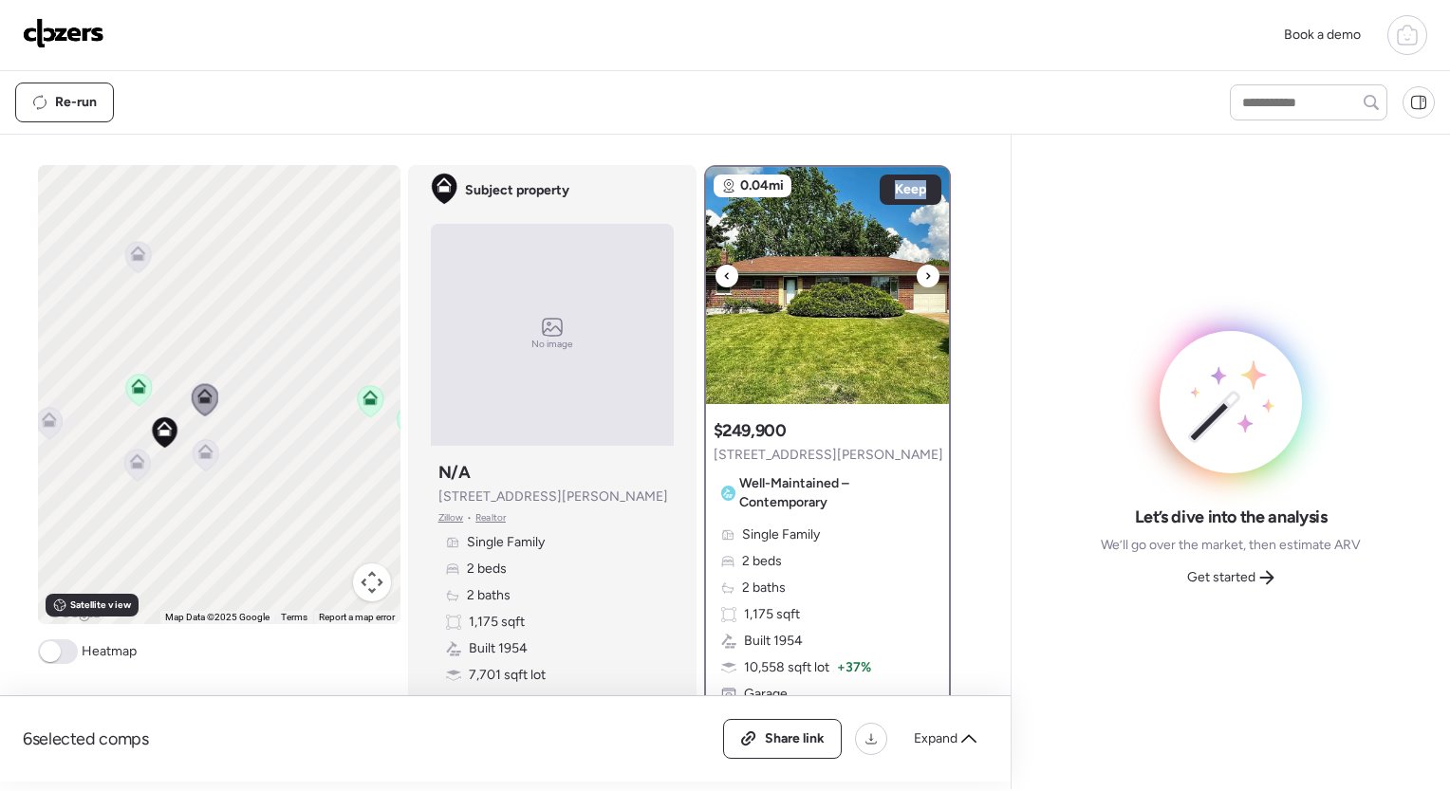
click at [924, 271] on icon at bounding box center [928, 276] width 8 height 23
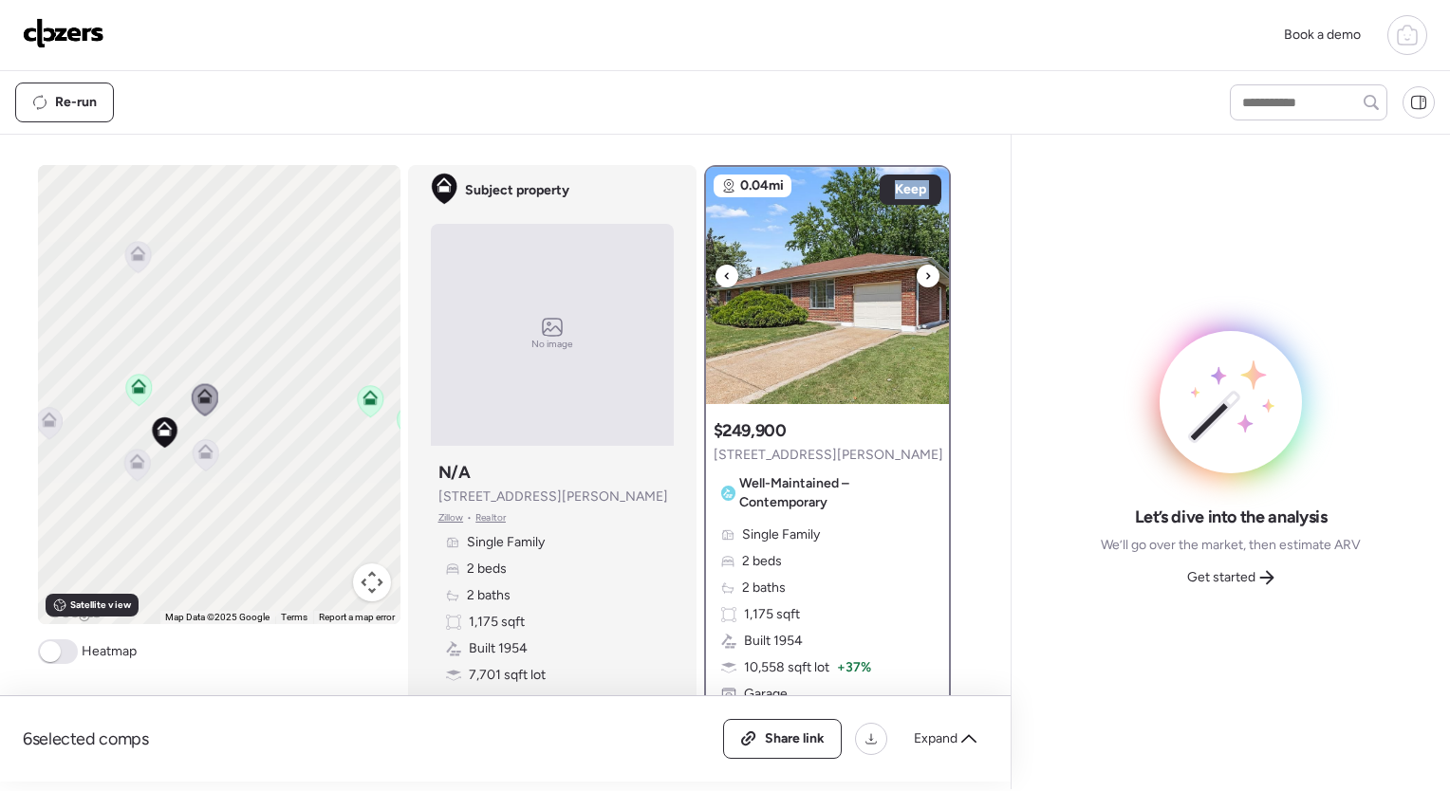
click at [924, 271] on icon at bounding box center [928, 276] width 8 height 23
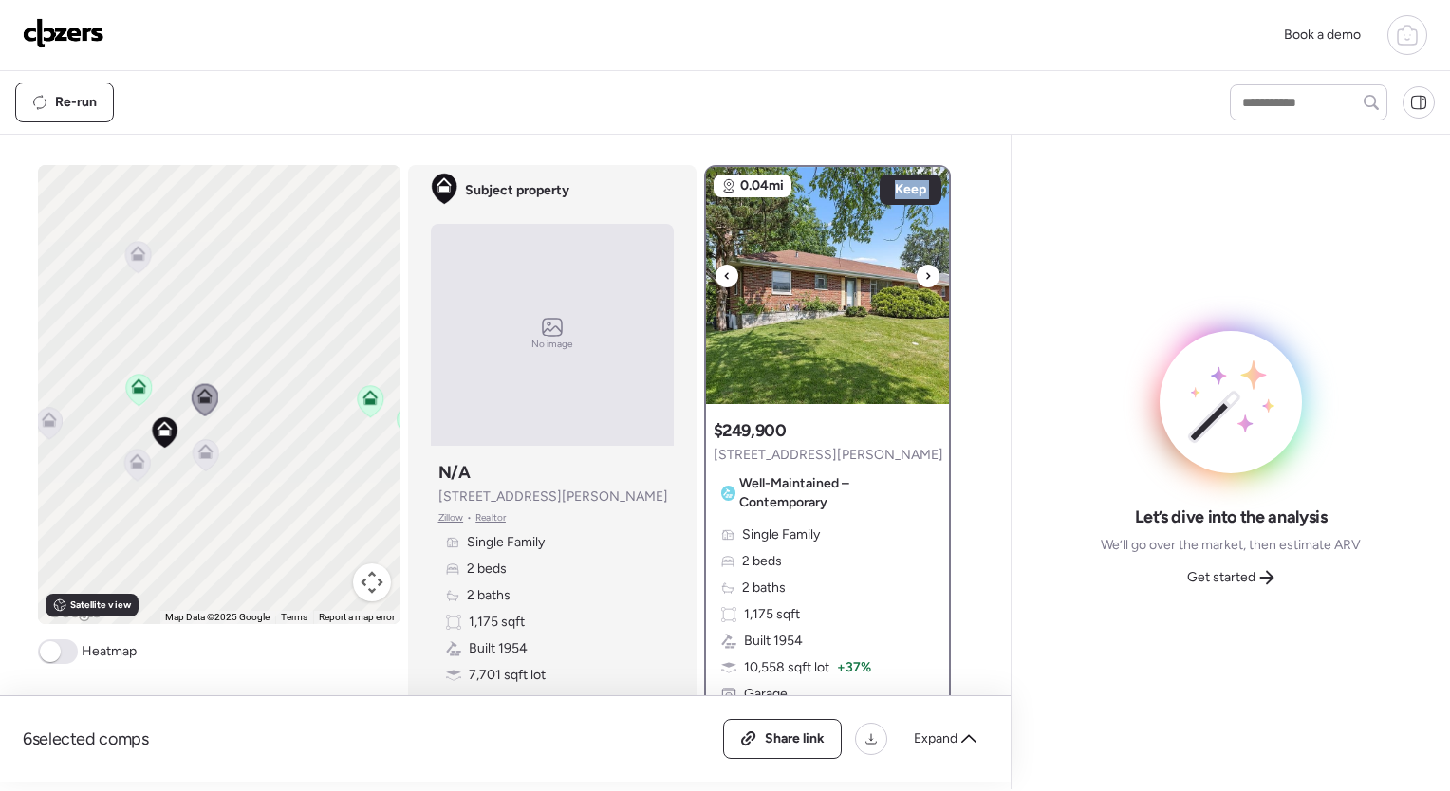
click at [924, 271] on icon at bounding box center [928, 276] width 8 height 23
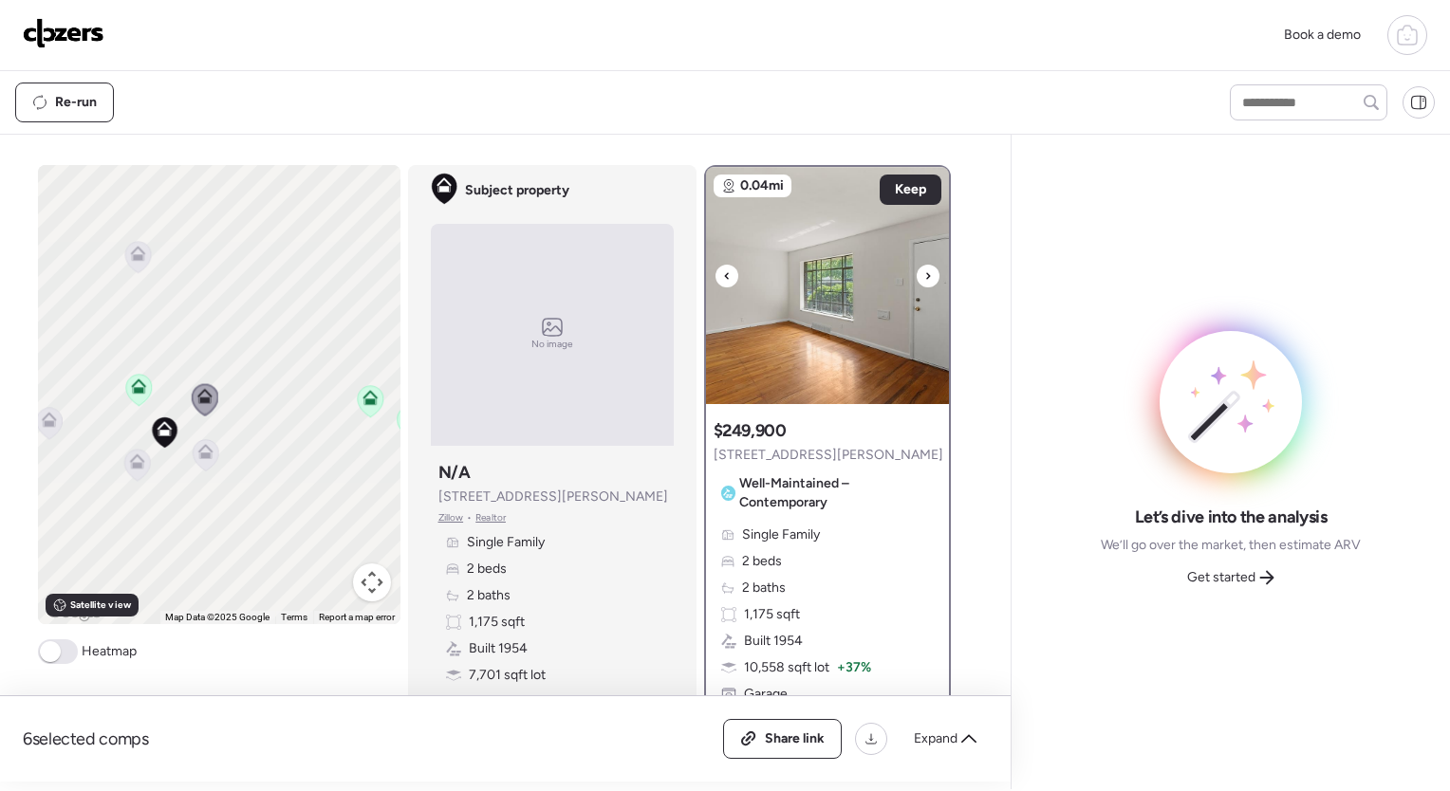
click at [723, 271] on icon at bounding box center [727, 276] width 8 height 23
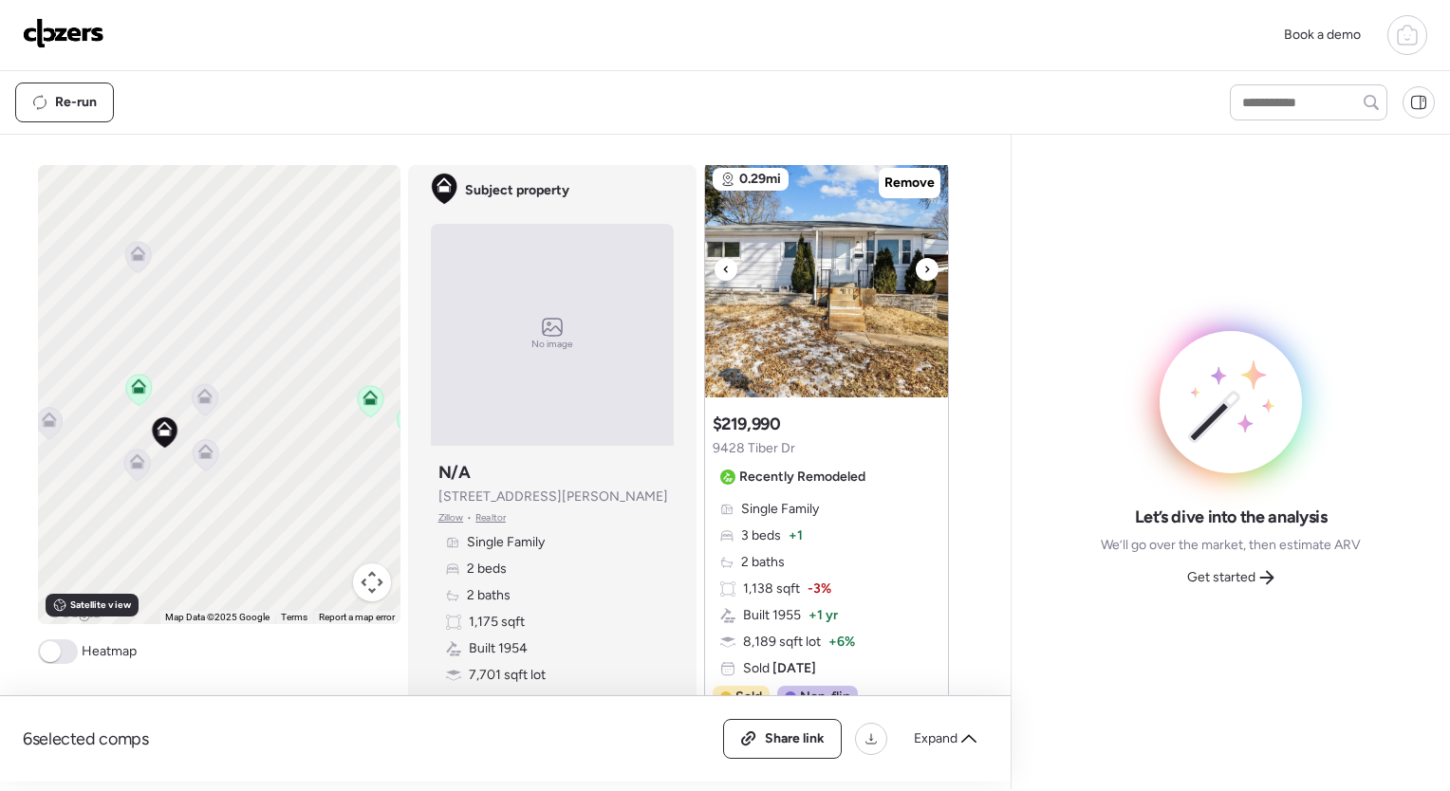
scroll to position [2232, 0]
click at [916, 271] on div at bounding box center [927, 268] width 23 height 23
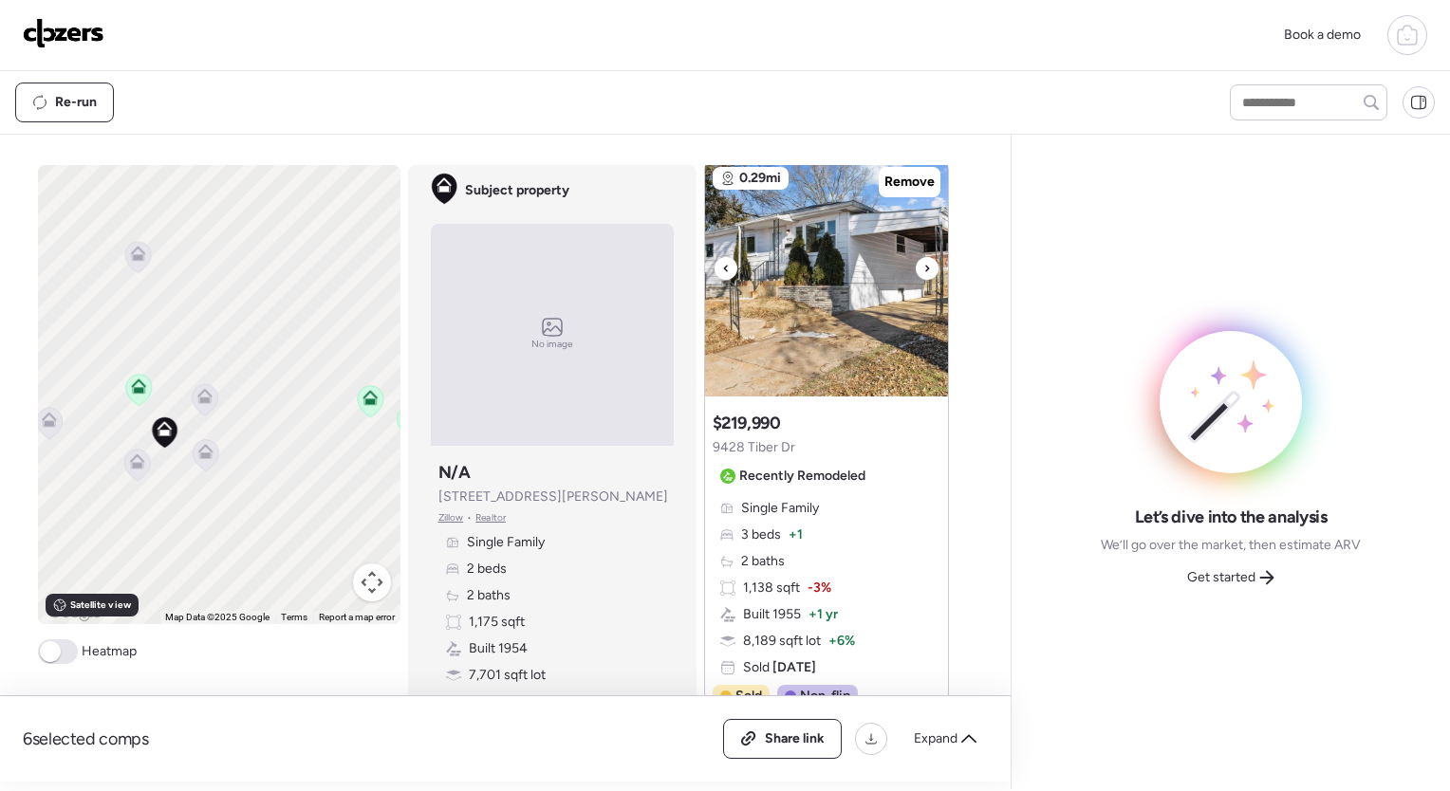
click at [916, 271] on div at bounding box center [927, 268] width 23 height 23
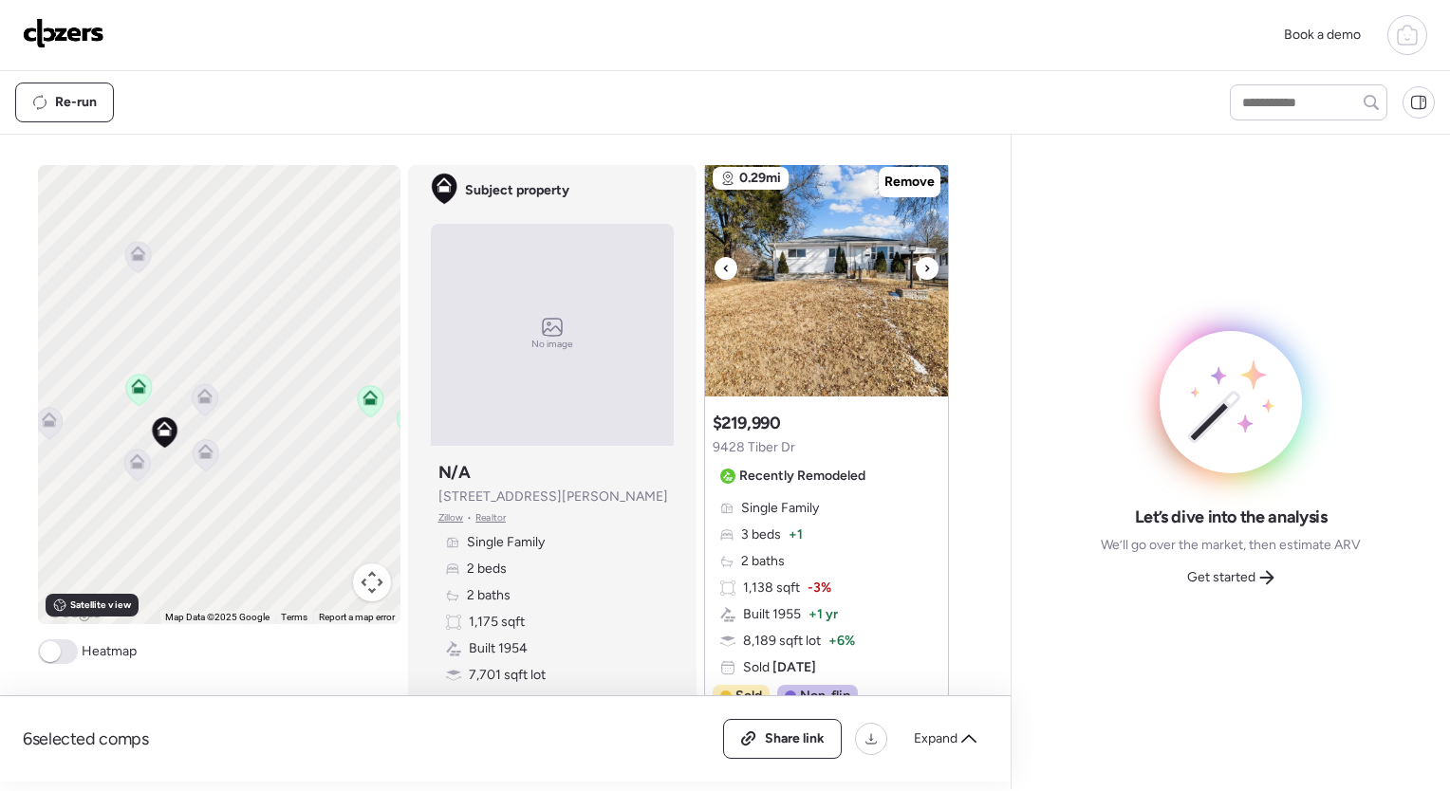
click at [916, 271] on div at bounding box center [927, 268] width 23 height 23
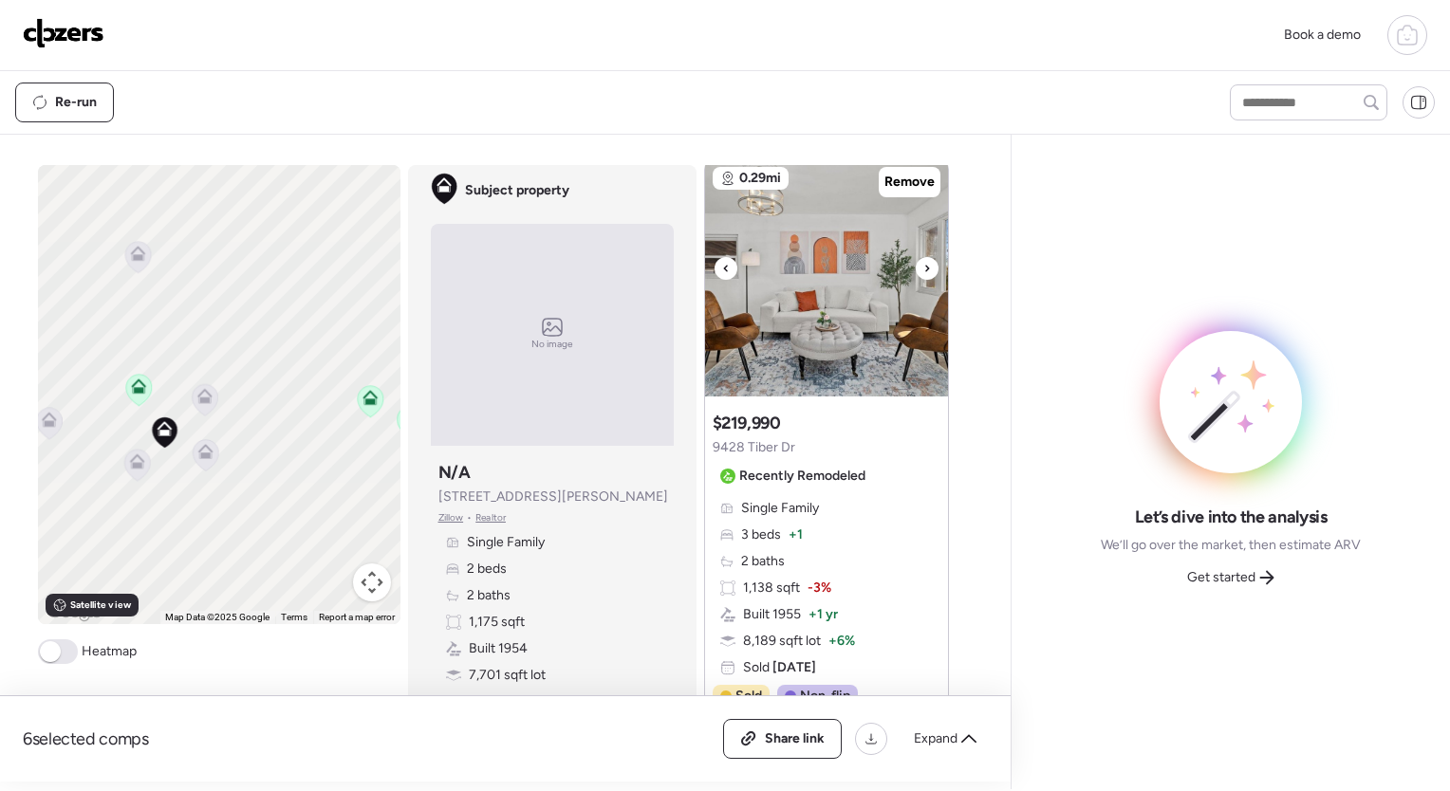
click at [916, 271] on div at bounding box center [927, 268] width 23 height 23
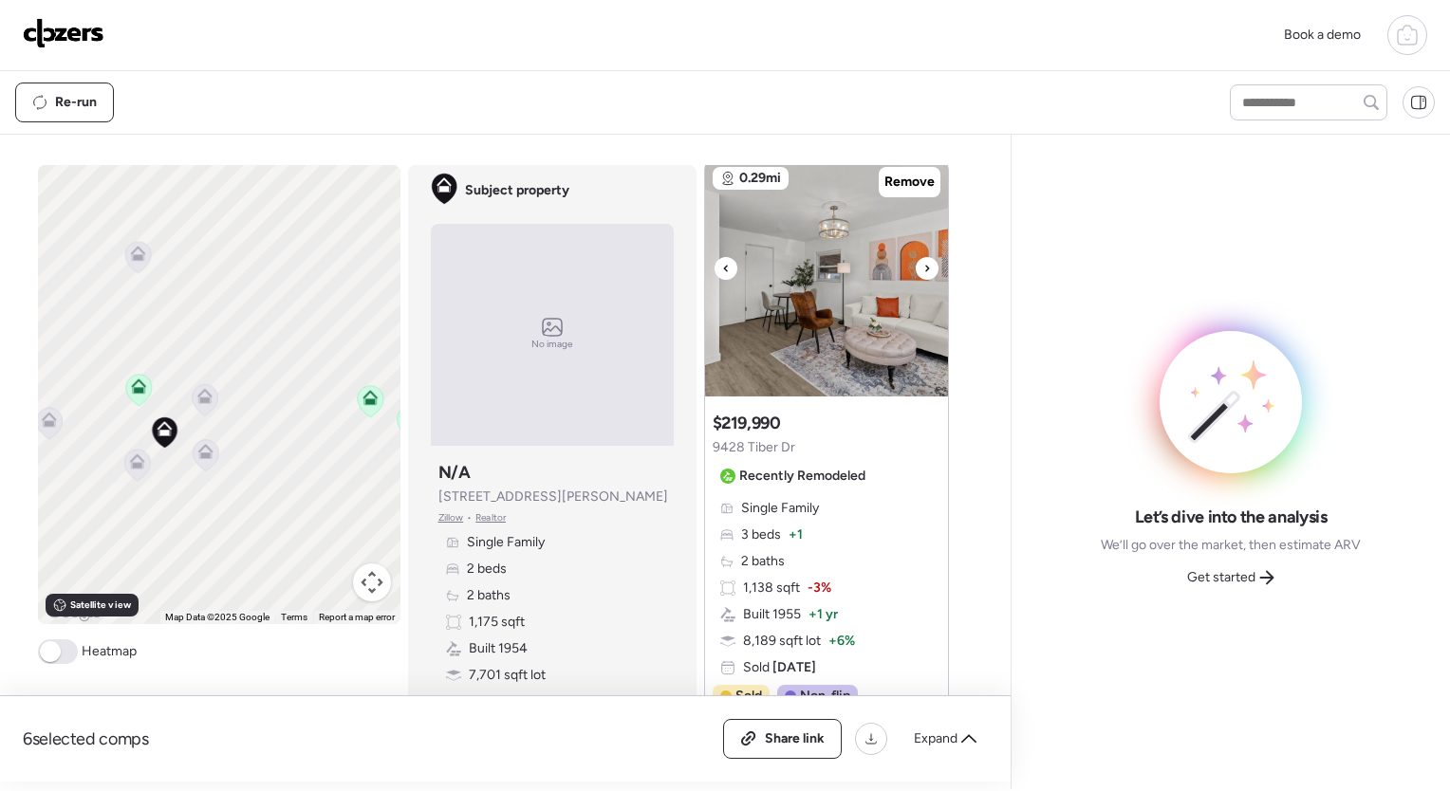
click at [916, 271] on div at bounding box center [927, 268] width 23 height 23
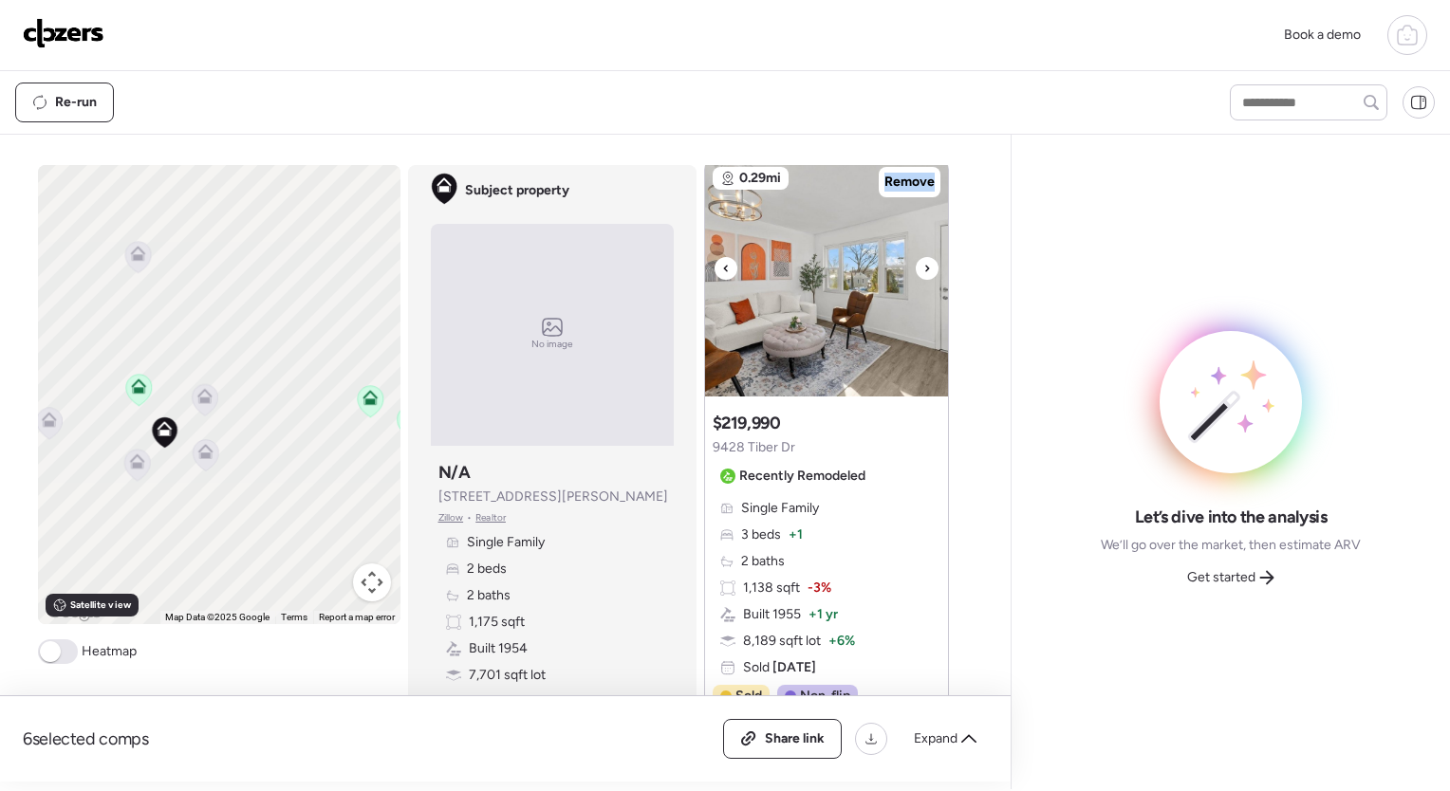
click at [916, 271] on div at bounding box center [927, 268] width 23 height 23
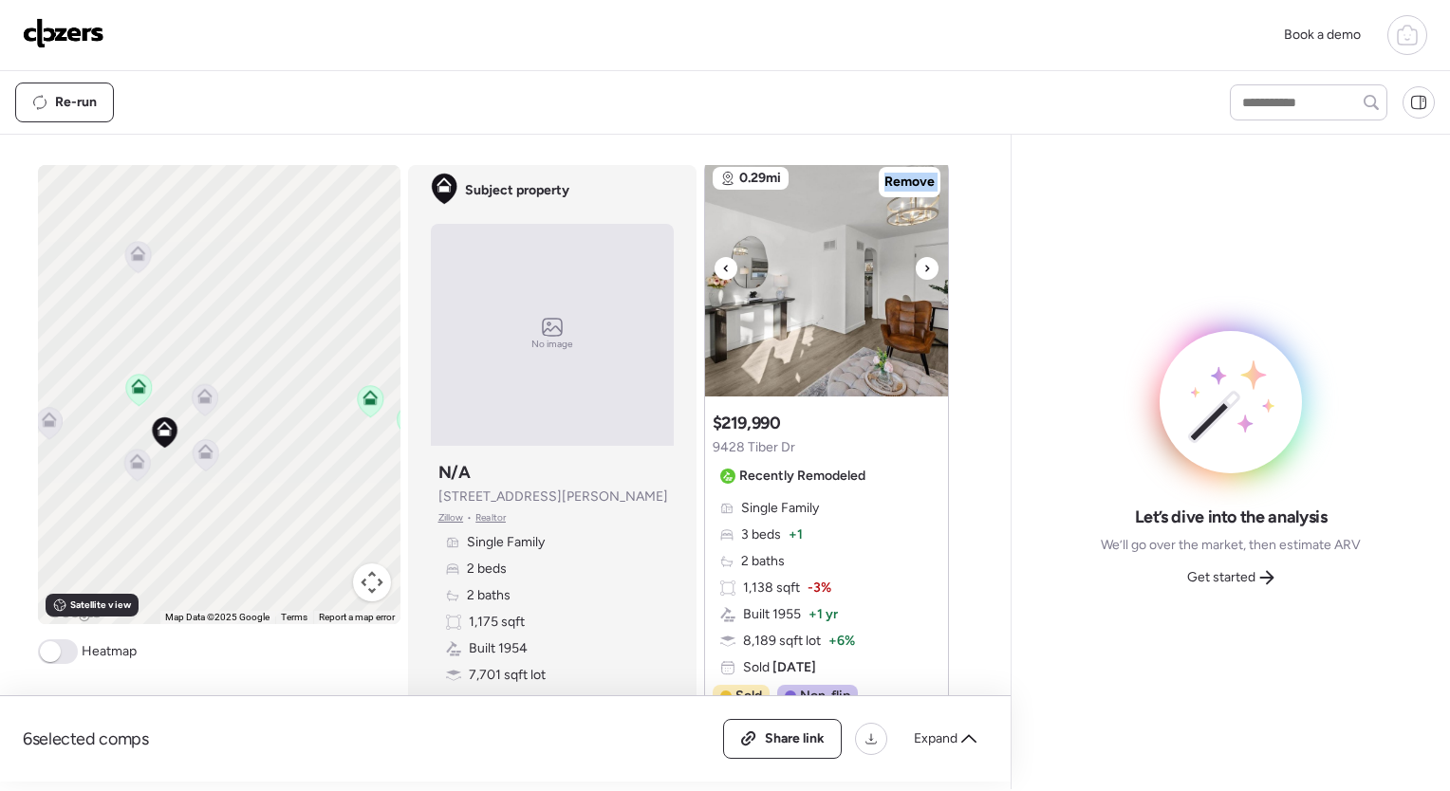
click at [916, 271] on div at bounding box center [927, 268] width 23 height 23
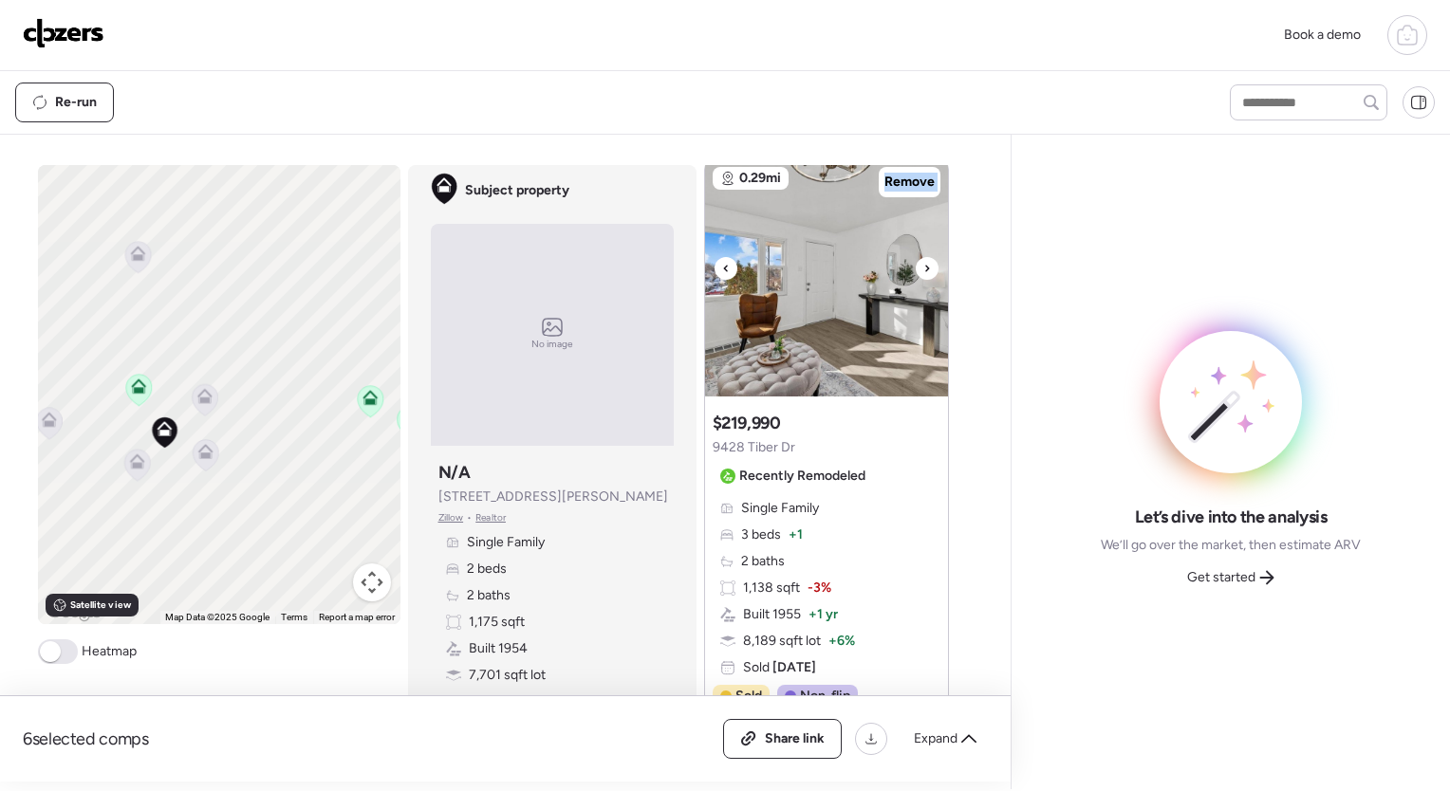
click at [916, 271] on div at bounding box center [927, 268] width 23 height 23
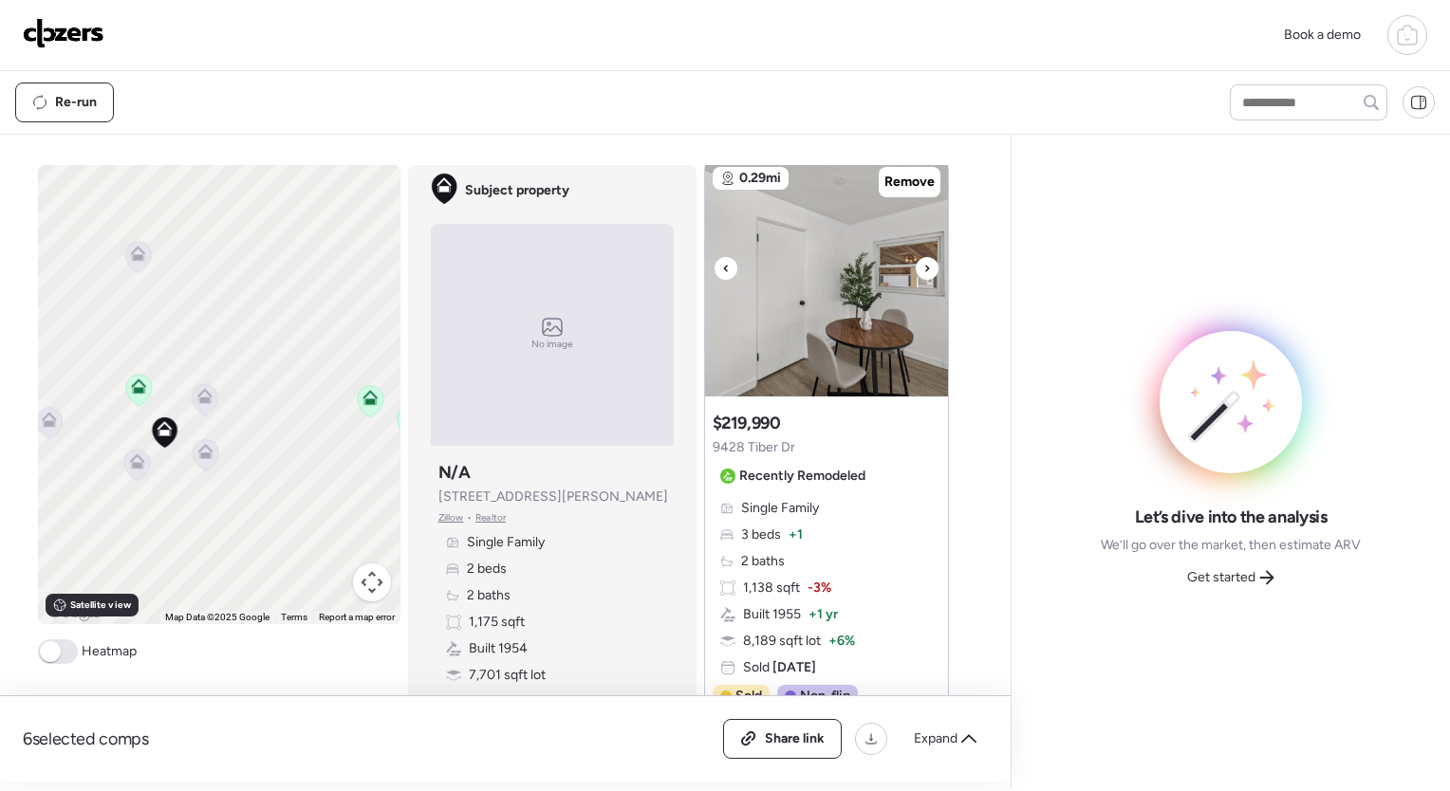
click at [916, 271] on div at bounding box center [927, 268] width 23 height 23
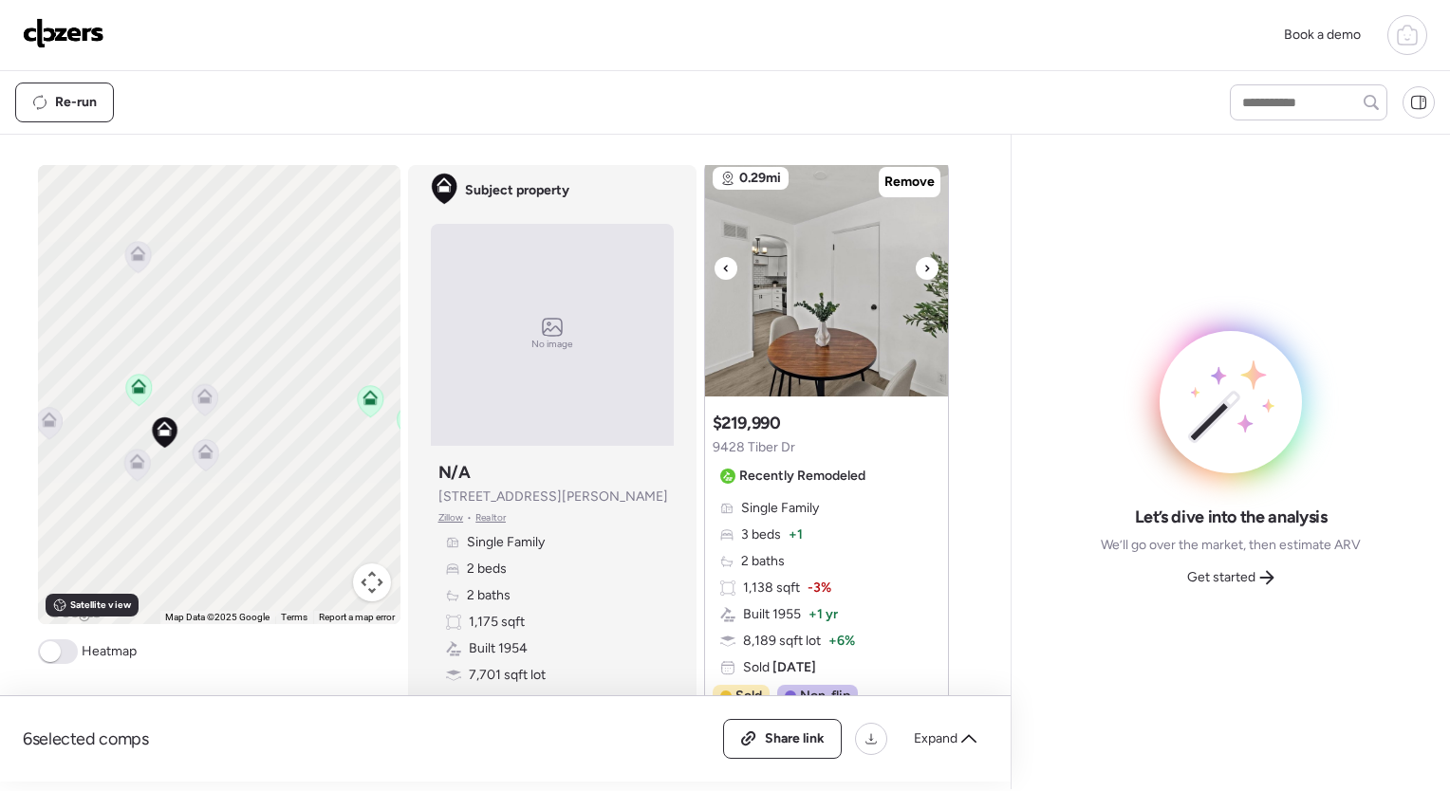
click at [916, 271] on div at bounding box center [927, 268] width 23 height 23
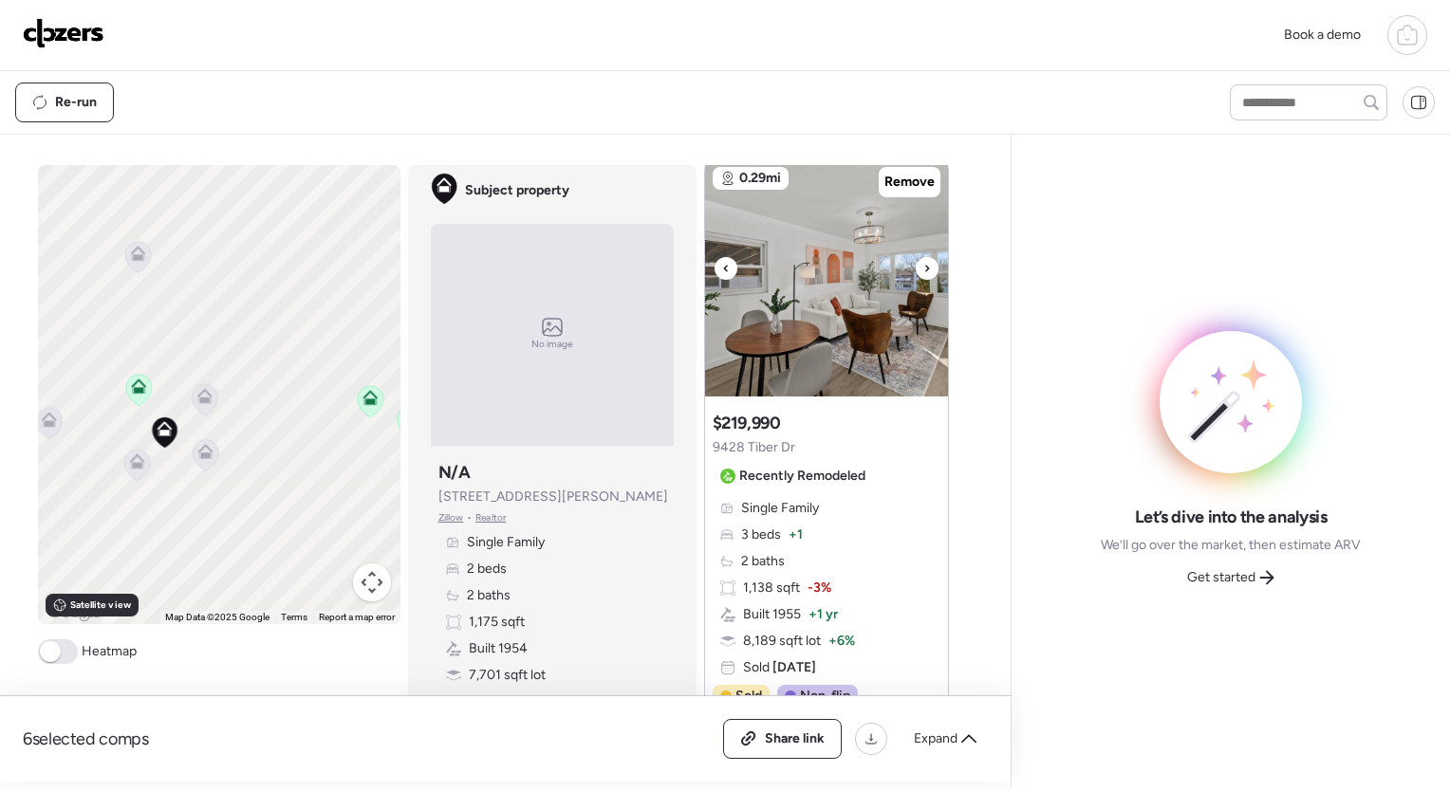
click at [916, 271] on div at bounding box center [927, 268] width 23 height 23
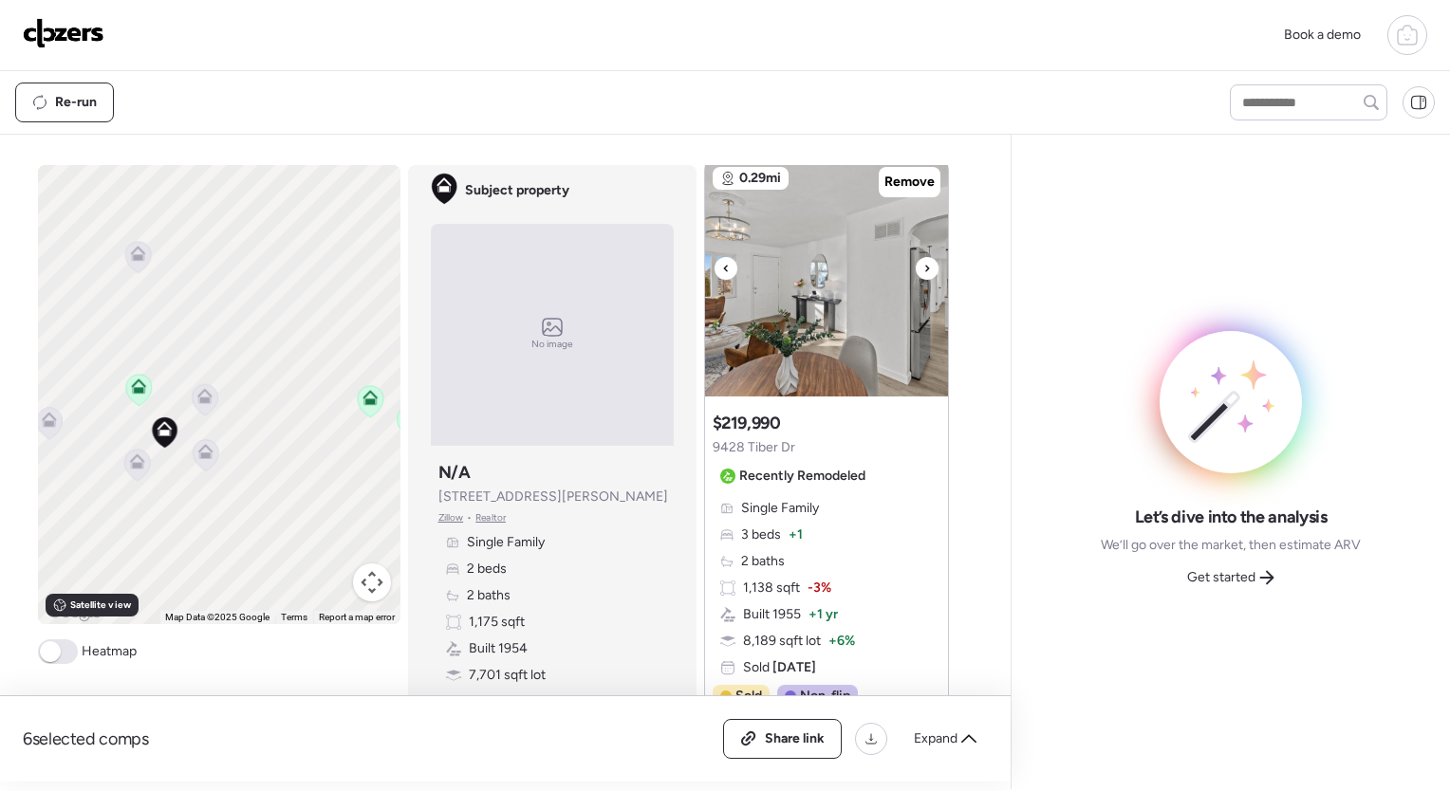
click at [916, 271] on div at bounding box center [927, 268] width 23 height 23
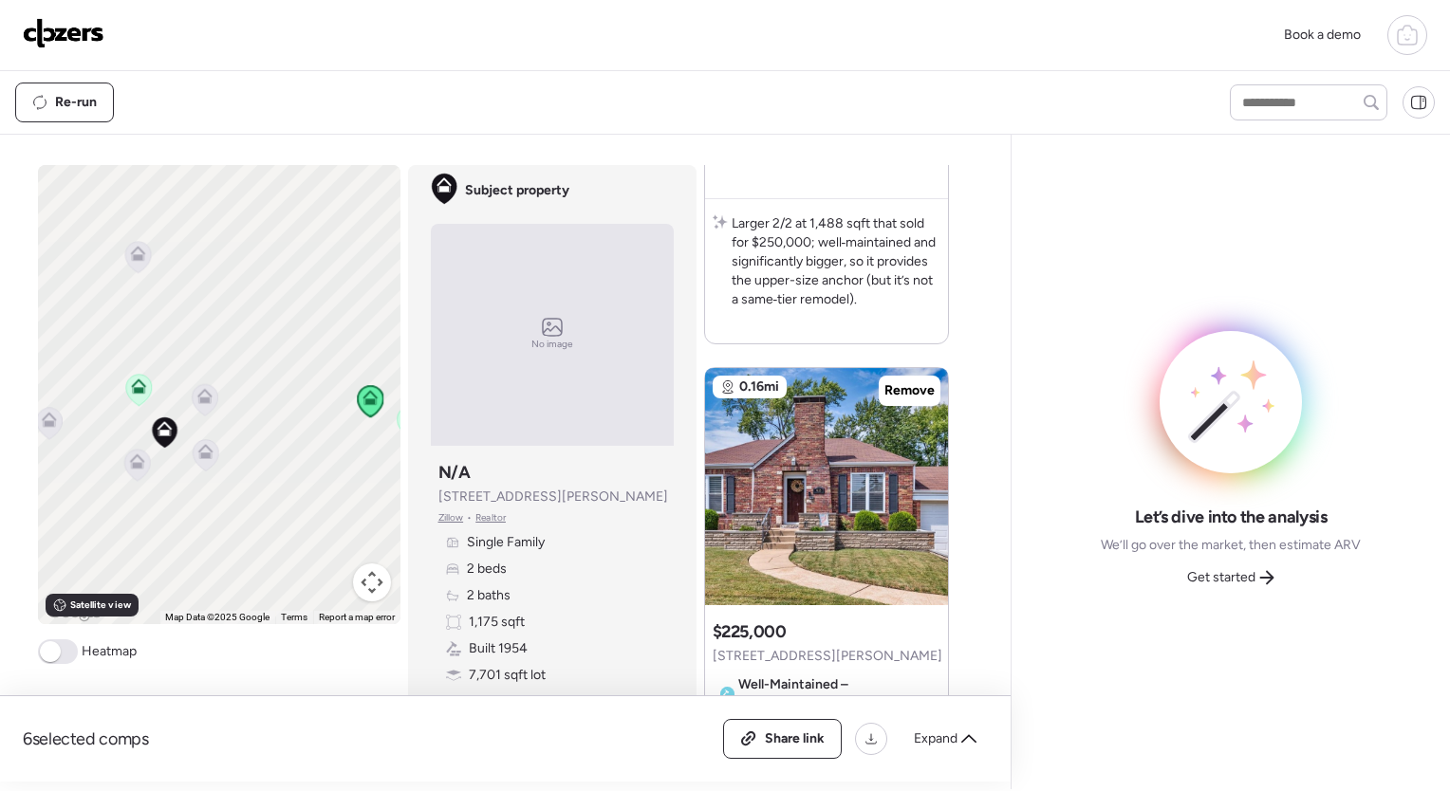
scroll to position [4515, 0]
click at [923, 471] on icon at bounding box center [927, 478] width 8 height 23
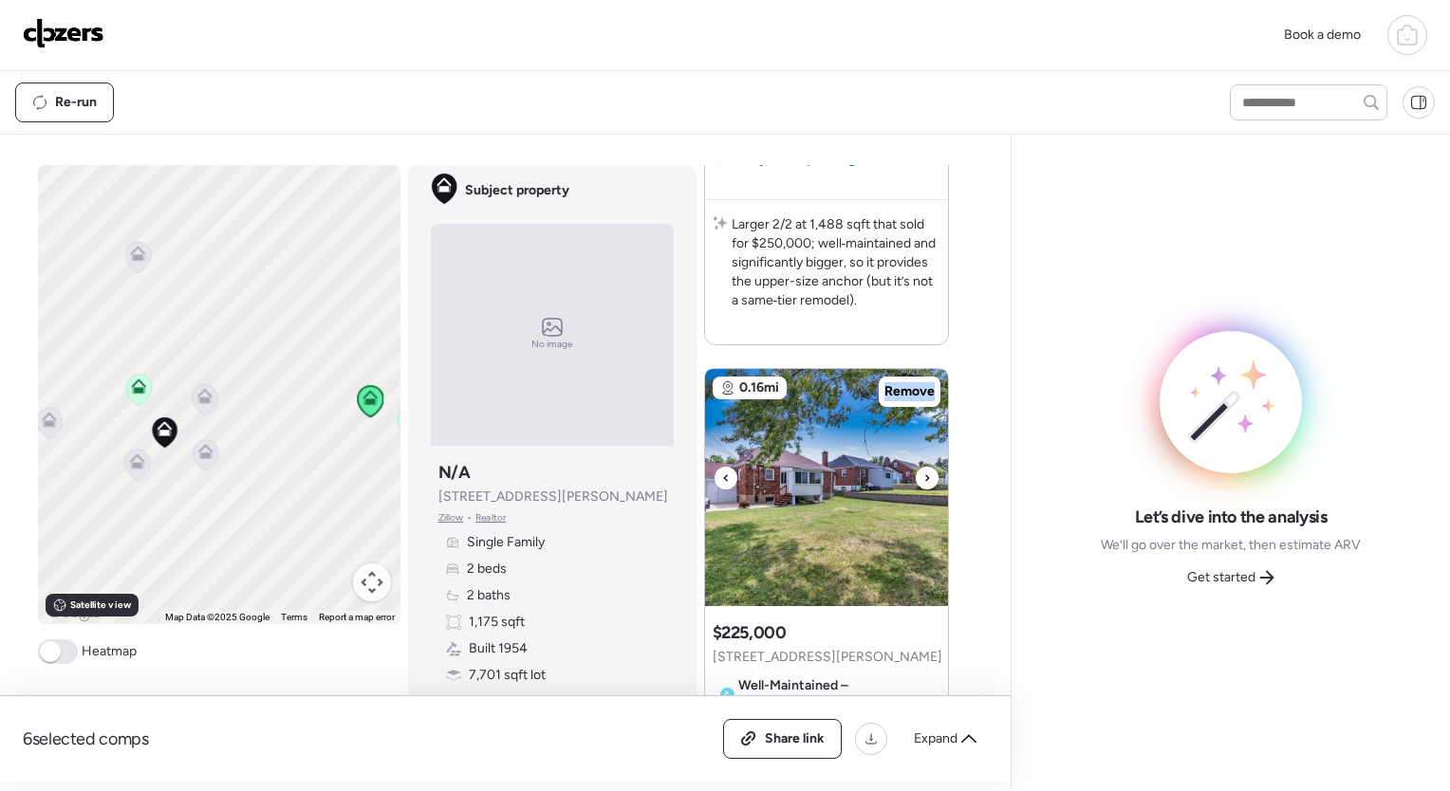
click at [923, 471] on icon at bounding box center [927, 478] width 8 height 23
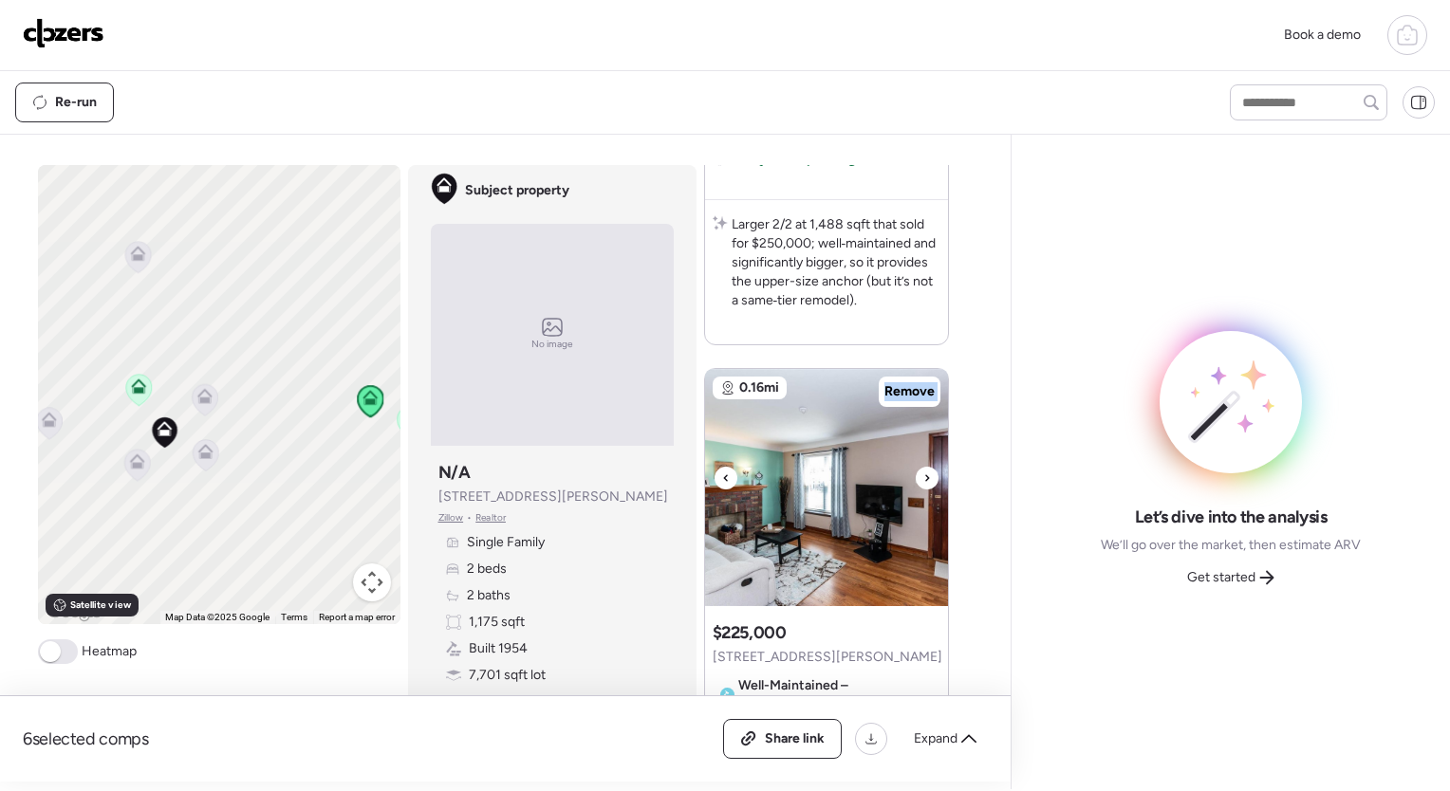
click at [923, 471] on icon at bounding box center [927, 478] width 8 height 23
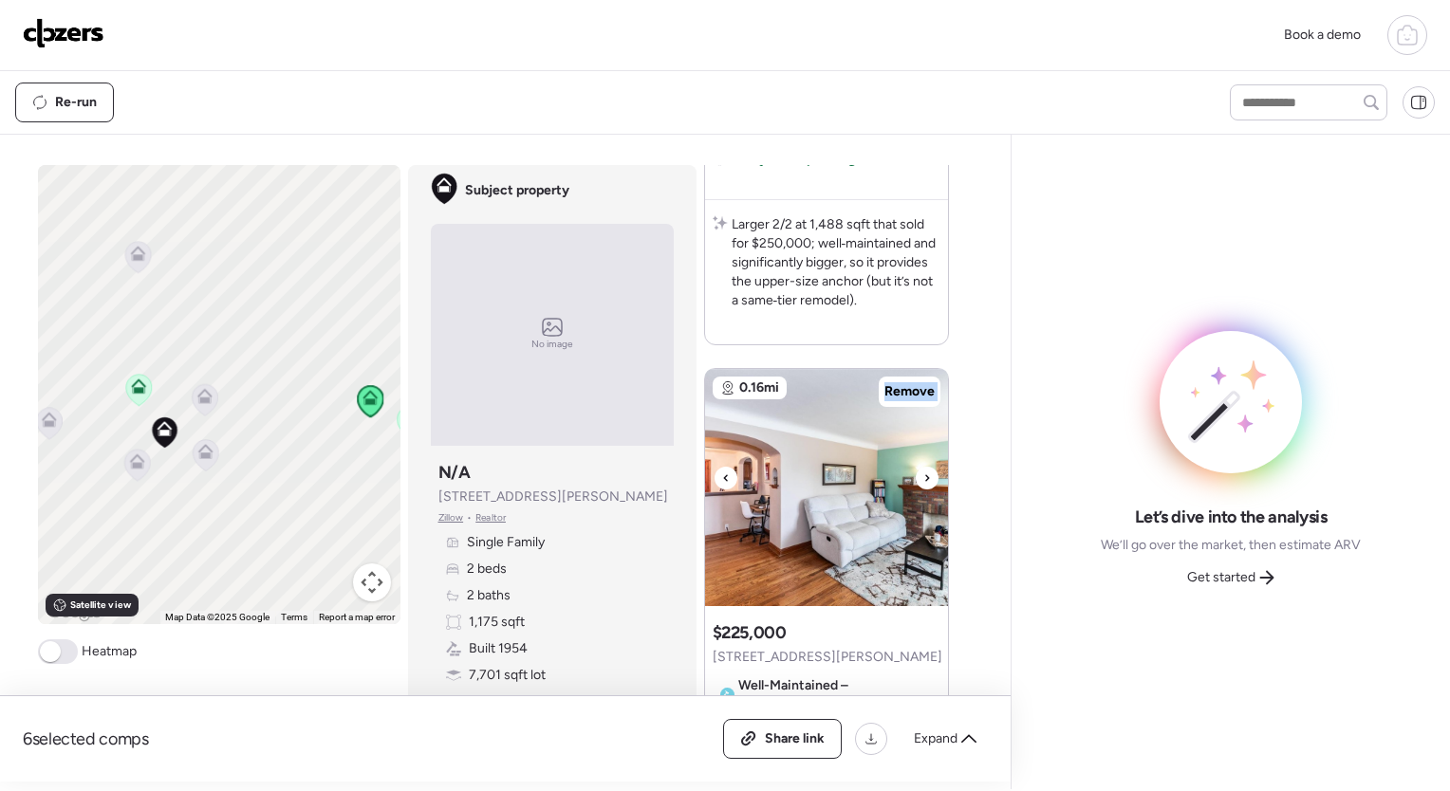
click at [923, 471] on icon at bounding box center [927, 478] width 8 height 23
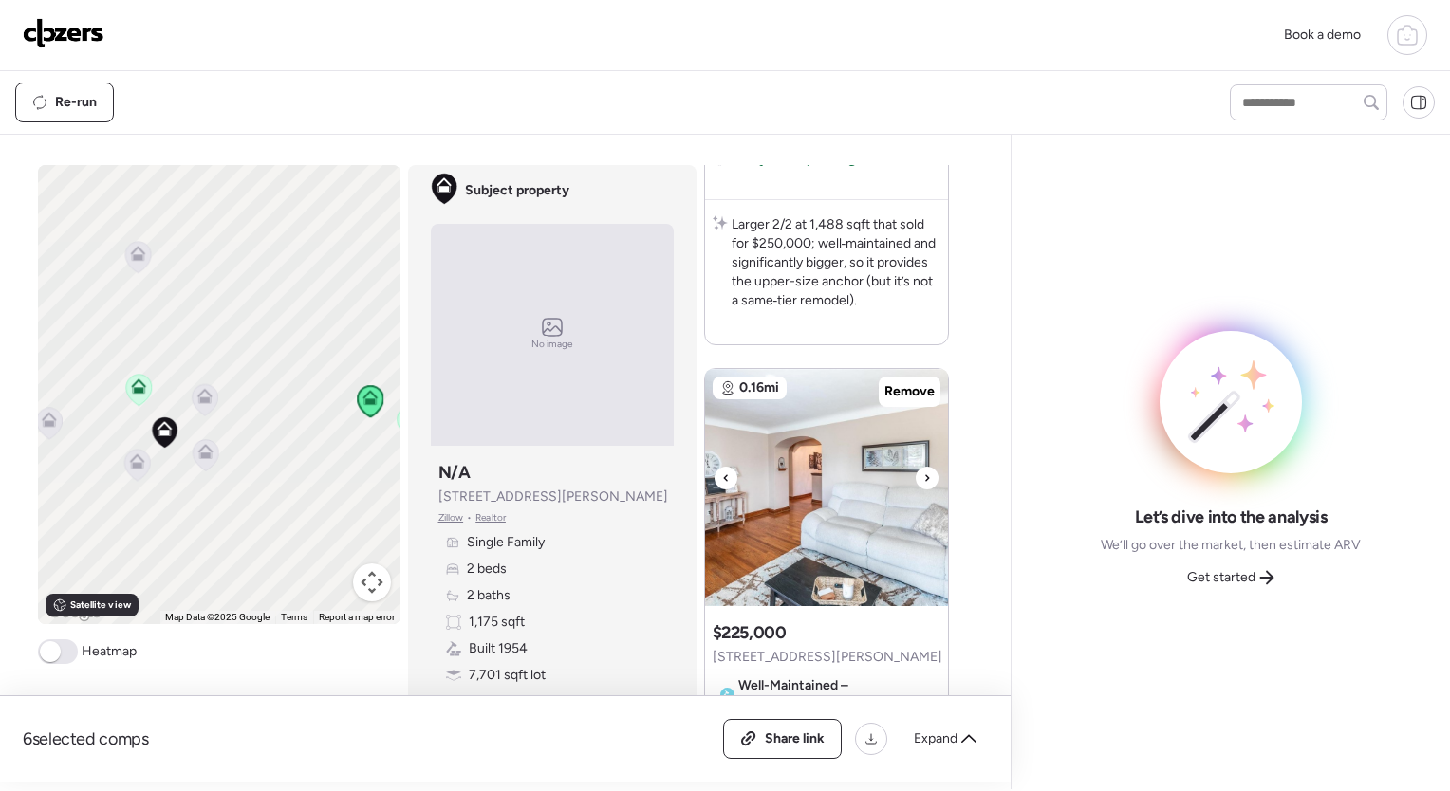
click at [923, 471] on icon at bounding box center [927, 478] width 8 height 23
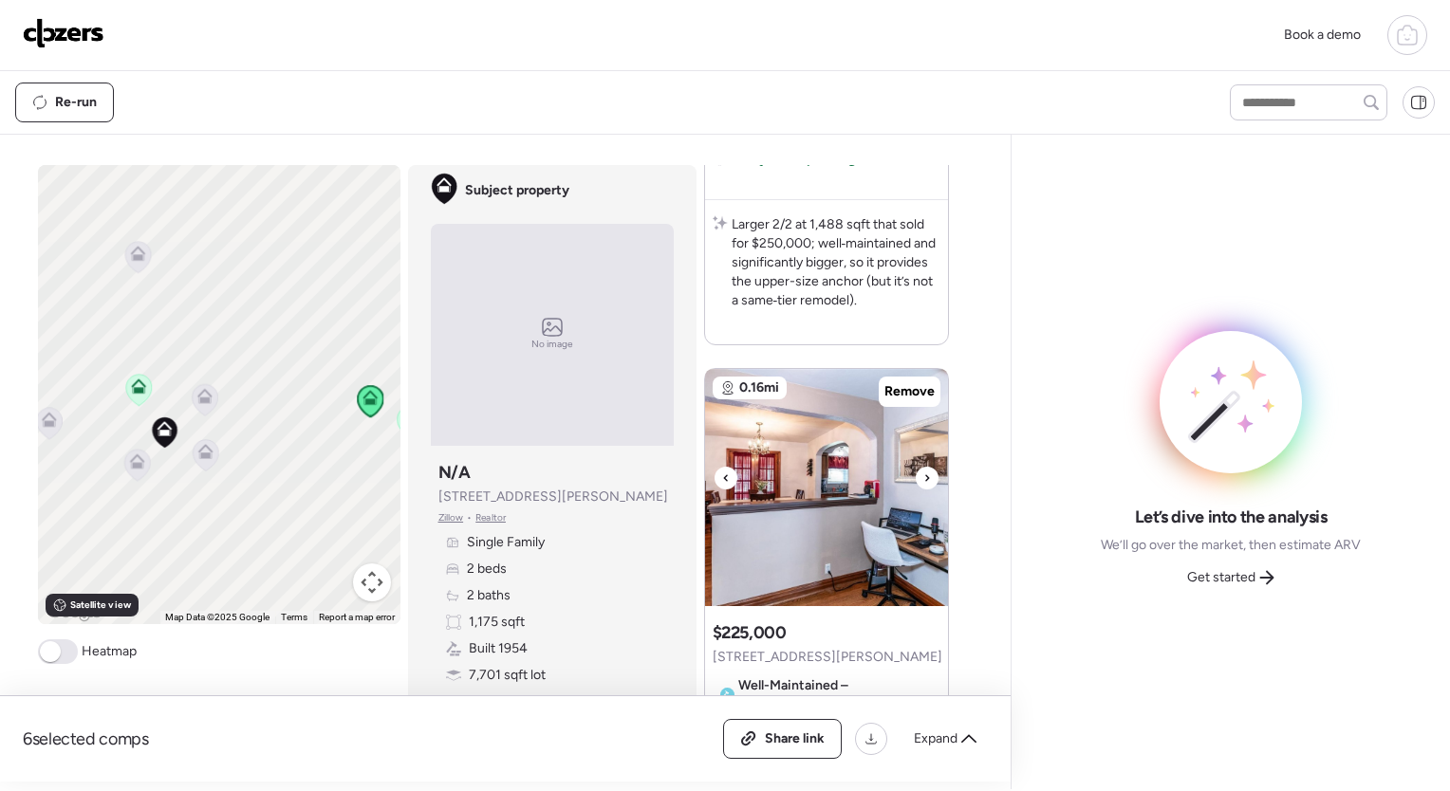
click at [923, 471] on icon at bounding box center [927, 478] width 8 height 23
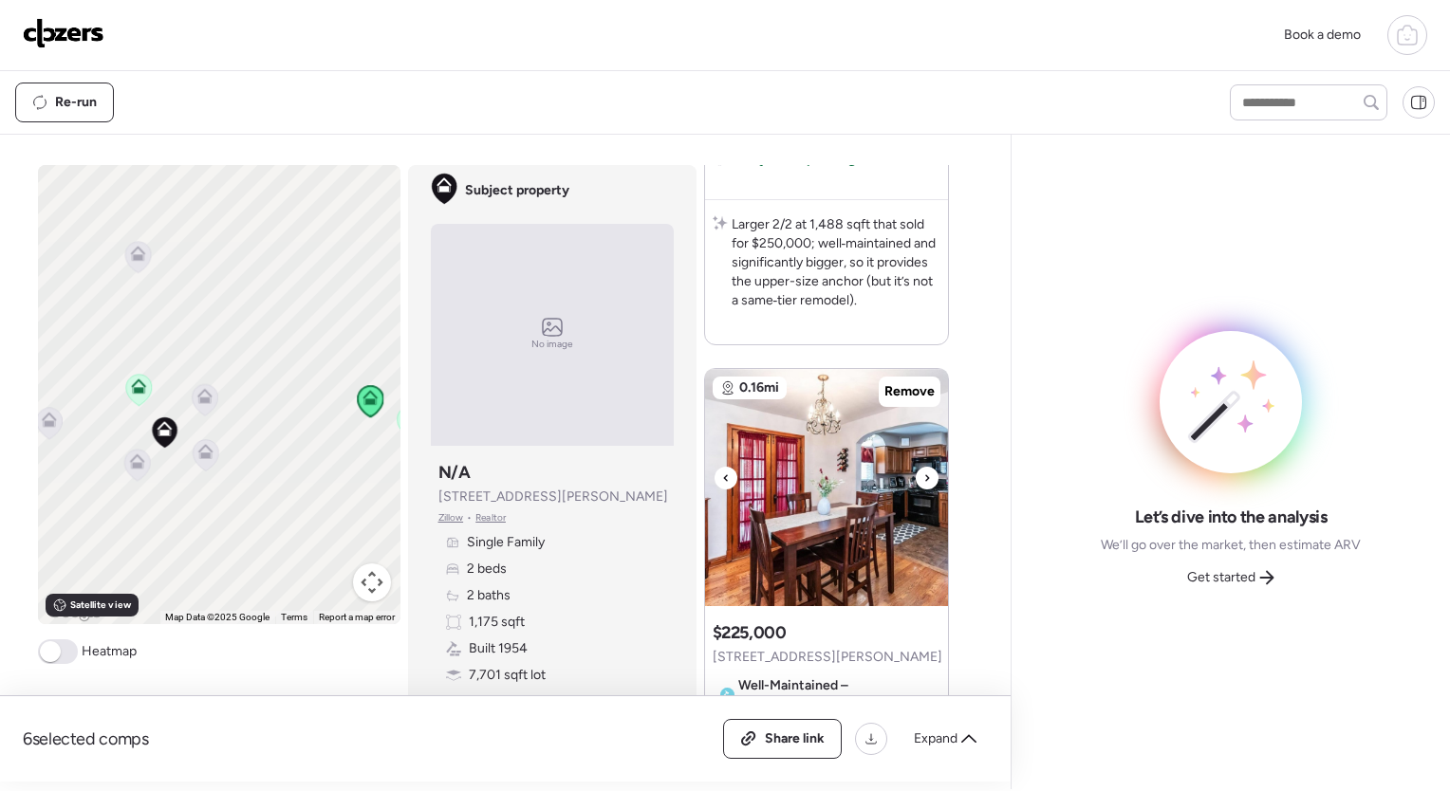
click at [923, 471] on icon at bounding box center [927, 478] width 8 height 23
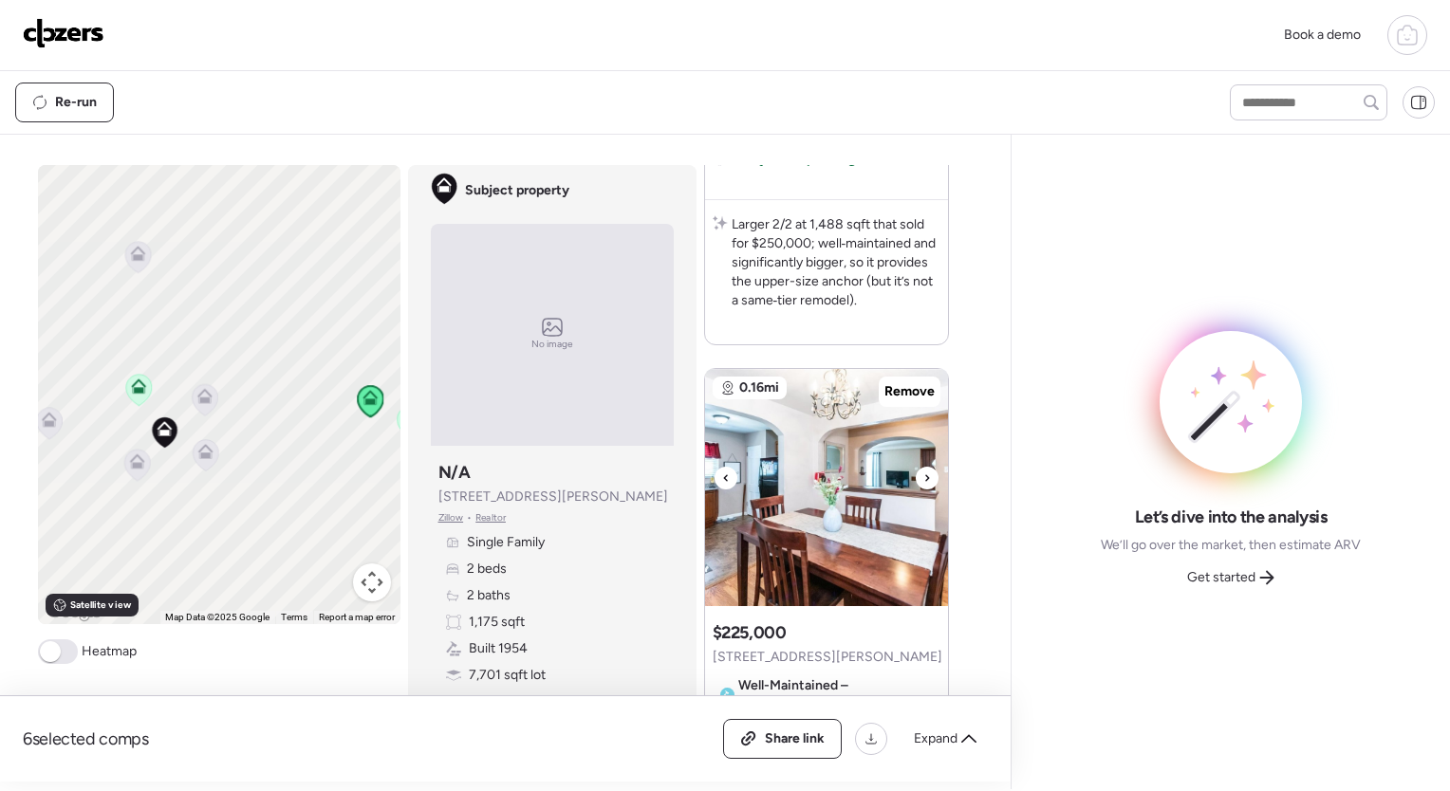
click at [923, 471] on icon at bounding box center [927, 478] width 8 height 23
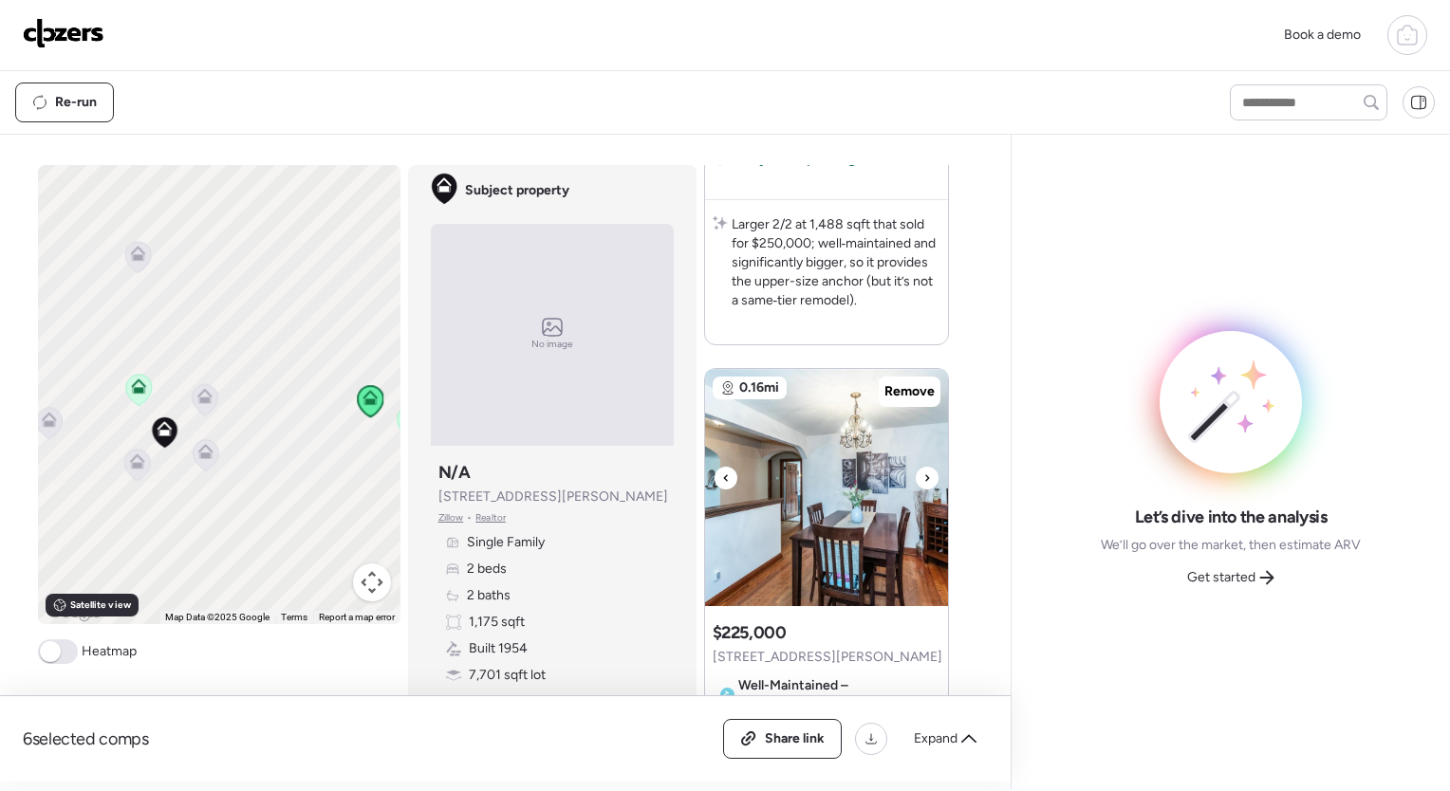
click at [923, 471] on icon at bounding box center [927, 478] width 8 height 23
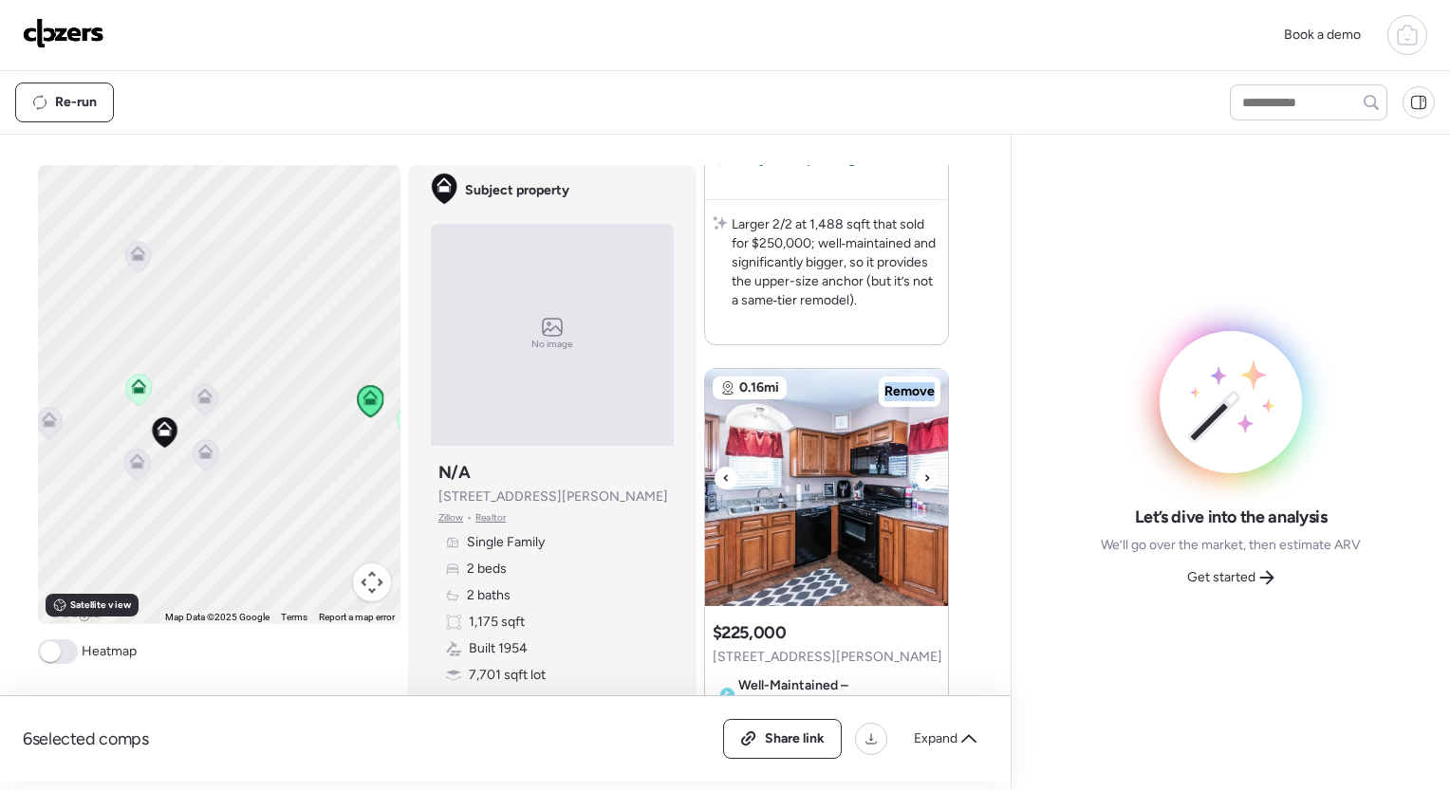
click at [923, 471] on icon at bounding box center [927, 478] width 8 height 23
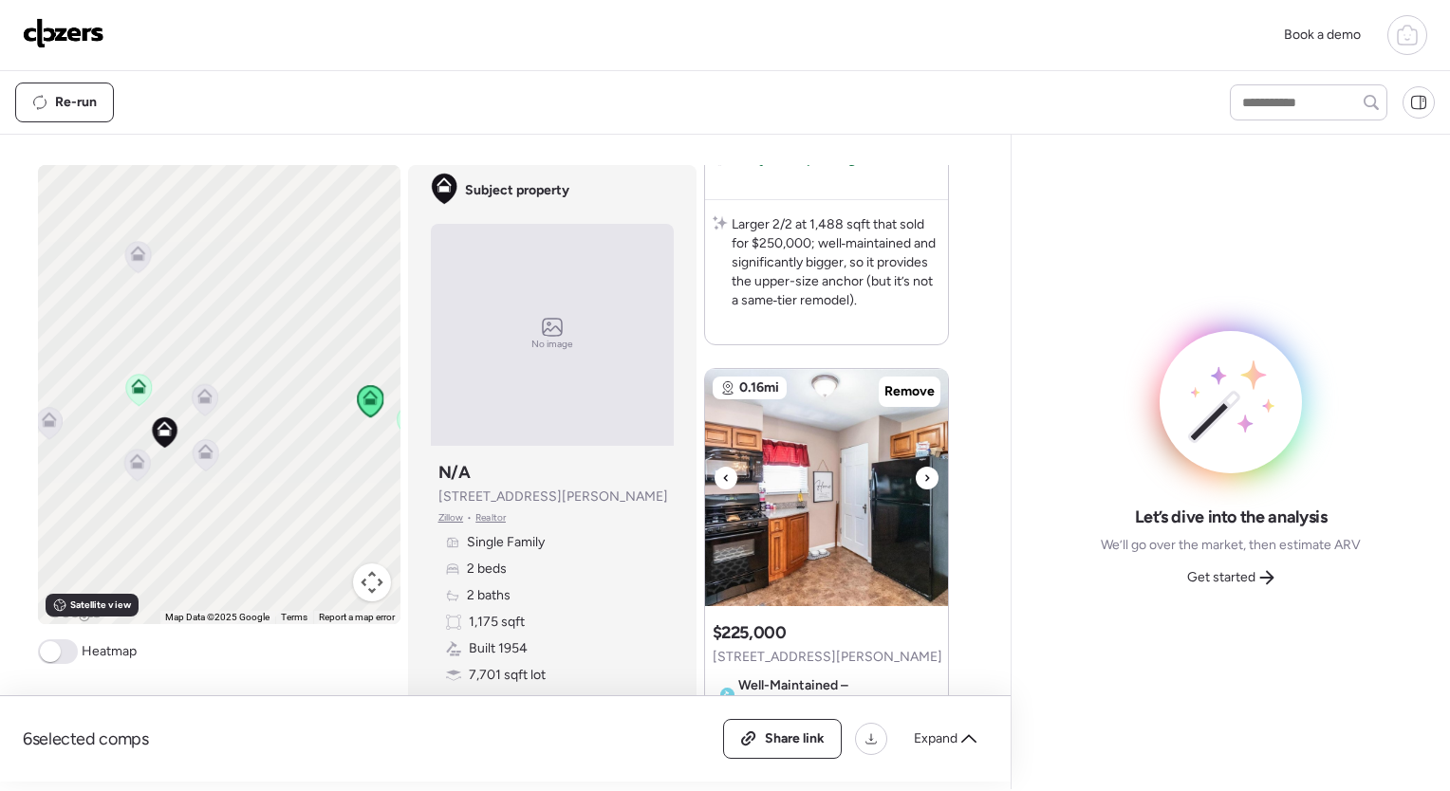
click at [923, 471] on icon at bounding box center [927, 478] width 8 height 23
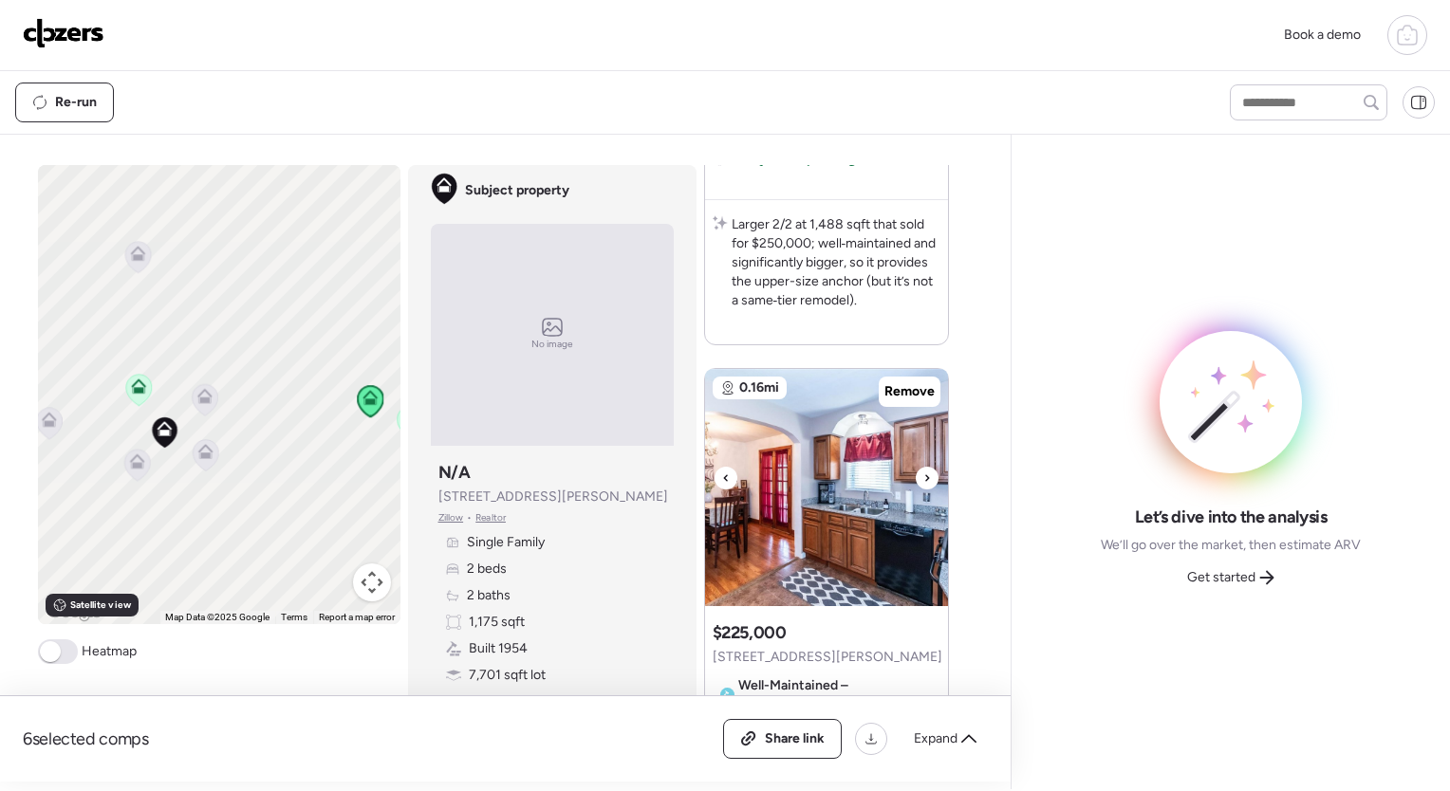
click at [923, 471] on icon at bounding box center [927, 478] width 8 height 23
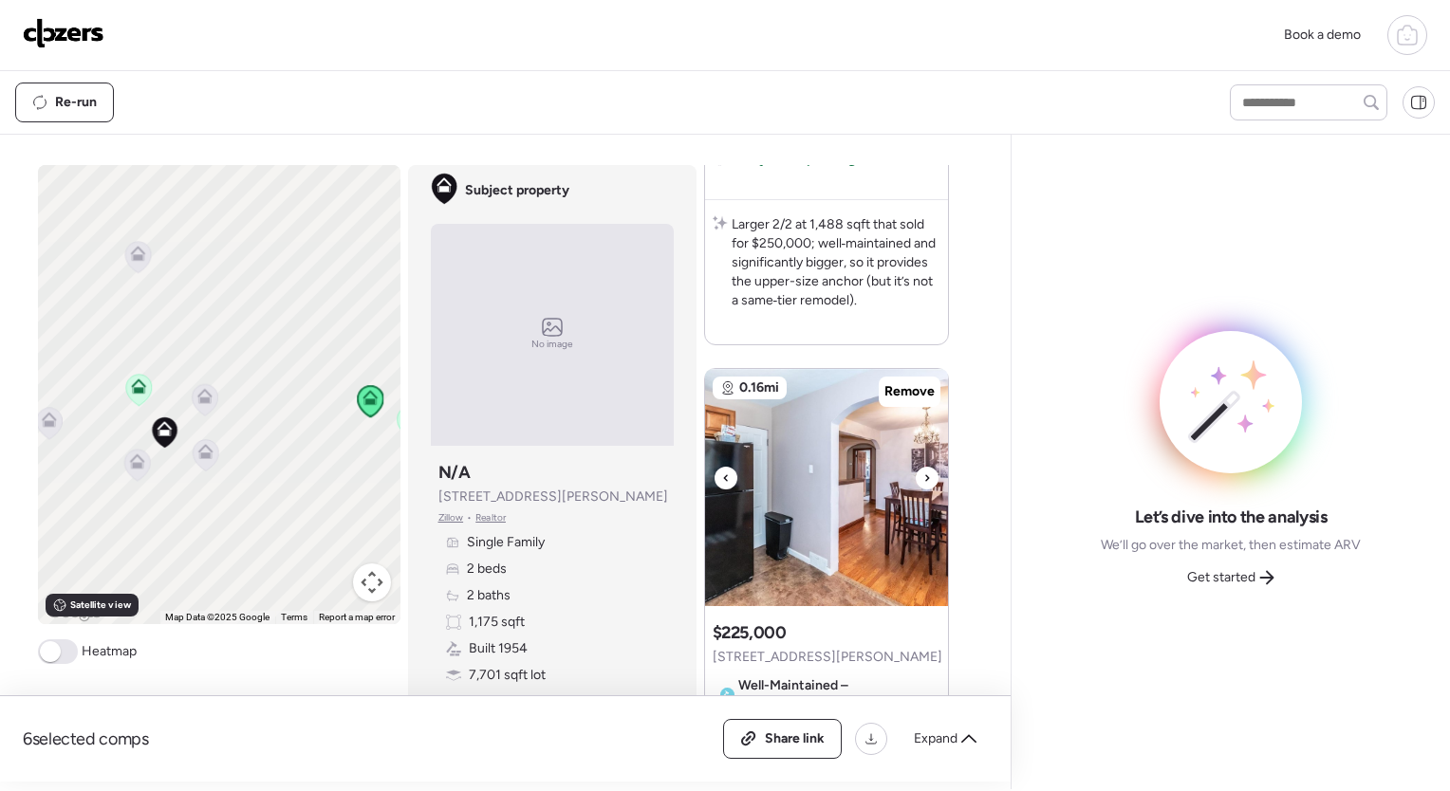
click at [923, 471] on icon at bounding box center [927, 478] width 8 height 23
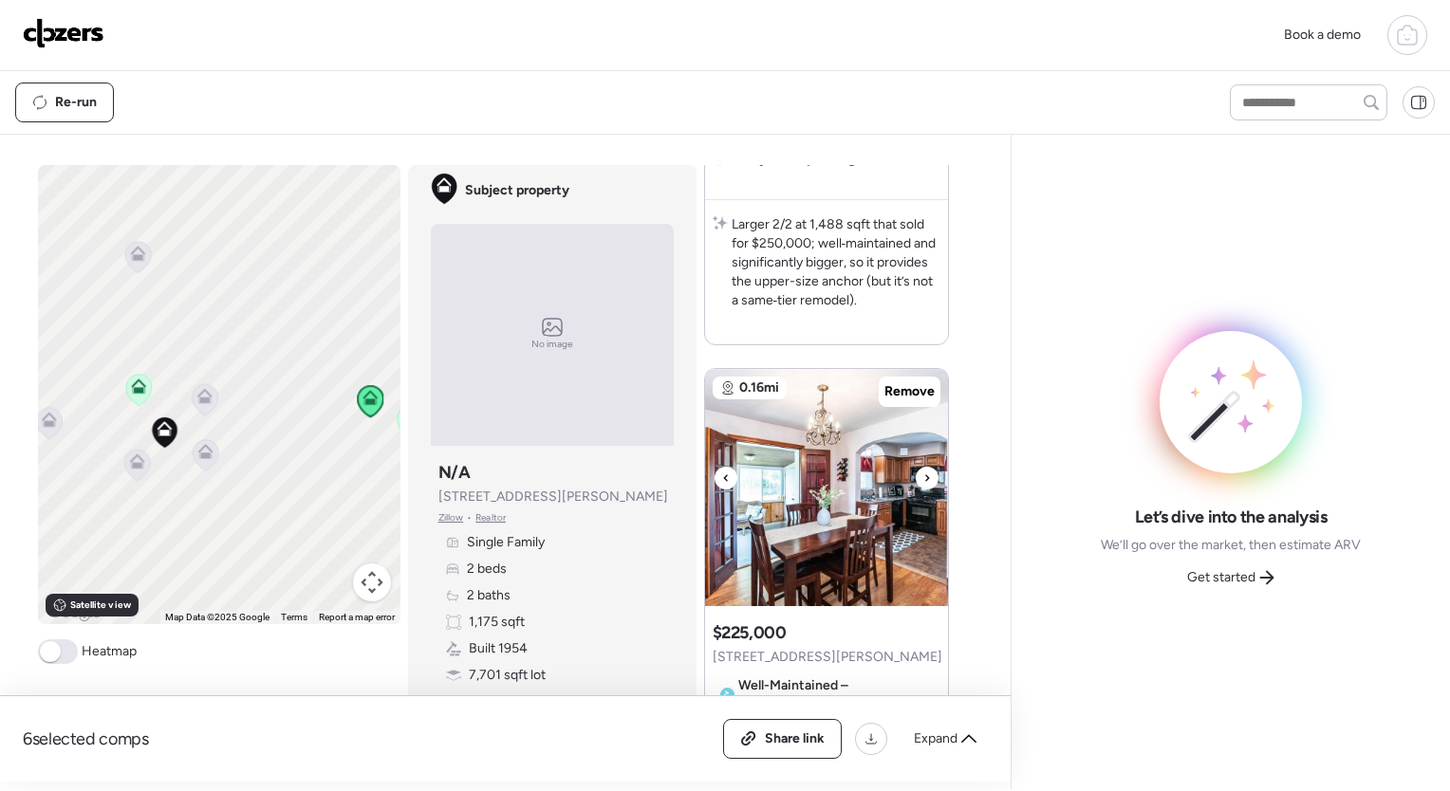
click at [923, 471] on icon at bounding box center [927, 478] width 8 height 23
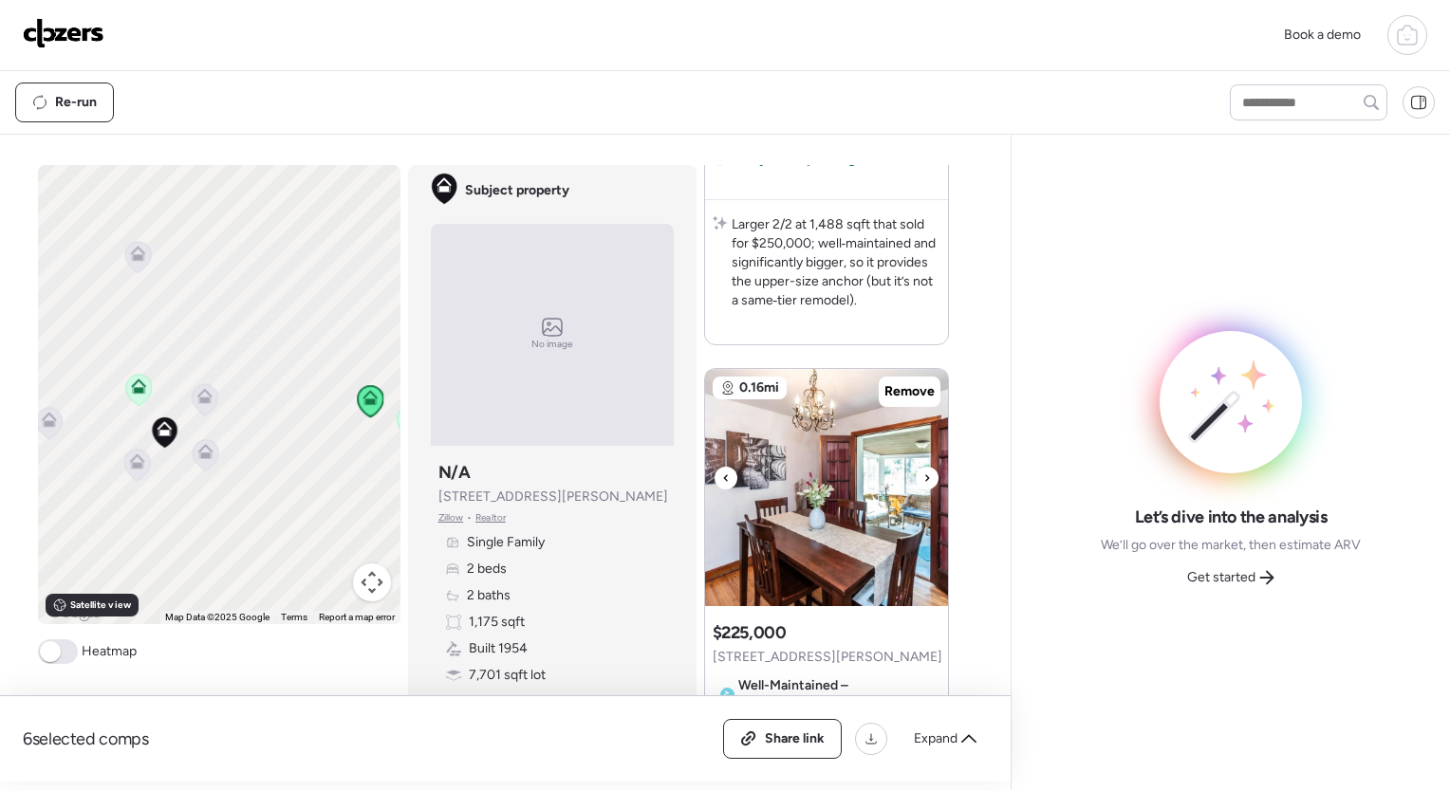
click at [923, 471] on icon at bounding box center [927, 478] width 8 height 23
